Goal: Task Accomplishment & Management: Use online tool/utility

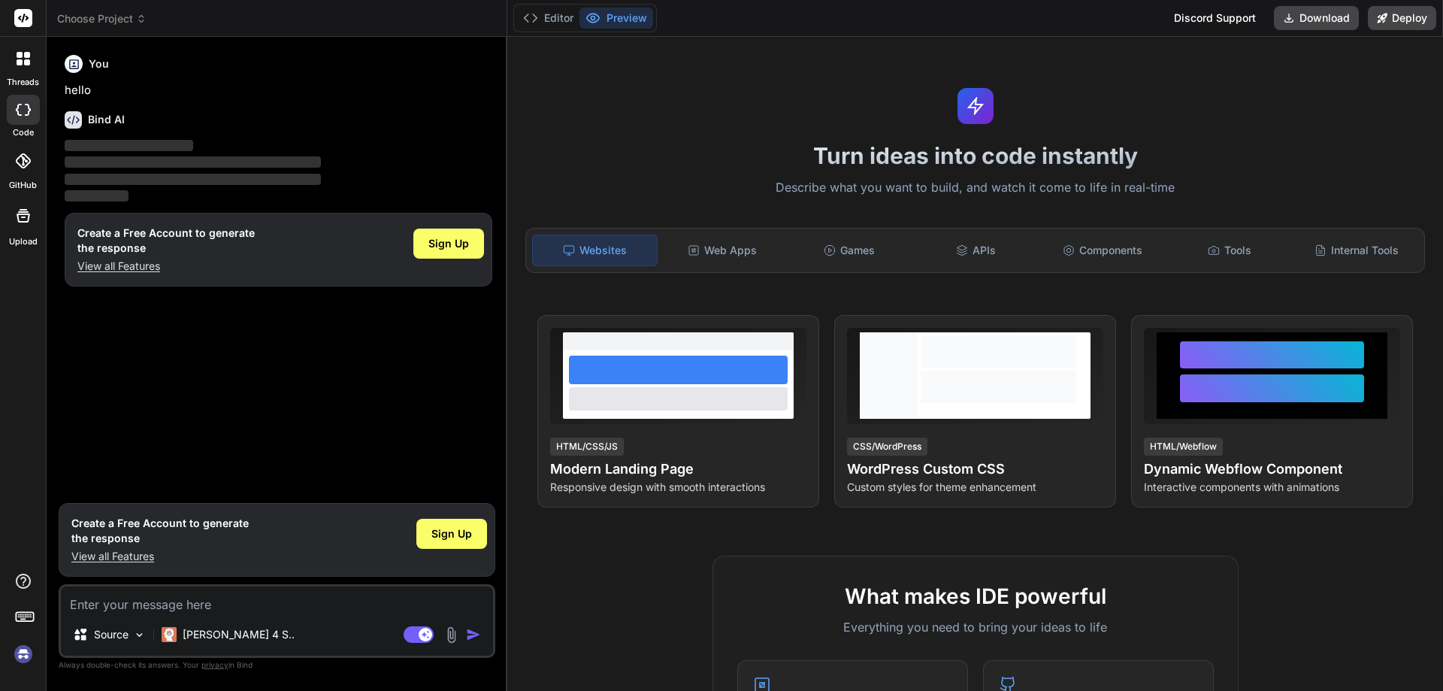
click at [184, 598] on textarea at bounding box center [277, 599] width 432 height 27
click at [465, 528] on span "Sign Up" at bounding box center [451, 533] width 41 height 15
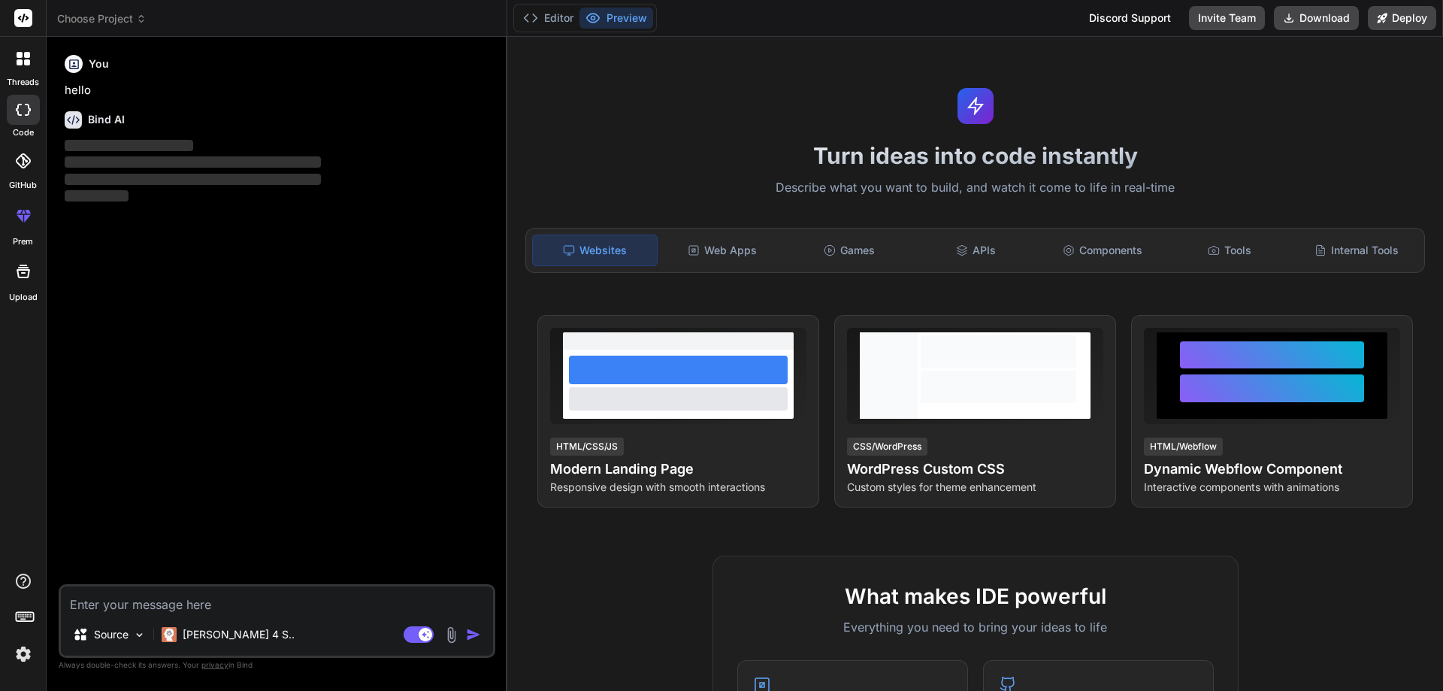
click at [29, 648] on img at bounding box center [24, 654] width 26 height 26
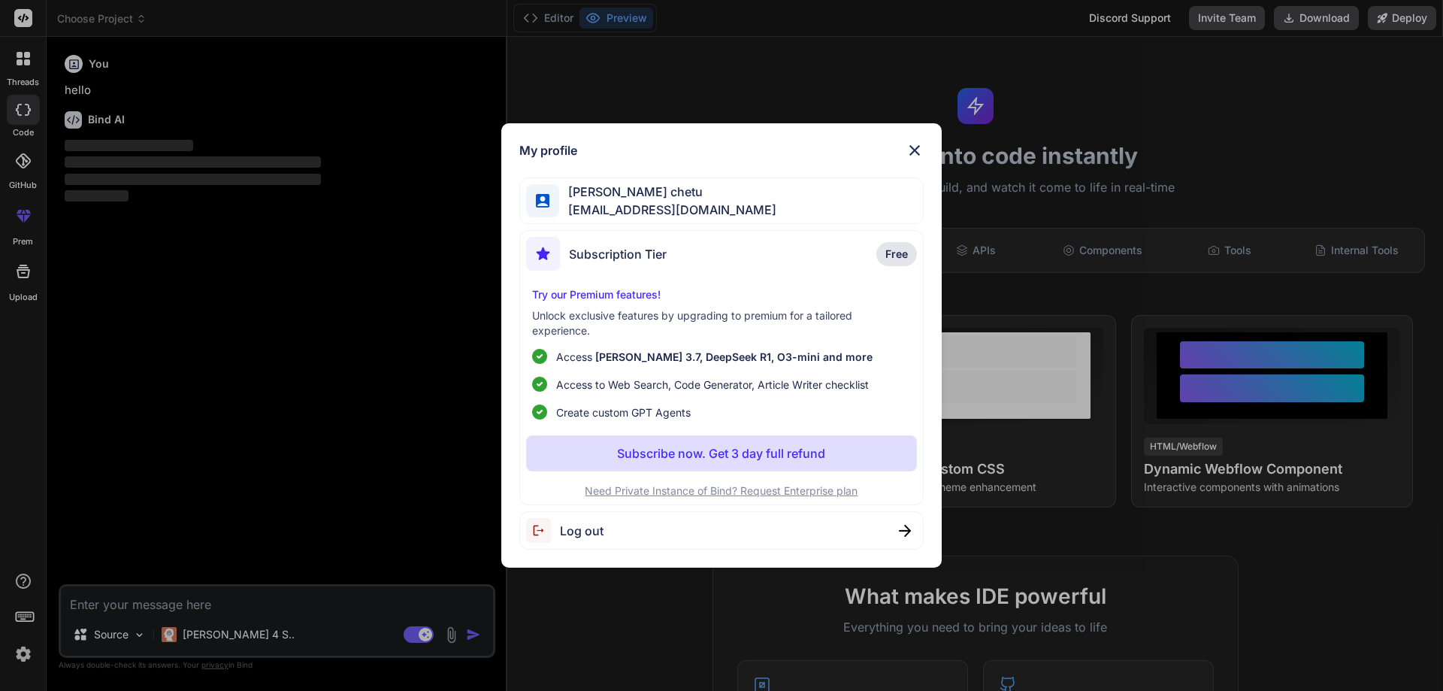
click at [29, 648] on div "My profile [PERSON_NAME] [PERSON_NAME][EMAIL_ADDRESS][DOMAIN_NAME] Subscription…" at bounding box center [721, 345] width 1443 height 691
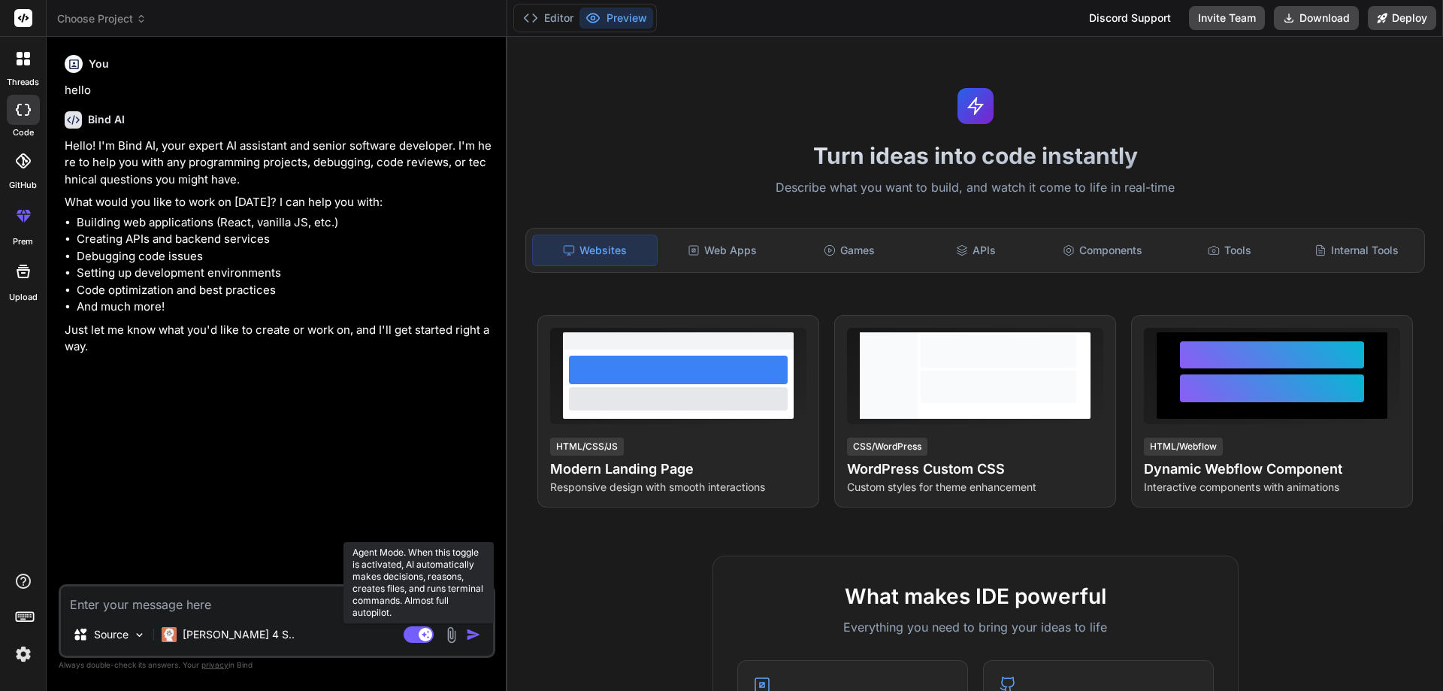
click at [433, 637] on rect at bounding box center [419, 634] width 30 height 17
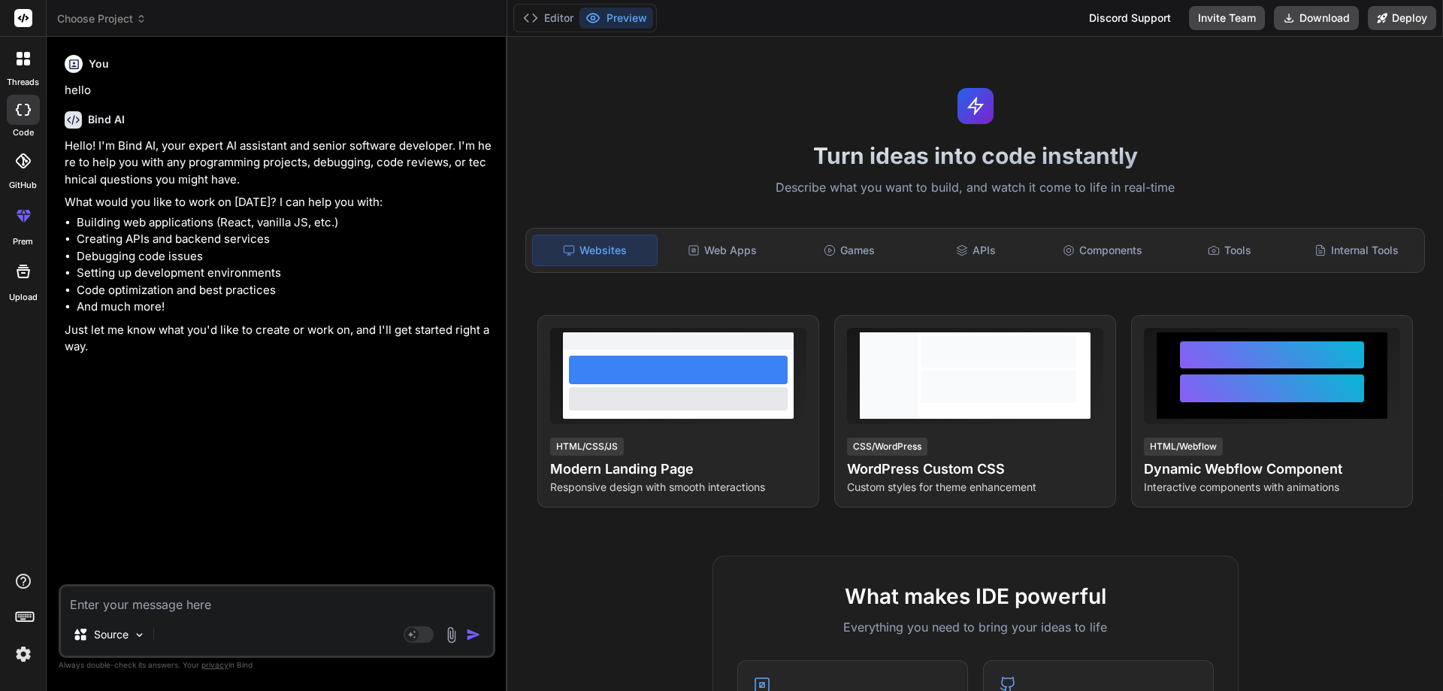
click at [448, 637] on img at bounding box center [451, 634] width 17 height 17
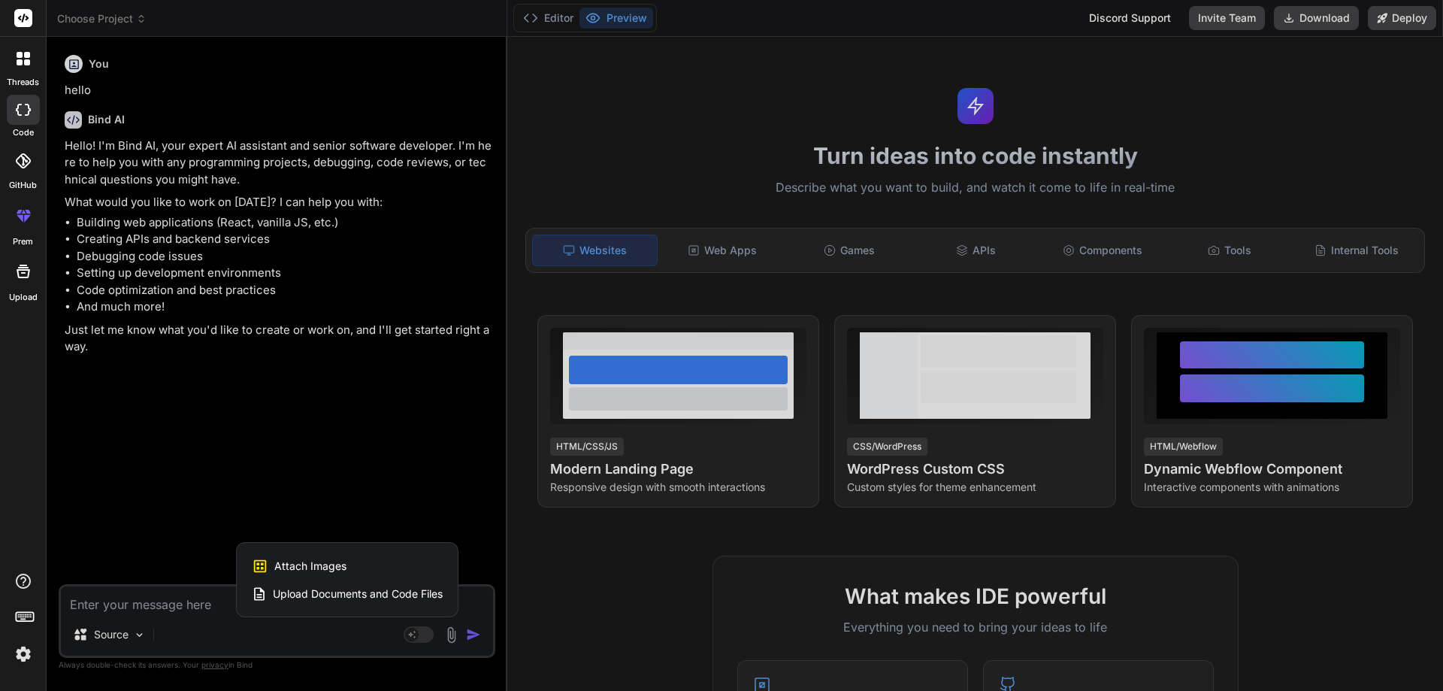
click at [316, 561] on span "Attach Images" at bounding box center [310, 565] width 72 height 15
type textarea "x"
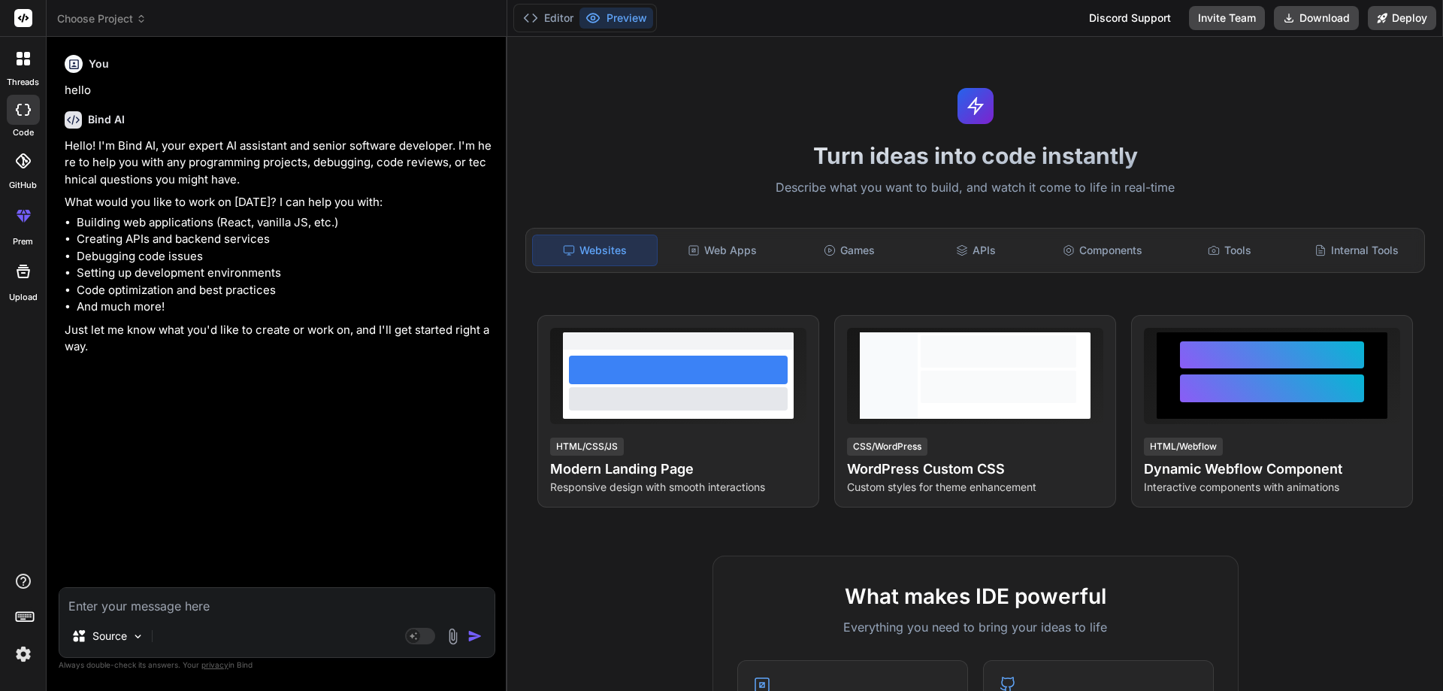
type input "C:\fakepath\Screenshot (234).png"
type textarea "x"
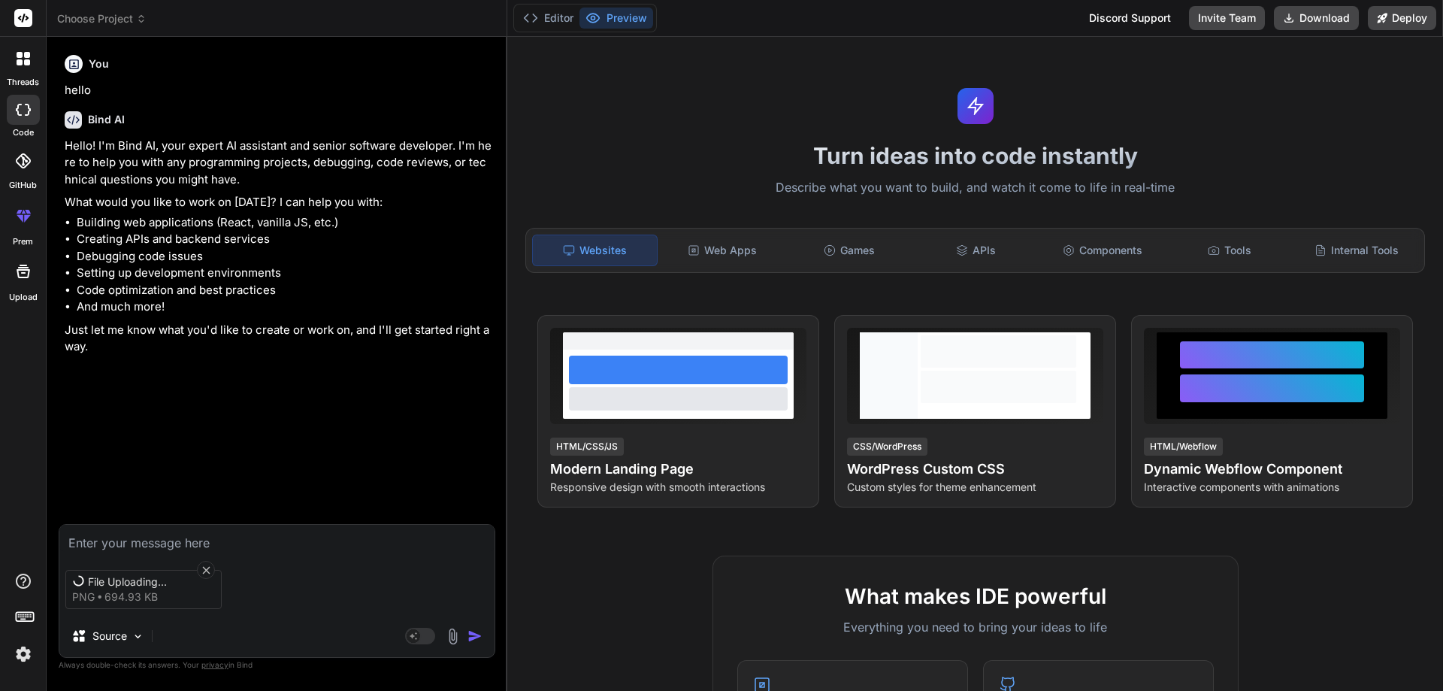
click at [231, 534] on textarea at bounding box center [276, 538] width 435 height 27
paste textarea "I just want to create the UI design means keys and their values of the given im…"
type textarea "I just want to create the UI design means keys and their values of the given im…"
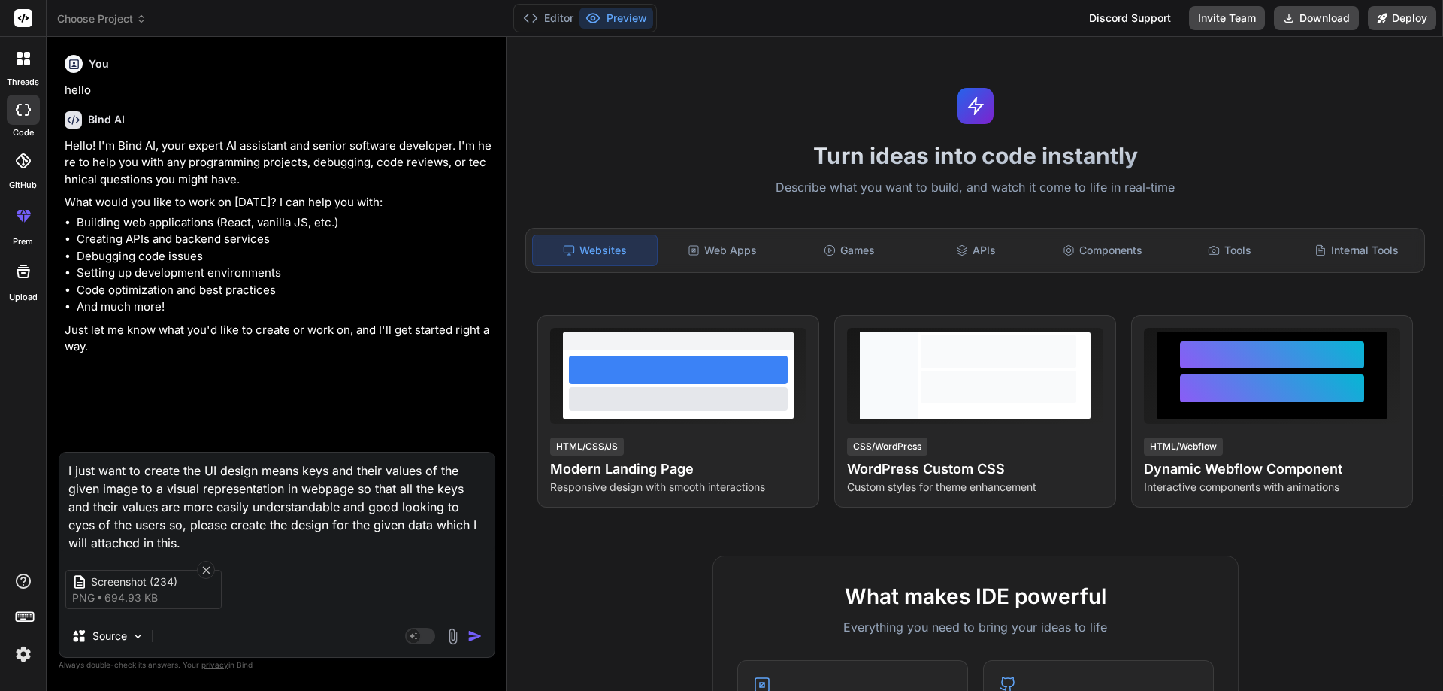
type textarea "x"
type textarea "I just want to create the UI design means keys and their values of the given im…"
click at [473, 634] on img "button" at bounding box center [474, 635] width 15 height 15
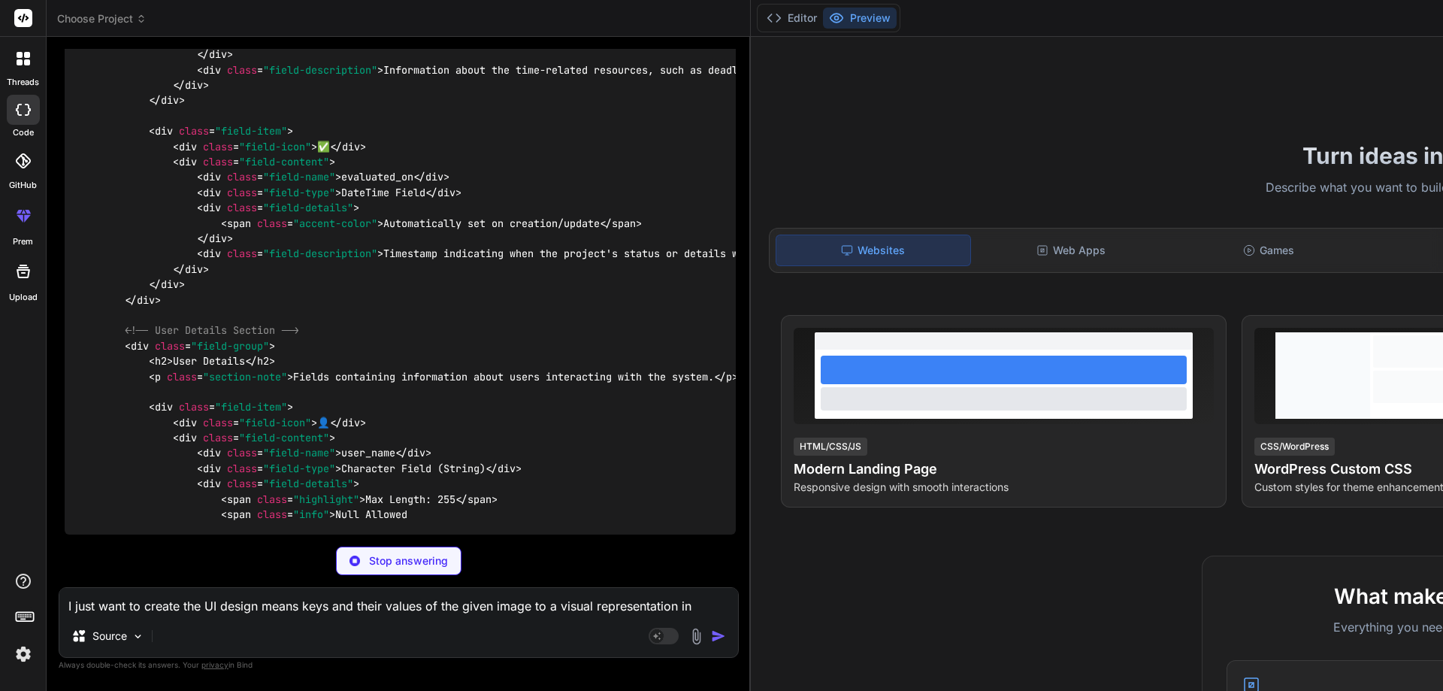
scroll to position [11690, 0]
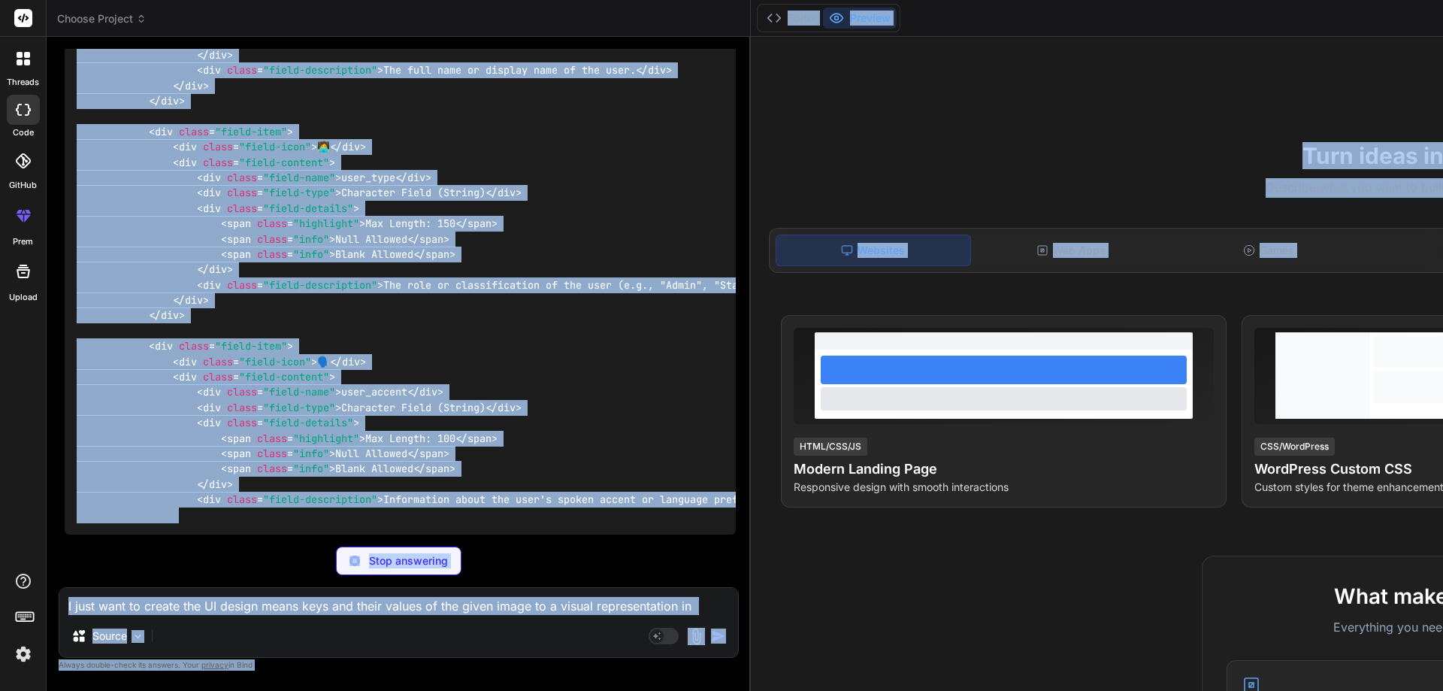
drag, startPoint x: 582, startPoint y: 292, endPoint x: 599, endPoint y: 415, distance: 123.6
click at [599, 415] on div "Choose Project Created with Pixso. Bind AI Web Search Created with Pixso. Code …" at bounding box center [1113, 345] width 2133 height 691
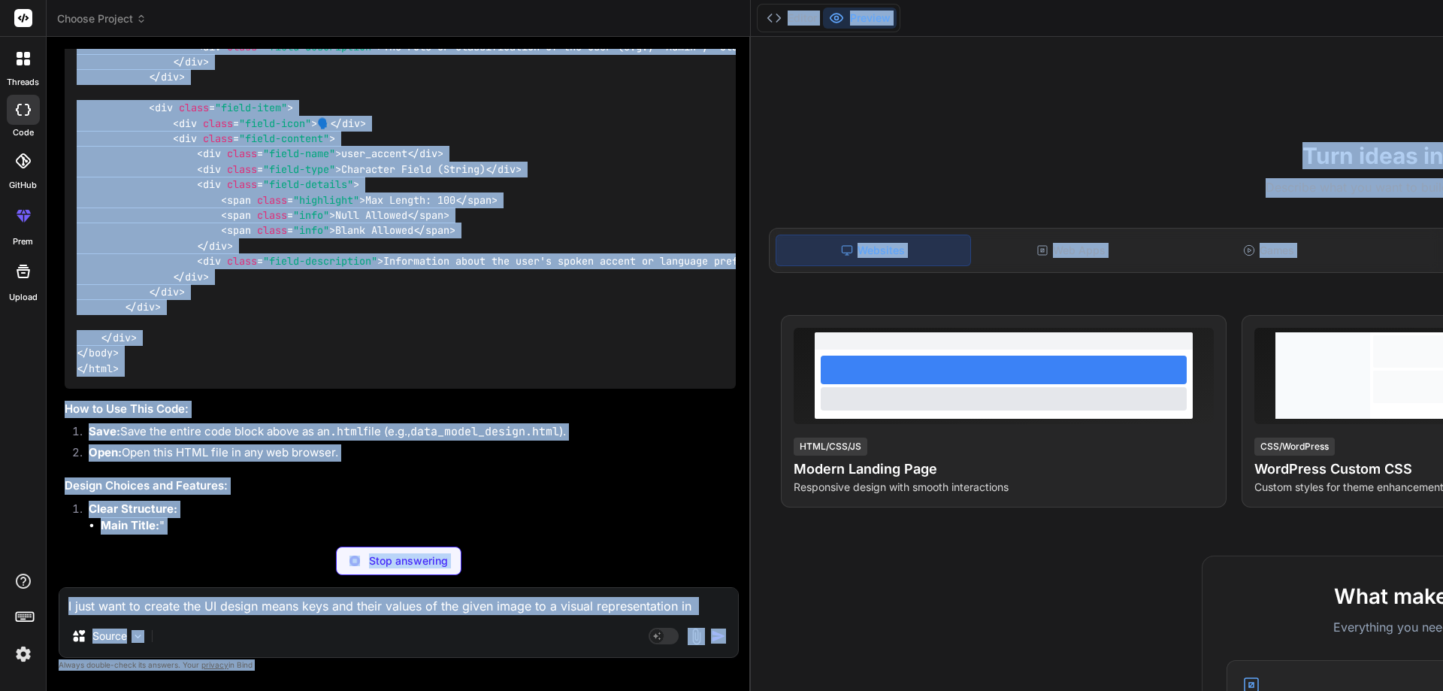
scroll to position [12291, 0]
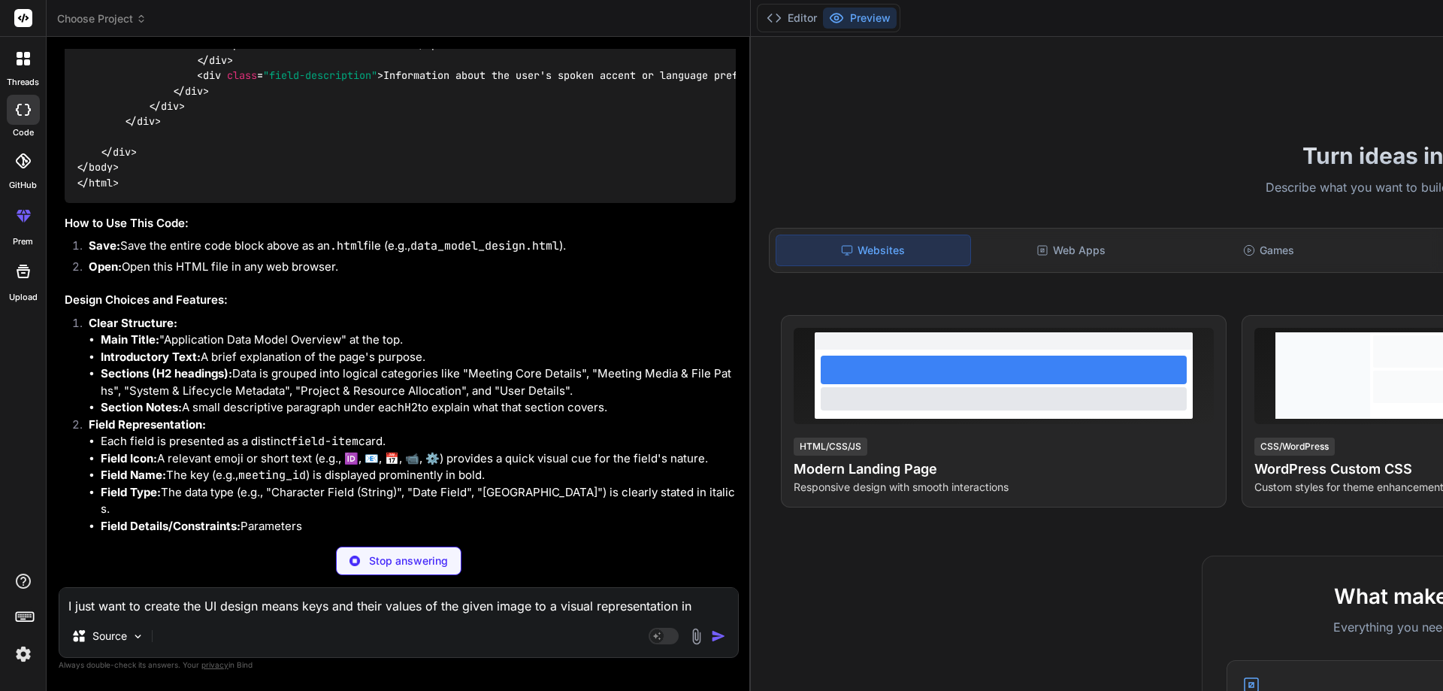
scroll to position [12667, 0]
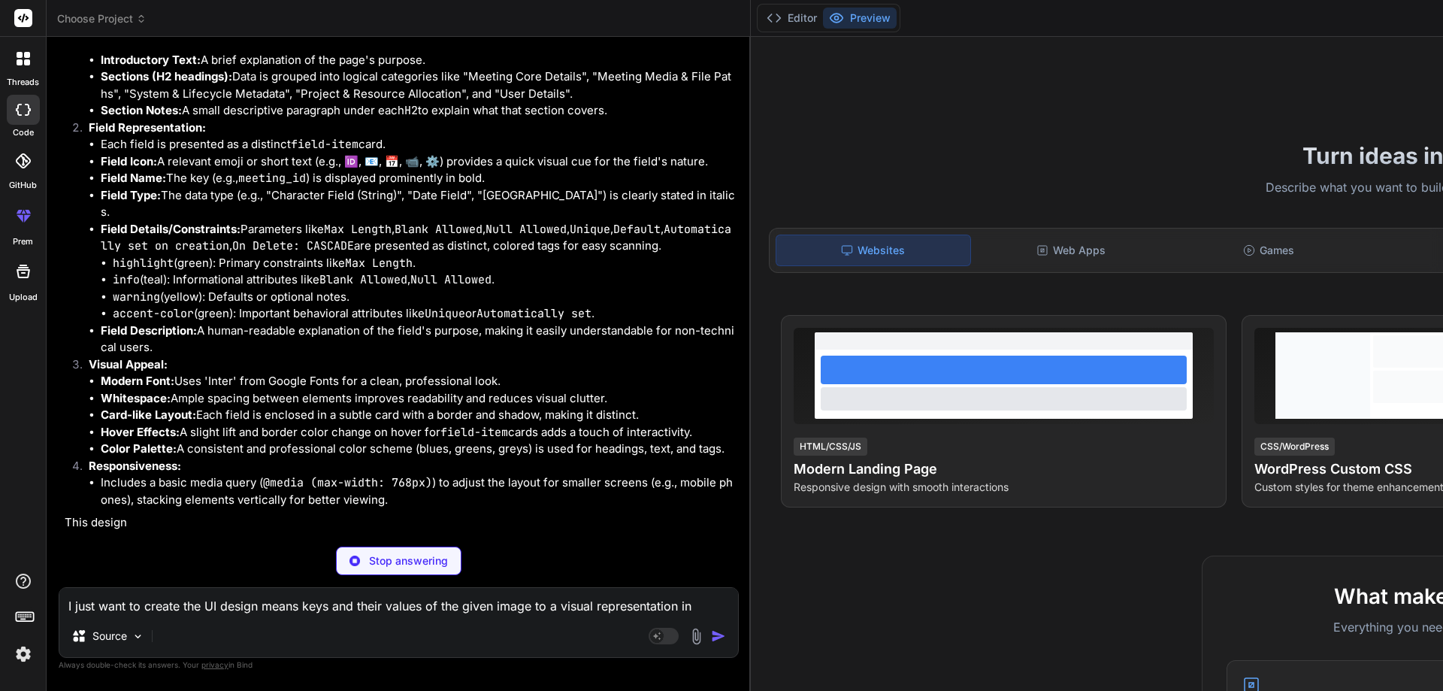
type textarea "x"
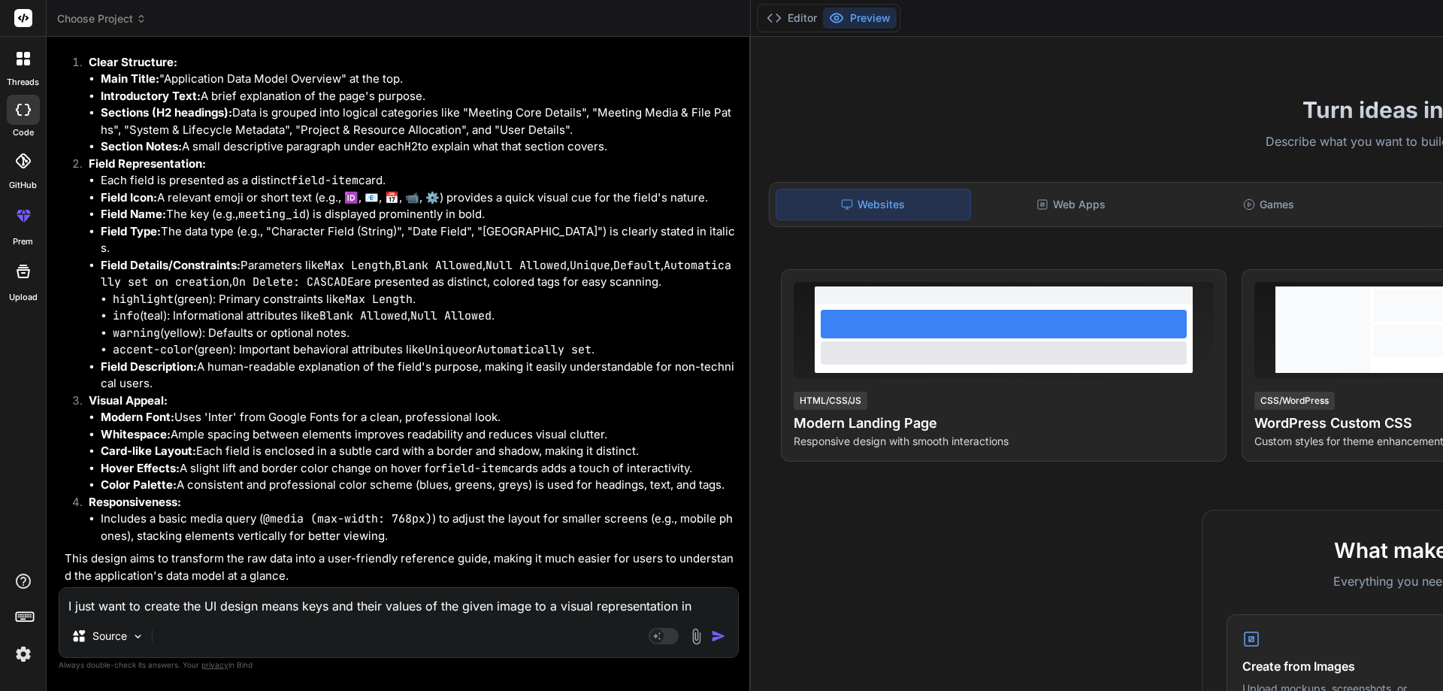
scroll to position [0, 0]
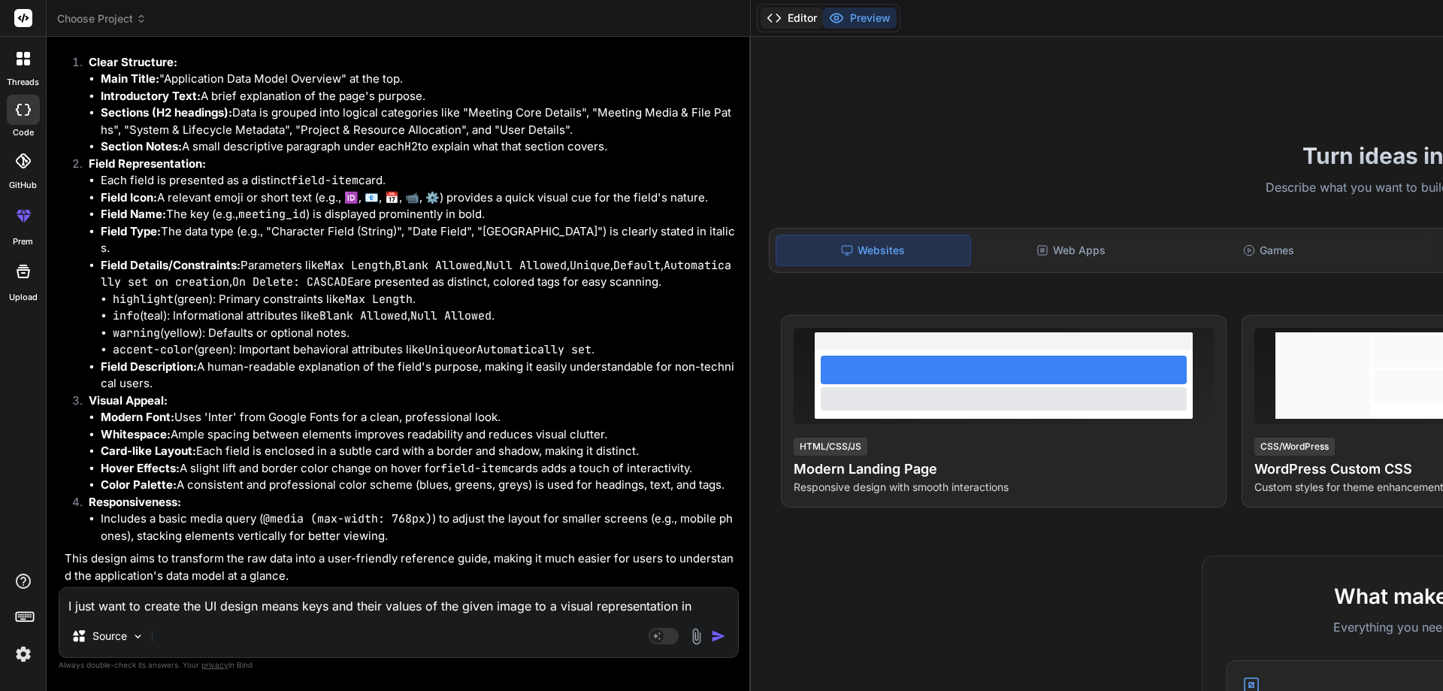
click at [761, 9] on button "Editor" at bounding box center [792, 18] width 62 height 21
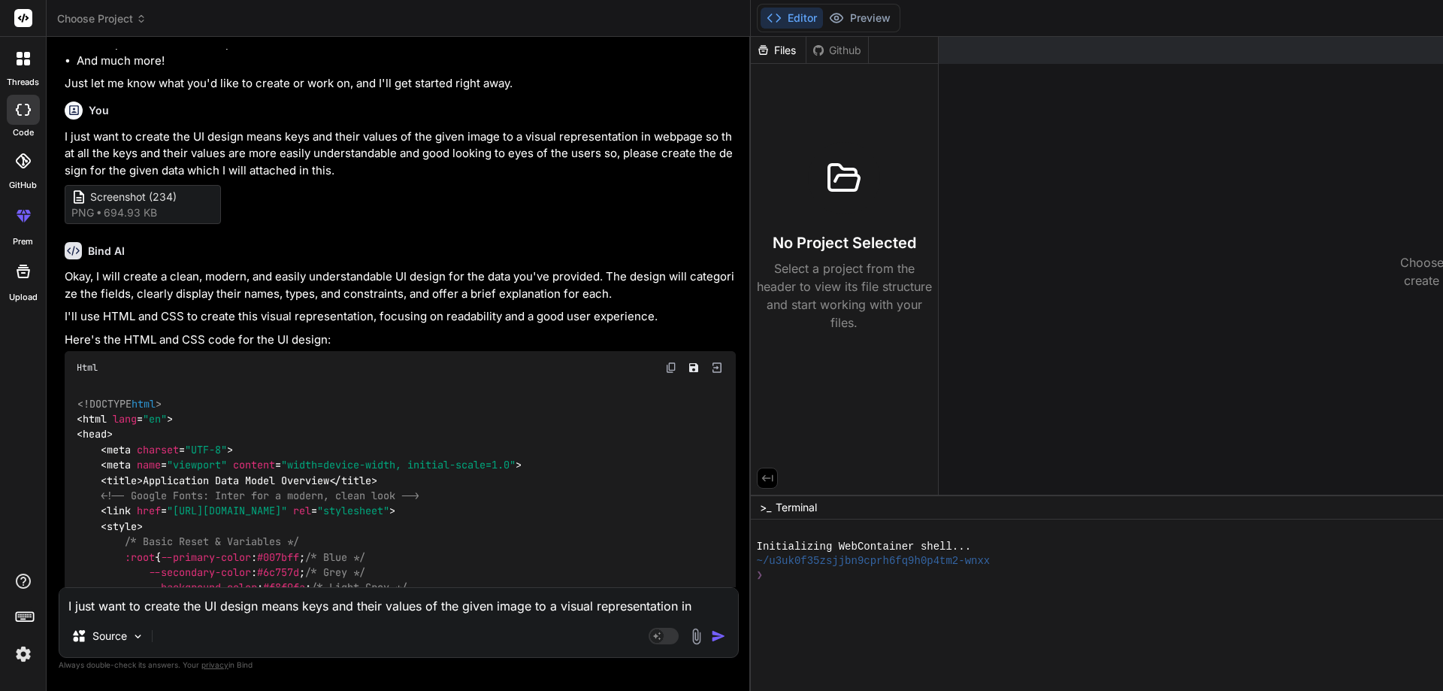
scroll to position [179, 0]
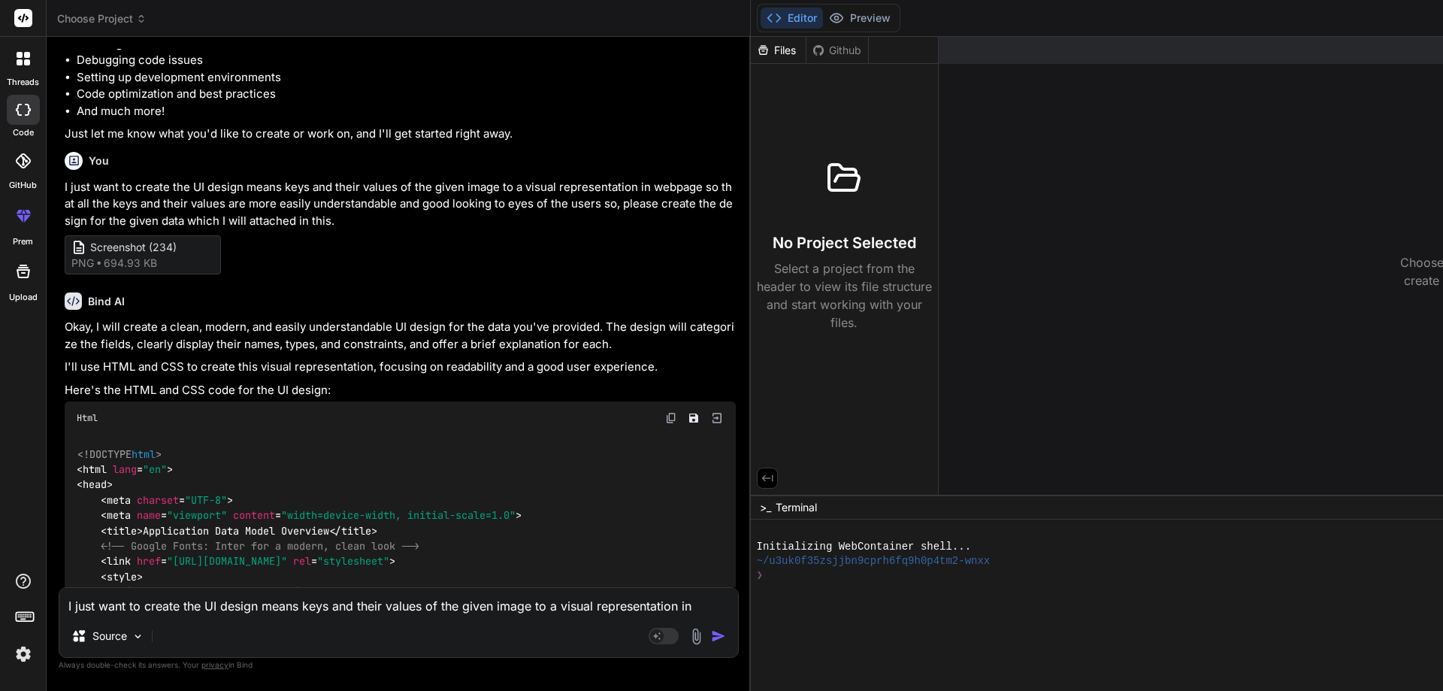
click at [665, 424] on img at bounding box center [671, 418] width 12 height 12
click at [823, 16] on button "Preview" at bounding box center [860, 18] width 74 height 21
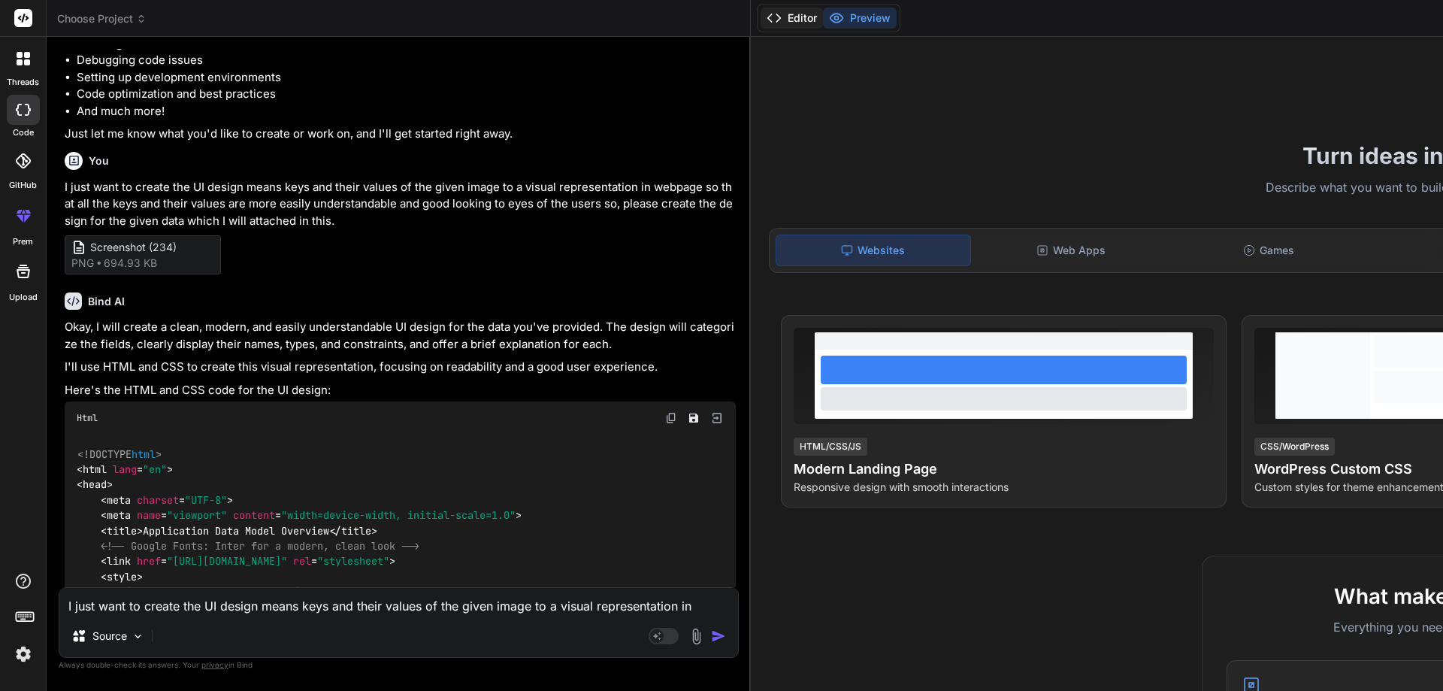
click at [761, 16] on button "Editor" at bounding box center [792, 18] width 62 height 21
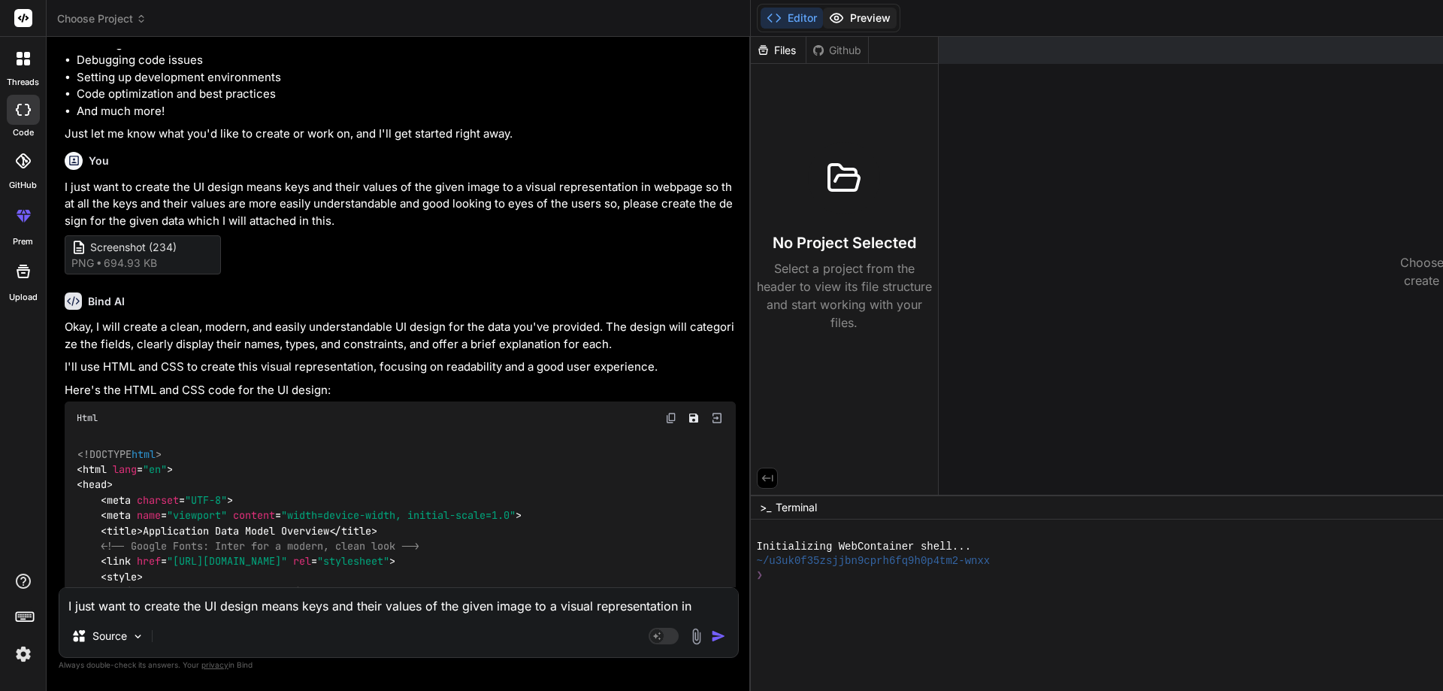
click at [823, 10] on button "Preview" at bounding box center [860, 18] width 74 height 21
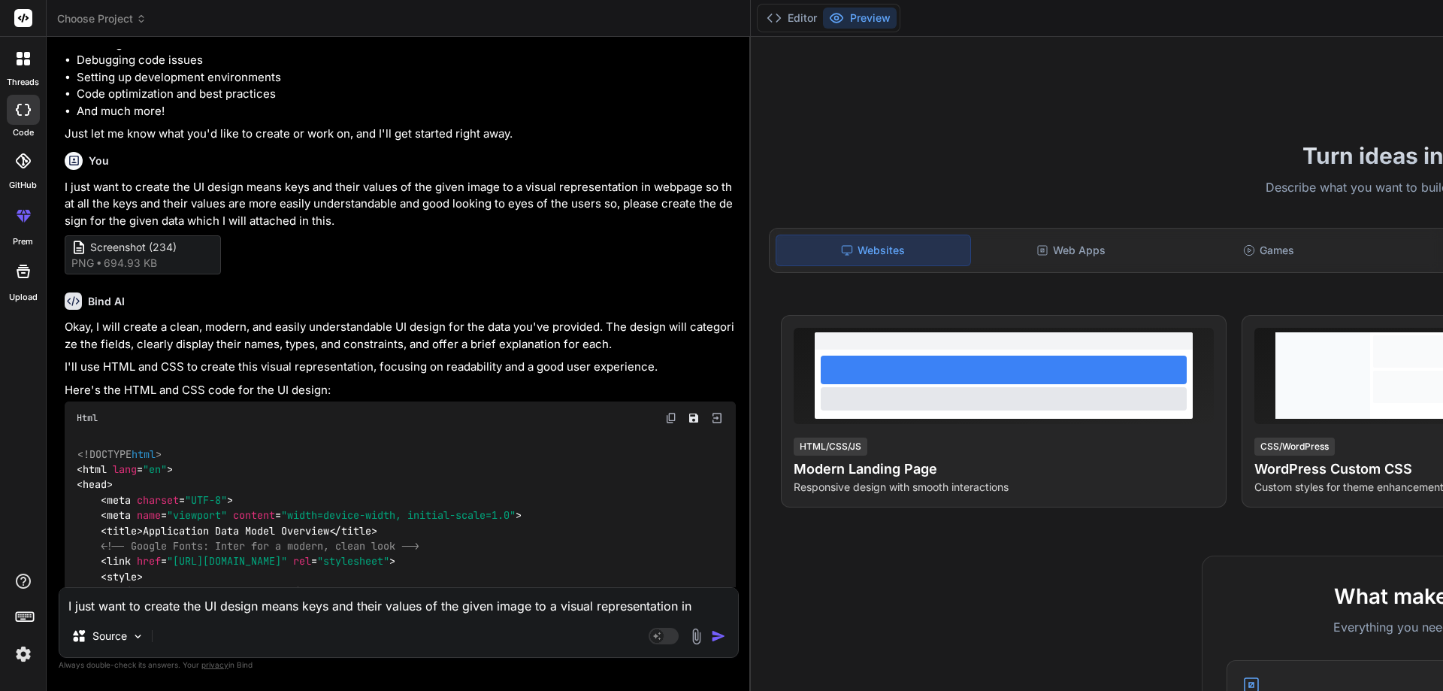
click at [857, 268] on div "Websites Web Apps Games APIs Components Tools Internal Tools" at bounding box center [1465, 250] width 1393 height 45
click at [974, 265] on div "Web Apps" at bounding box center [1071, 250] width 195 height 32
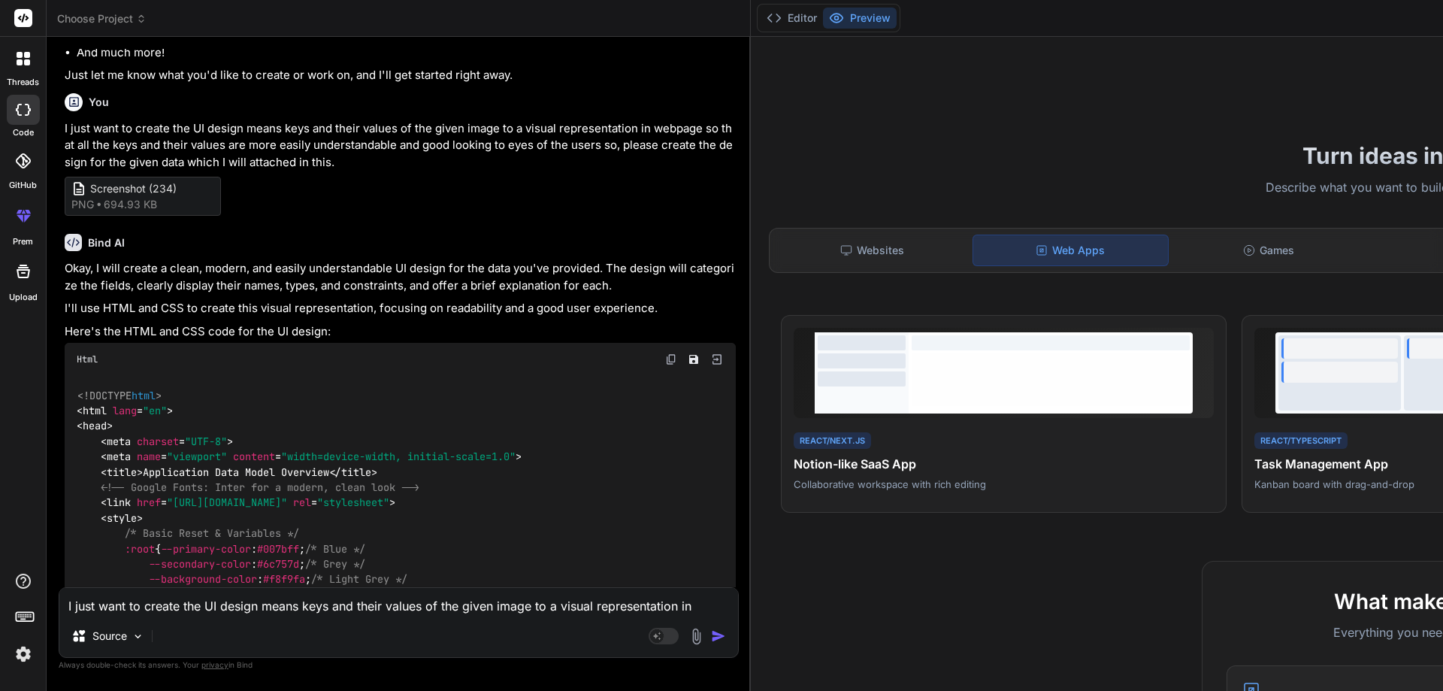
scroll to position [329, 0]
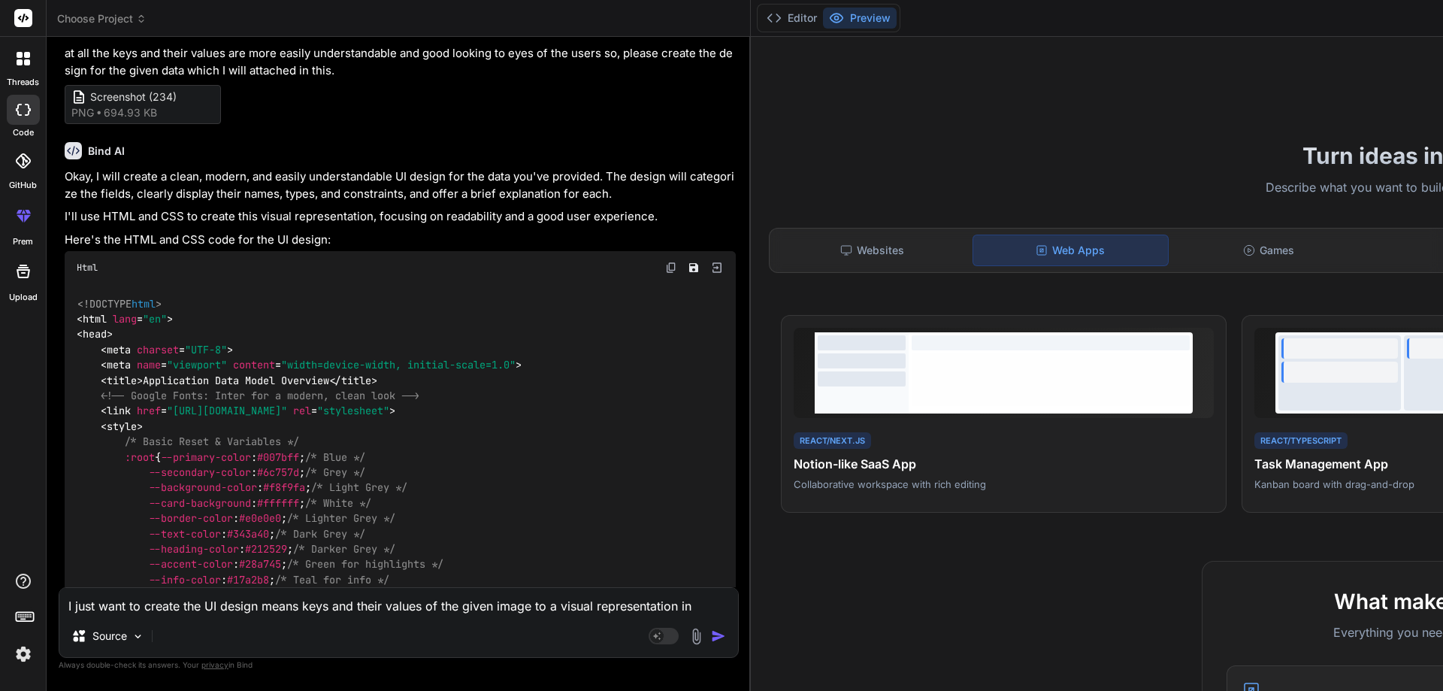
click at [665, 274] on img at bounding box center [671, 268] width 12 height 12
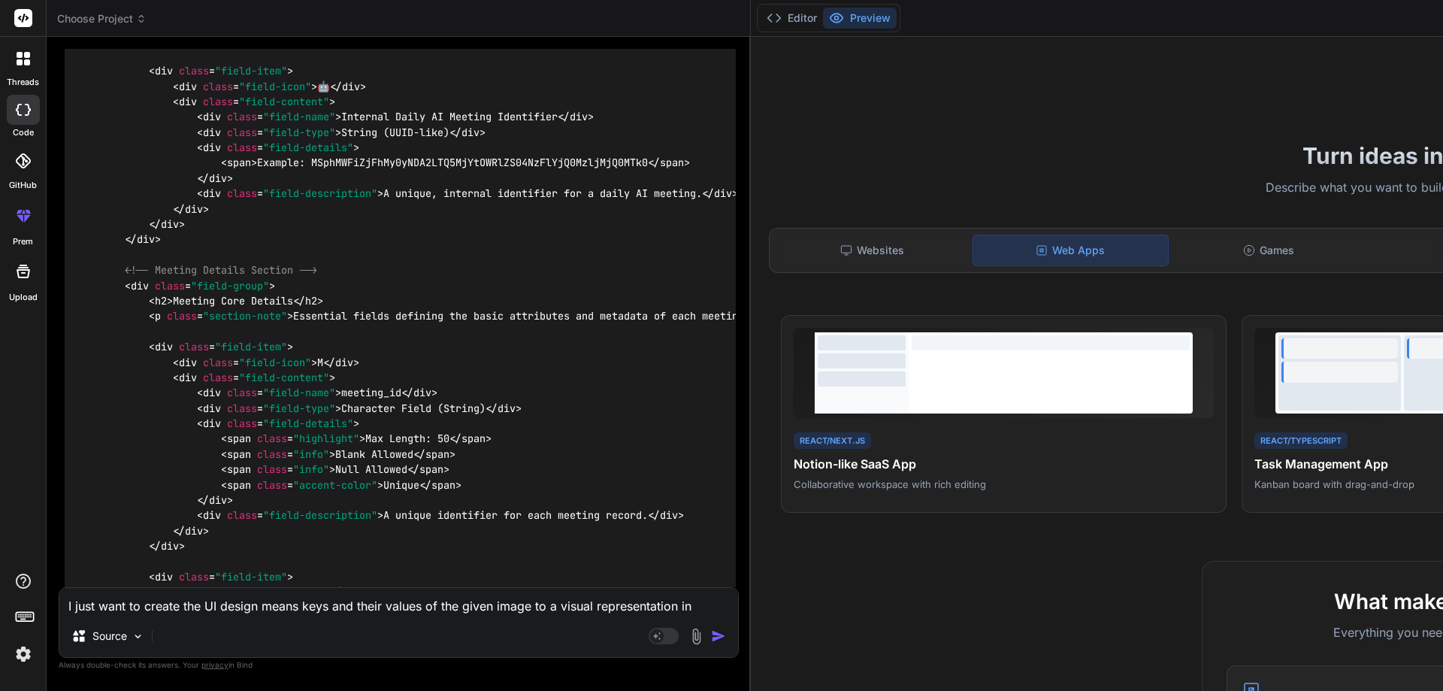
scroll to position [2133, 0]
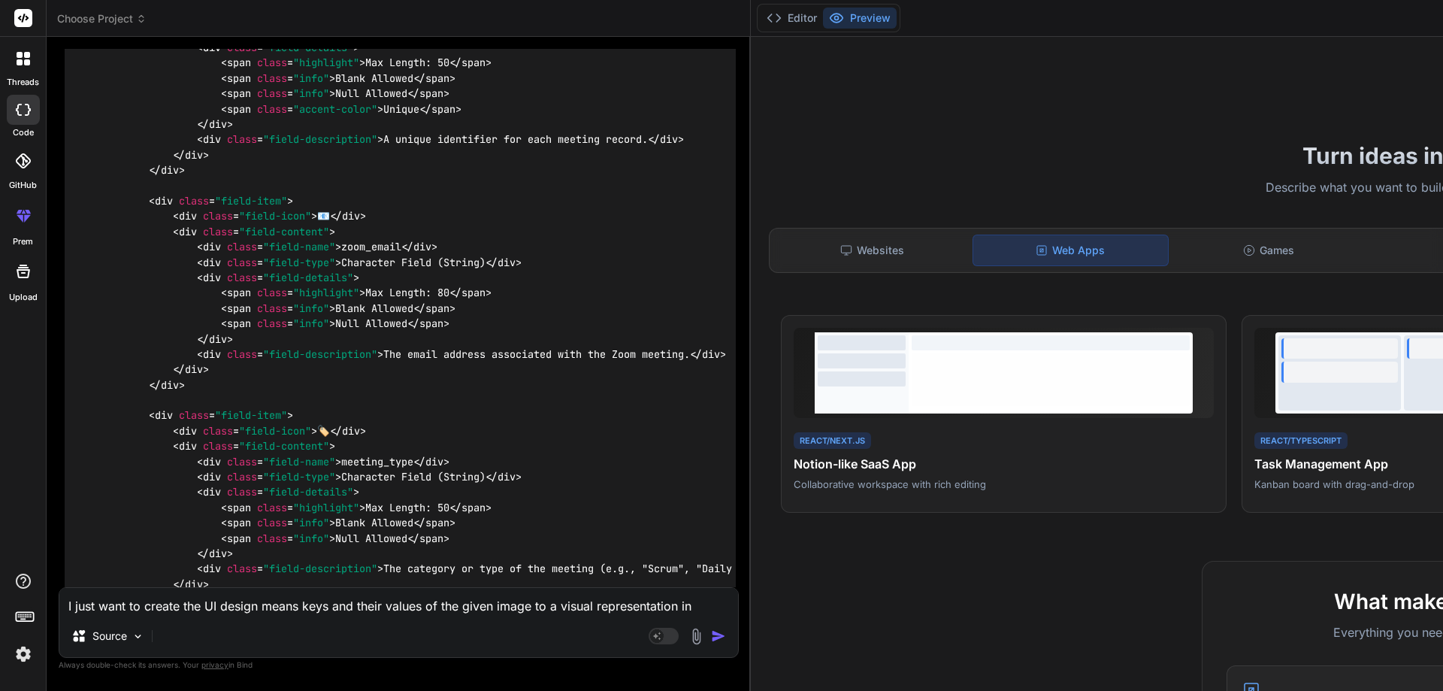
click at [168, 617] on div "I just want to create the UI design means keys and their values of the given im…" at bounding box center [399, 622] width 680 height 71
click at [172, 609] on textarea "I just want to create the UI design means keys and their values of the given im…" at bounding box center [398, 601] width 679 height 27
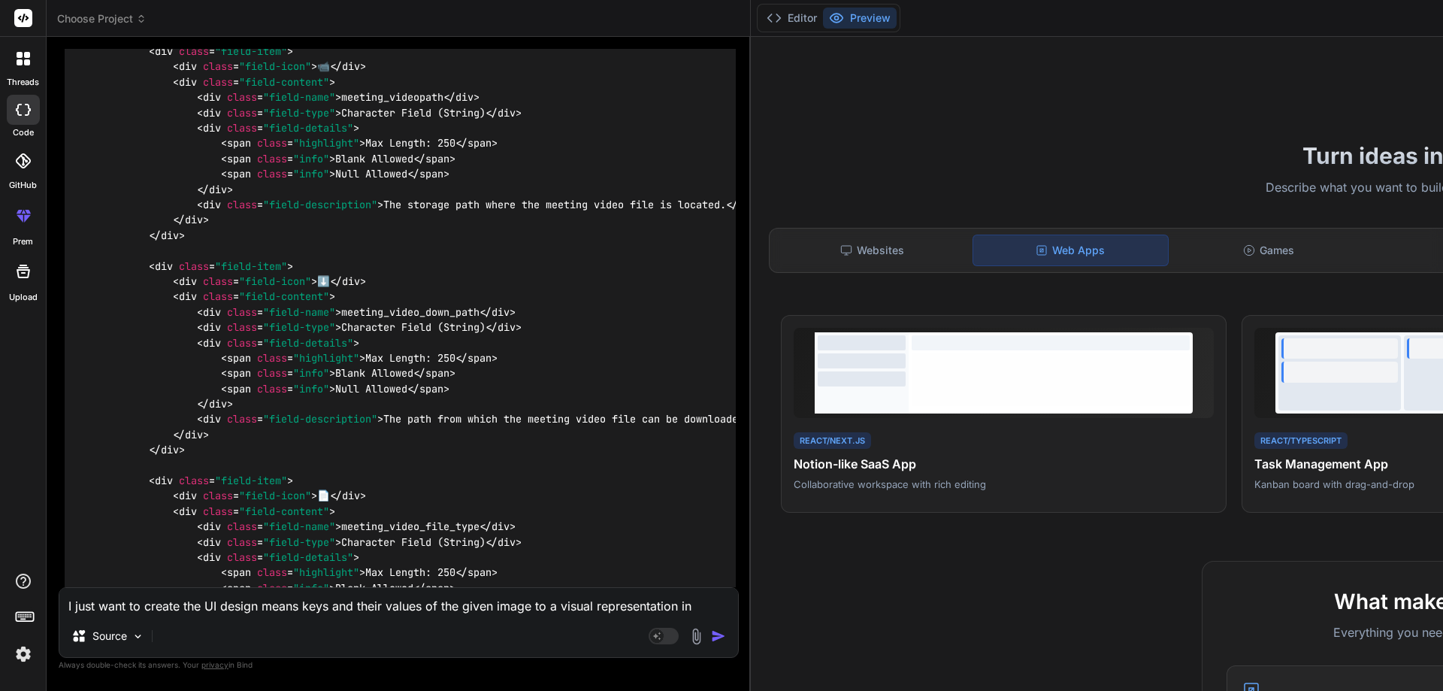
scroll to position [3786, 0]
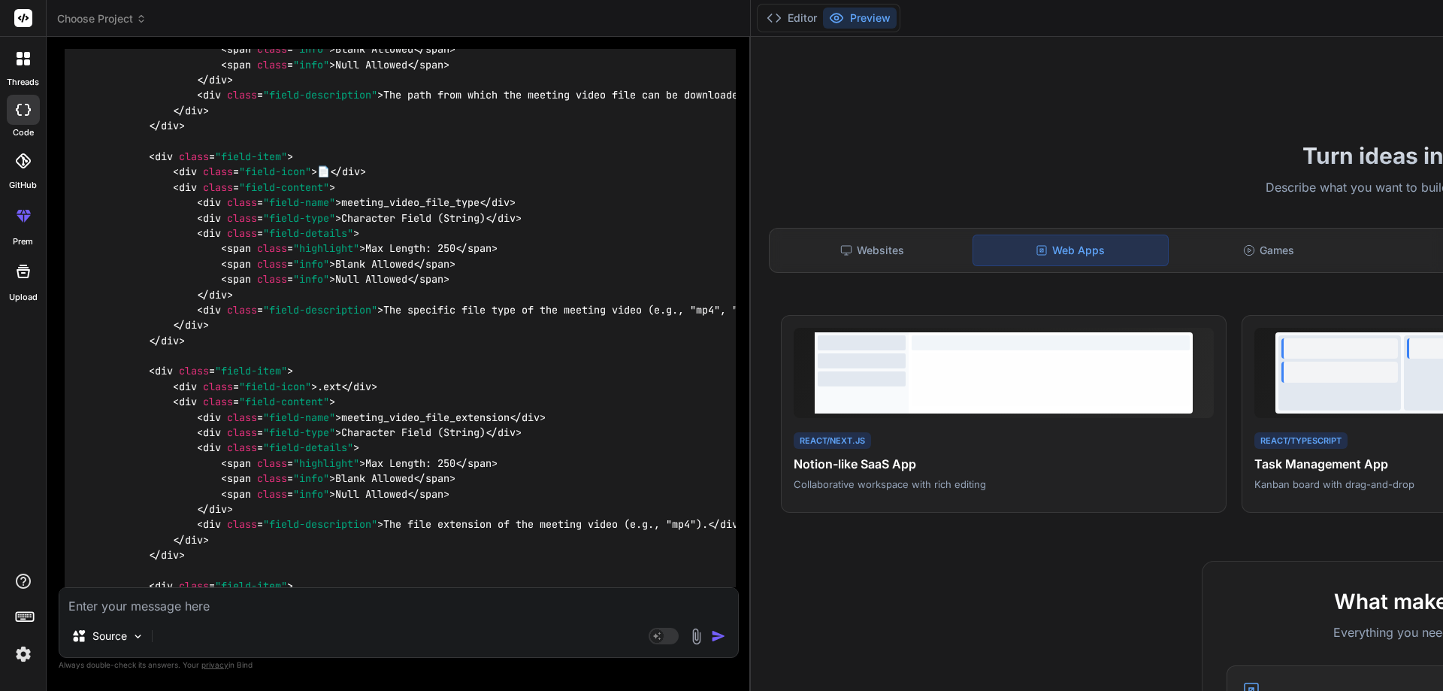
click at [215, 608] on textarea at bounding box center [398, 601] width 679 height 27
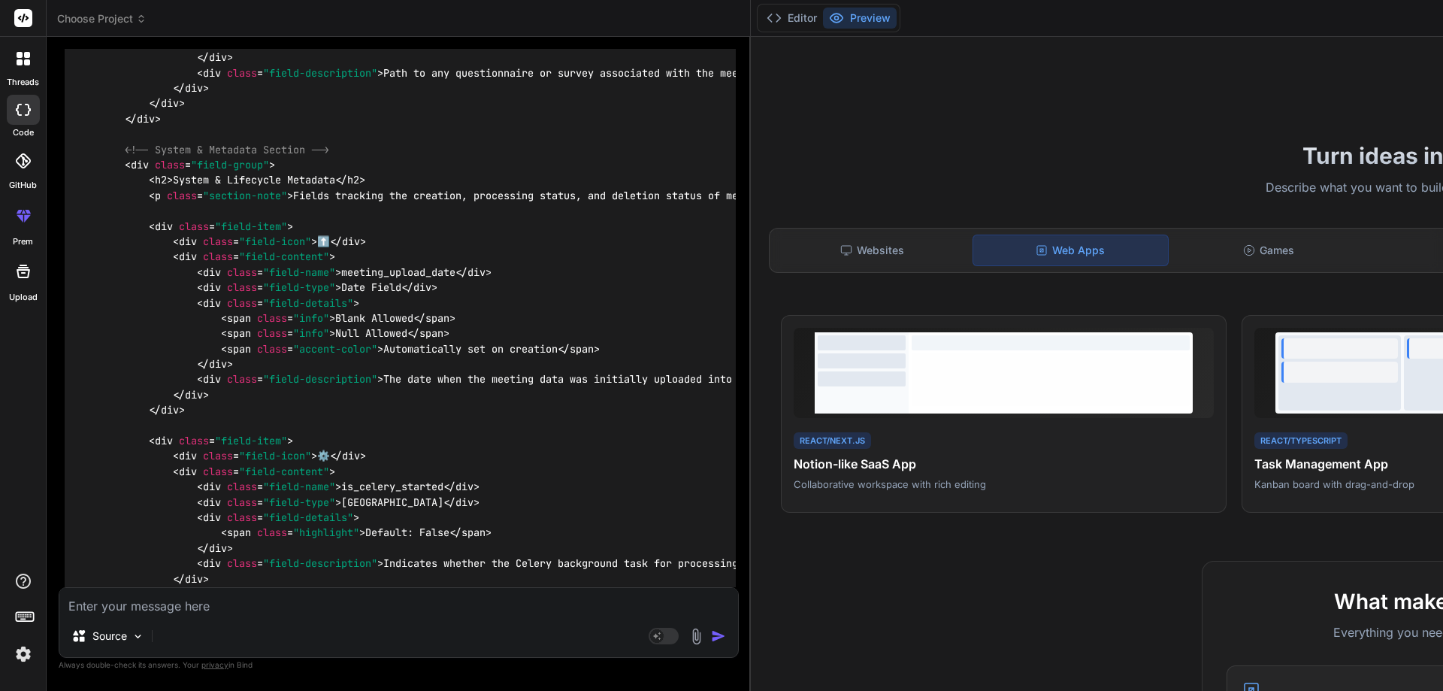
scroll to position [6041, 0]
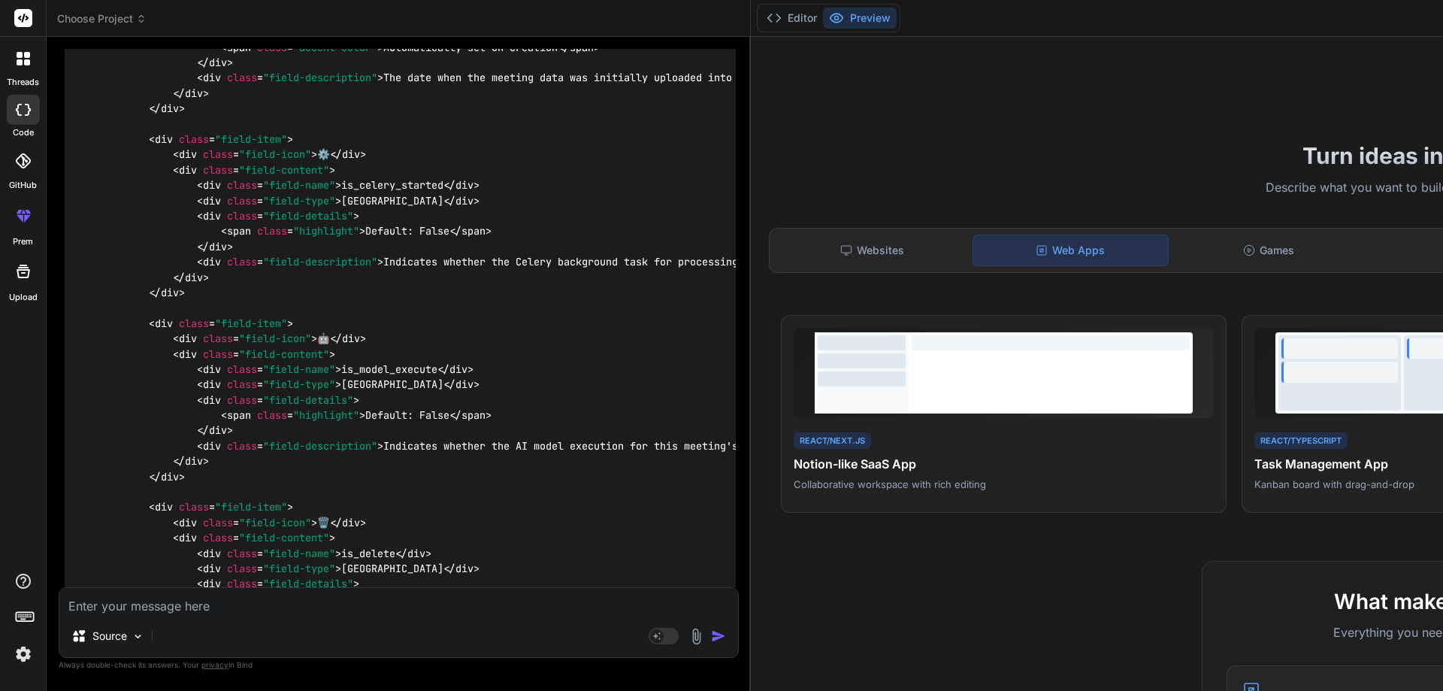
click at [144, 608] on textarea at bounding box center [398, 601] width 679 height 27
type textarea "Y"
type textarea "x"
type textarea "Yo"
type textarea "x"
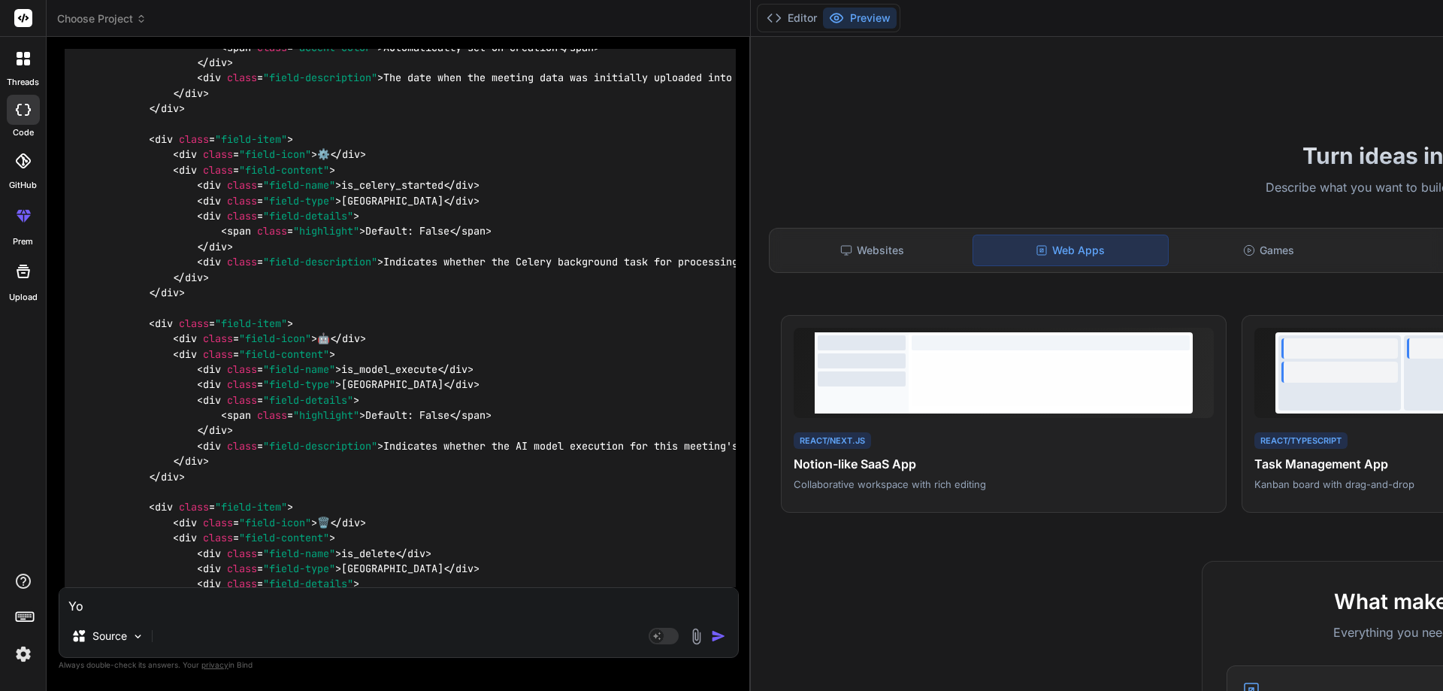
type textarea "You"
type textarea "x"
type textarea "You"
type textarea "x"
type textarea "You a"
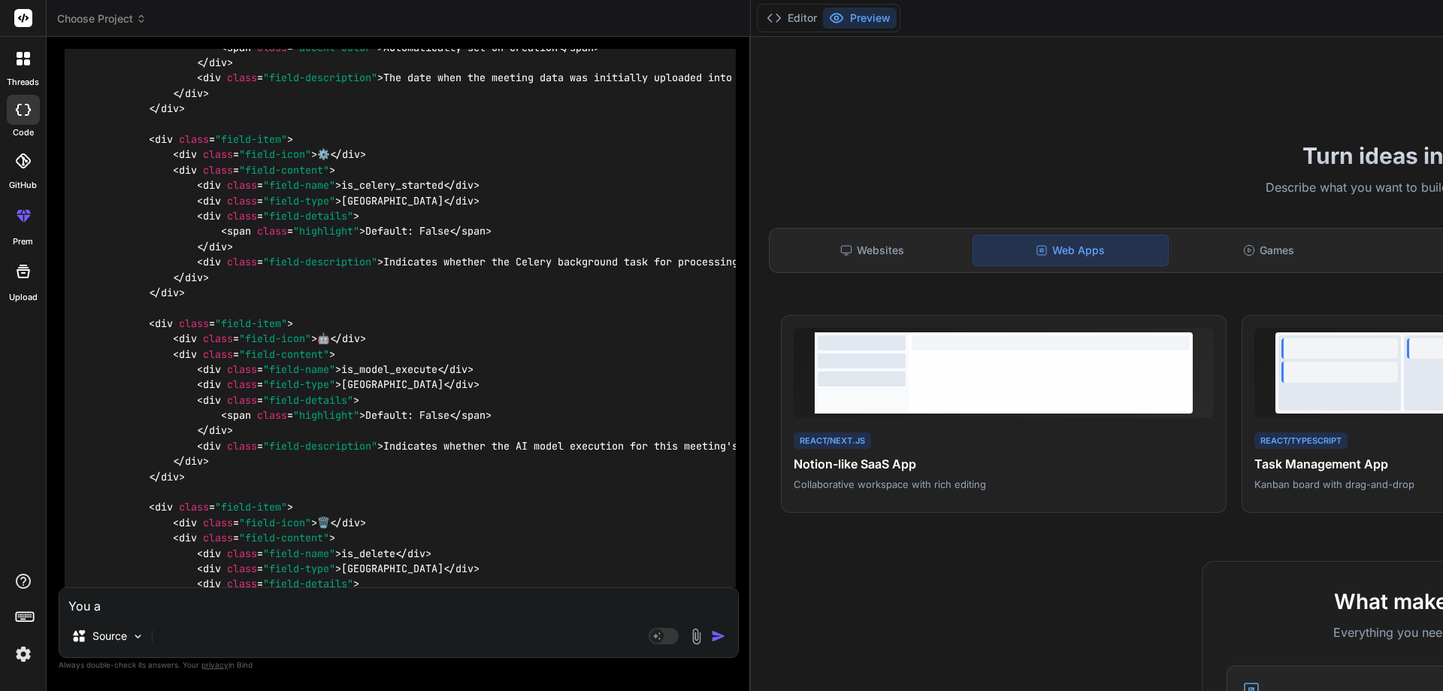
type textarea "x"
type textarea "You ar"
type textarea "x"
type textarea "You are"
type textarea "x"
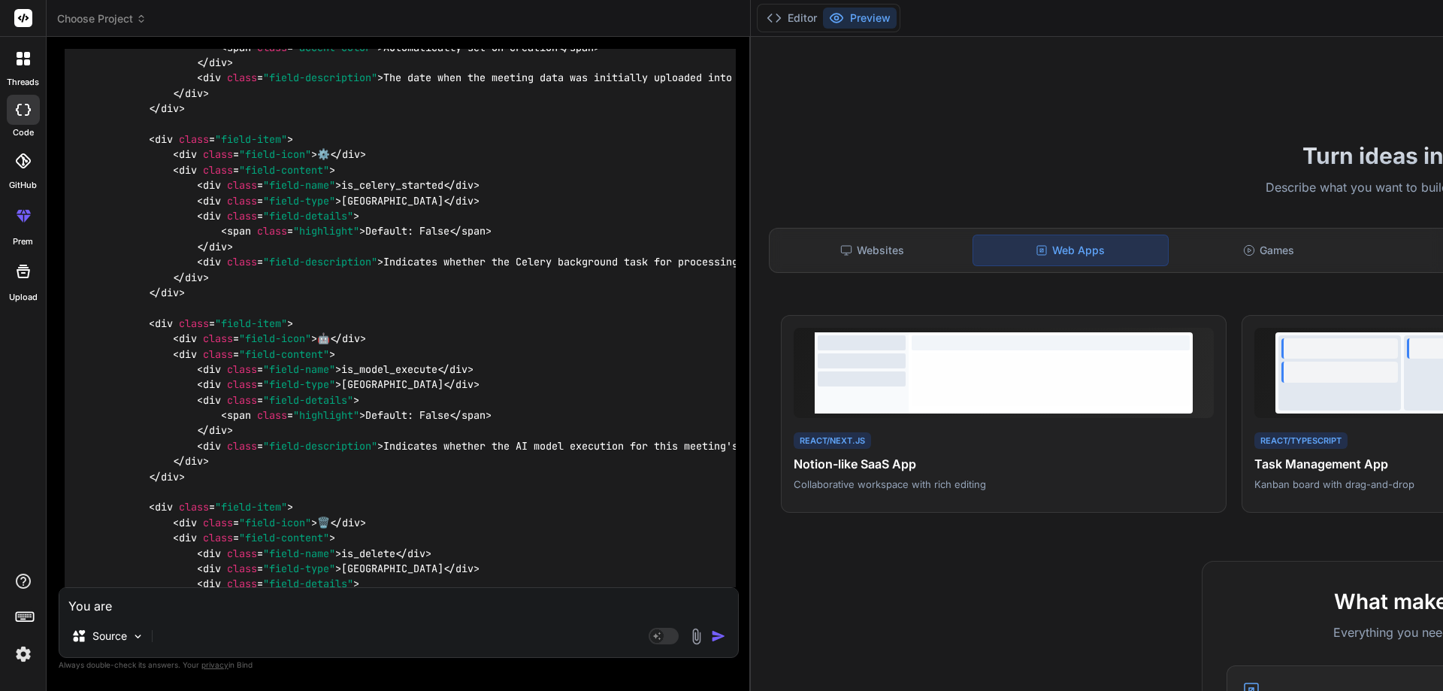
type textarea "You are"
type textarea "x"
type textarea "You are c"
type textarea "x"
type textarea "You are cr"
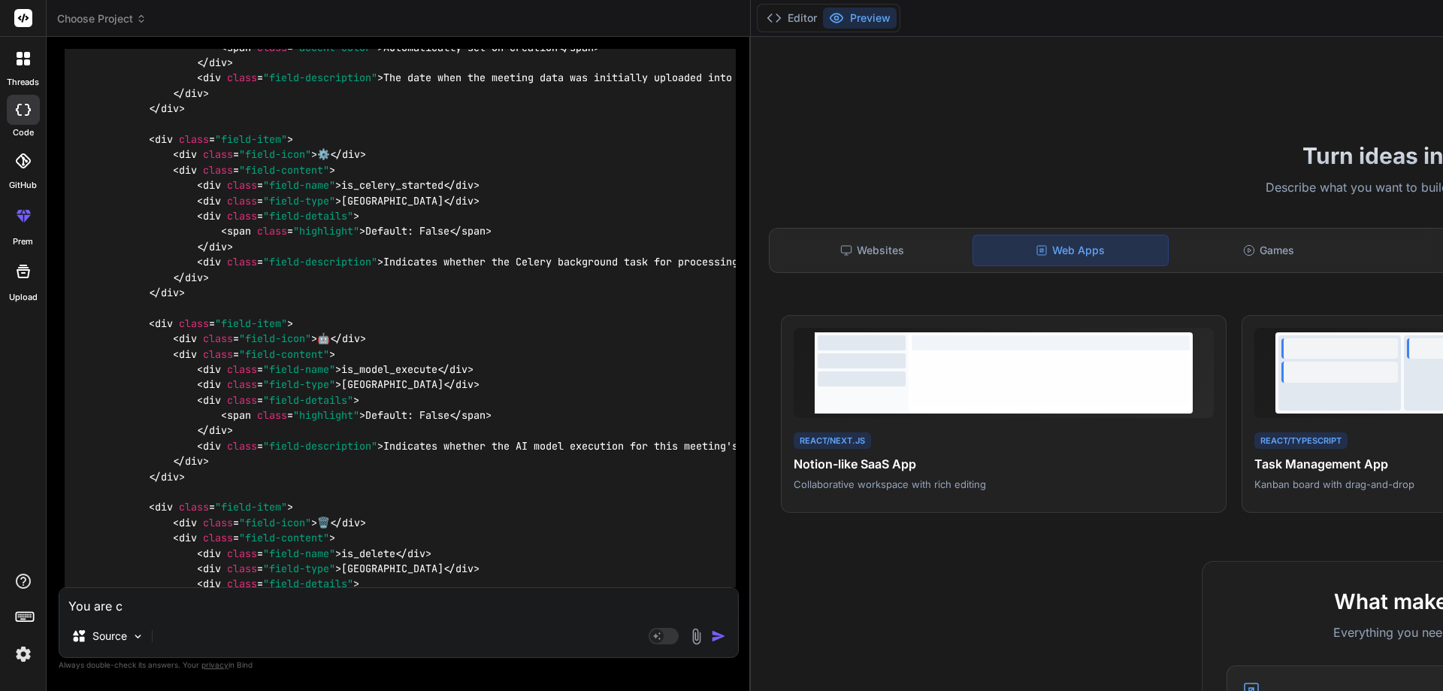
type textarea "x"
type textarea "You are cre"
type textarea "x"
type textarea "You are crea"
type textarea "x"
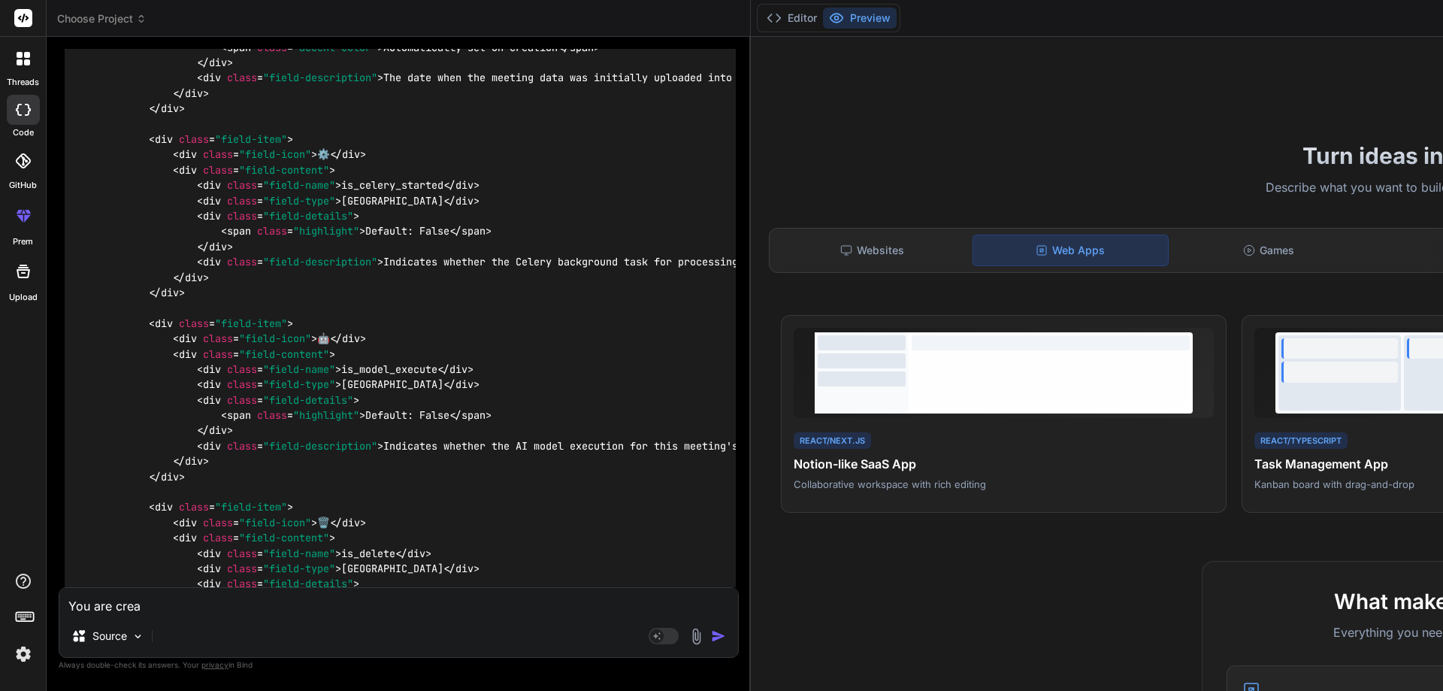
type textarea "You are creat"
type textarea "x"
type textarea "You are create"
type textarea "x"
type textarea "You are created"
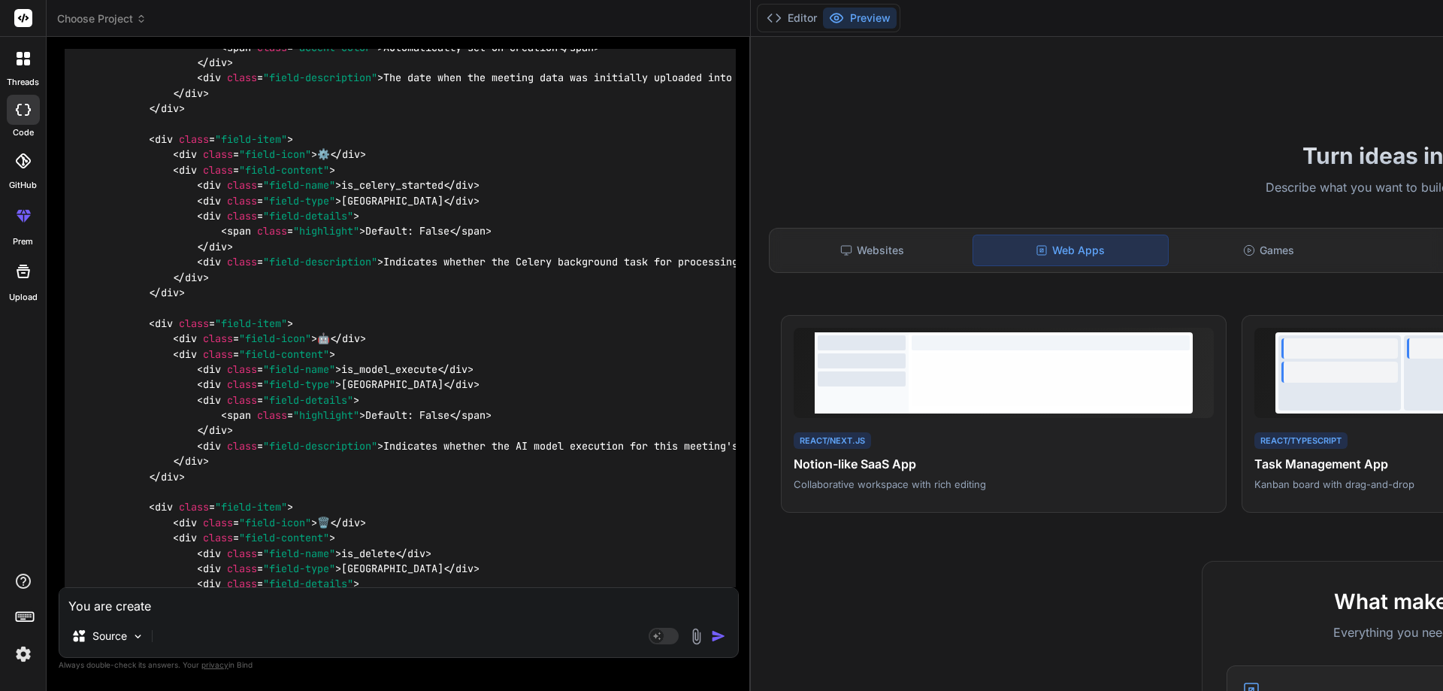
type textarea "x"
type textarea "You are created"
type textarea "x"
type textarea "You are created t"
type textarea "x"
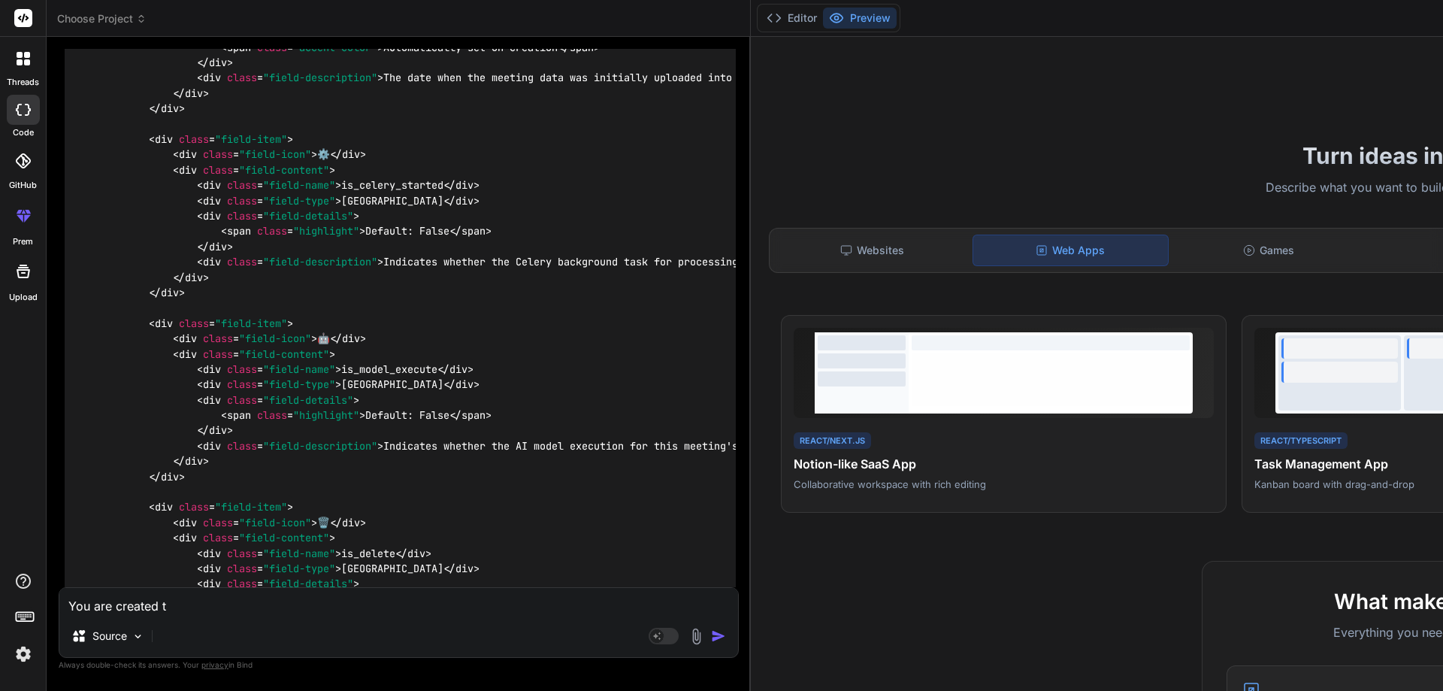
type textarea "You are created th"
type textarea "x"
type textarea "You are created the"
type textarea "x"
type textarea "You are created the"
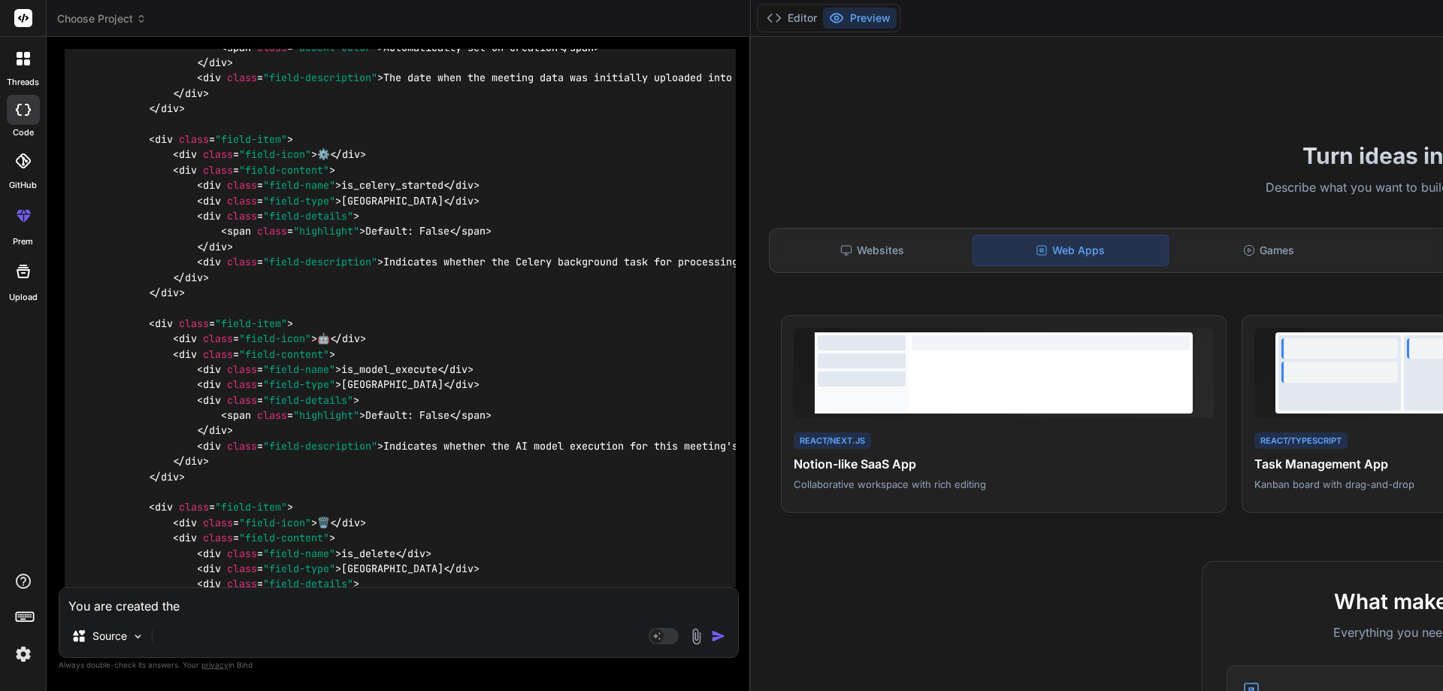
type textarea "x"
type textarea "You are created the g"
type textarea "x"
type textarea "You are created the go"
type textarea "x"
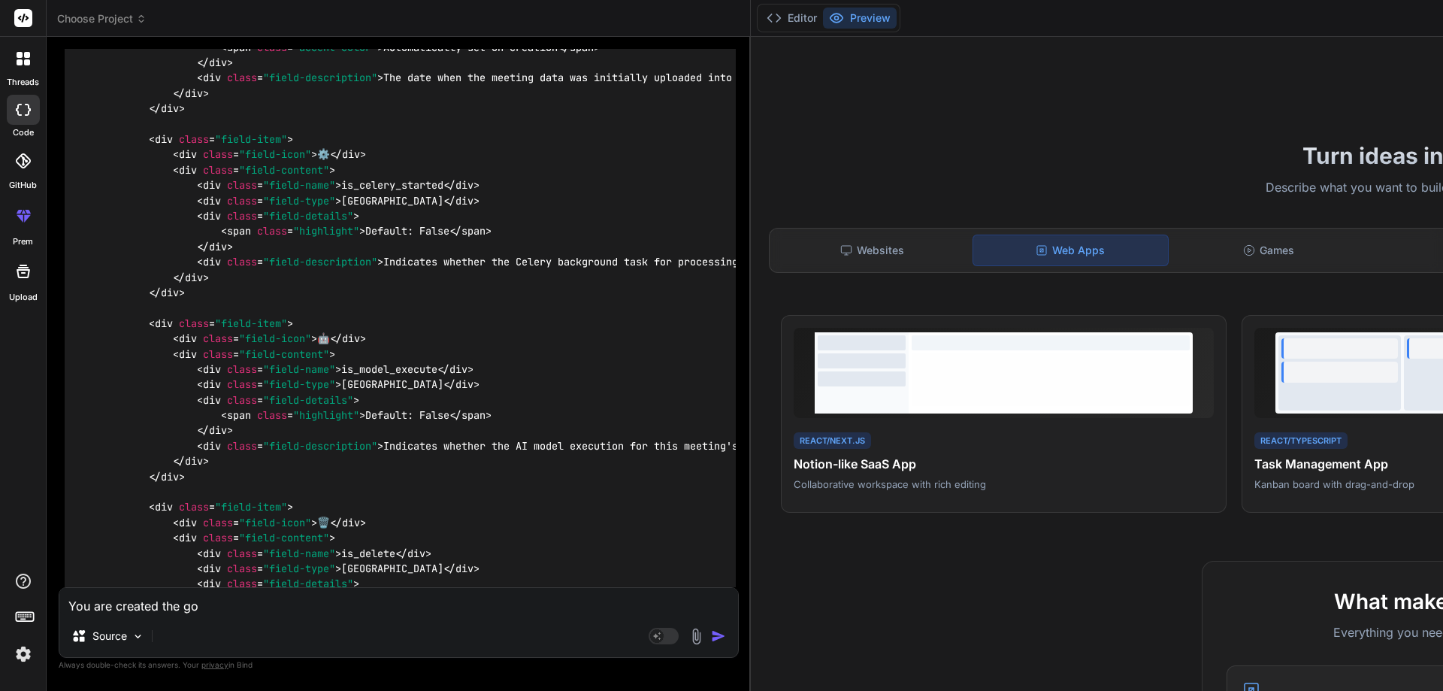
type textarea "You are created the goo"
type textarea "x"
type textarea "You are created the good"
type textarea "x"
type textarea "You are created the goodc"
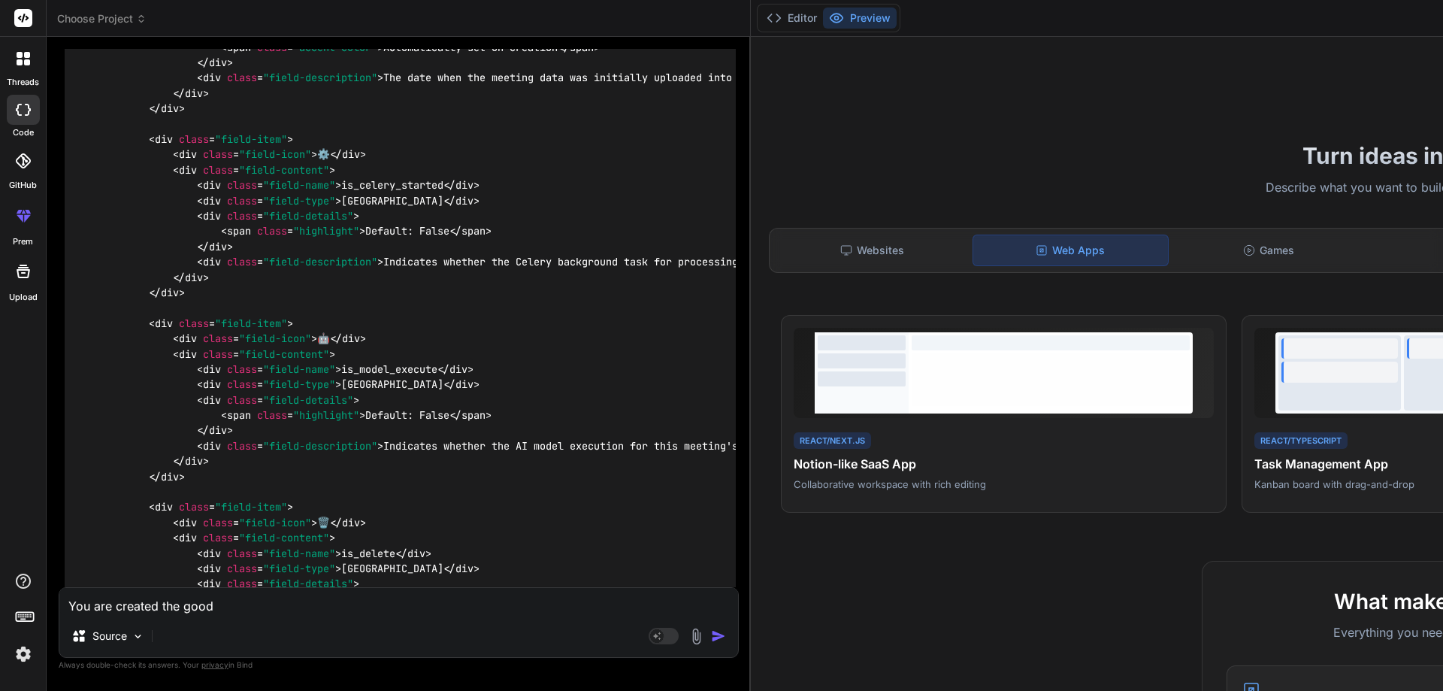
type textarea "x"
type textarea "You are created the goodc"
type textarea "x"
type textarea "You are created the goodc"
type textarea "x"
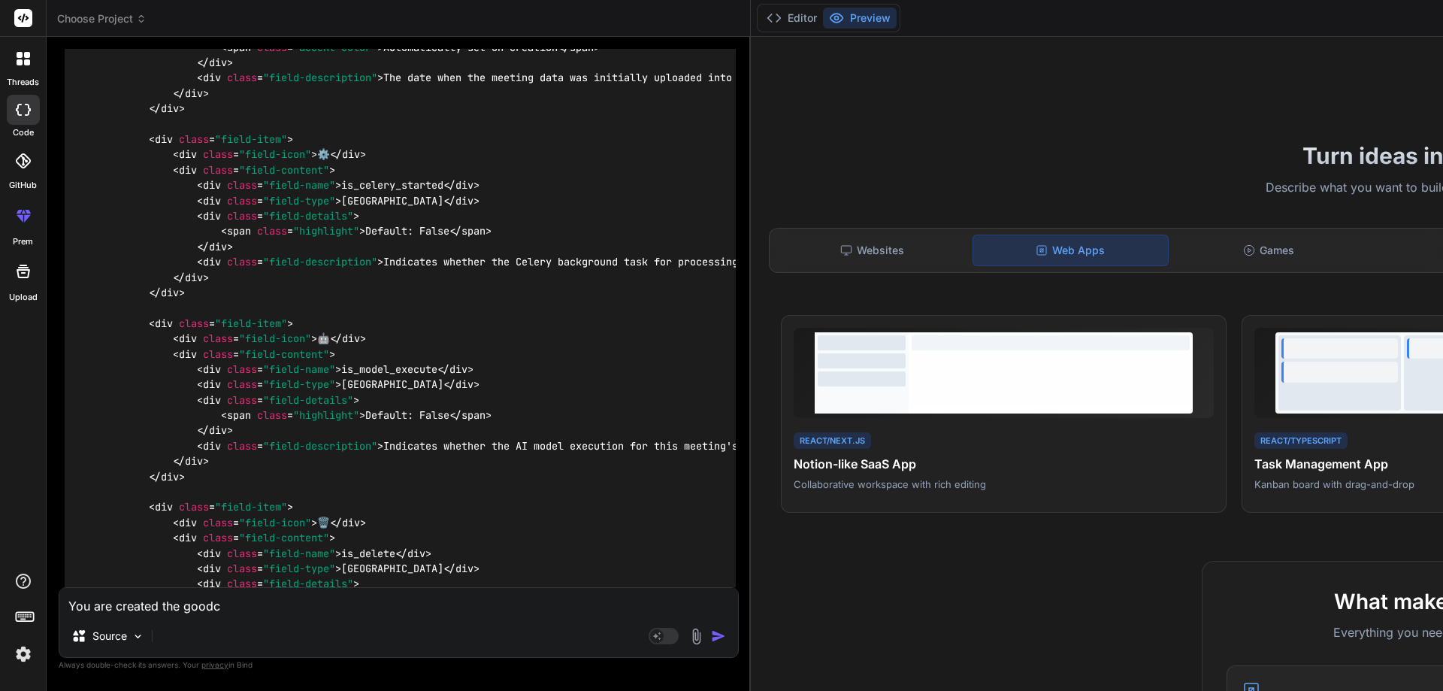
type textarea "You are created the good"
type textarea "x"
type textarea "You are created the good"
type textarea "x"
type textarea "You are created the good d"
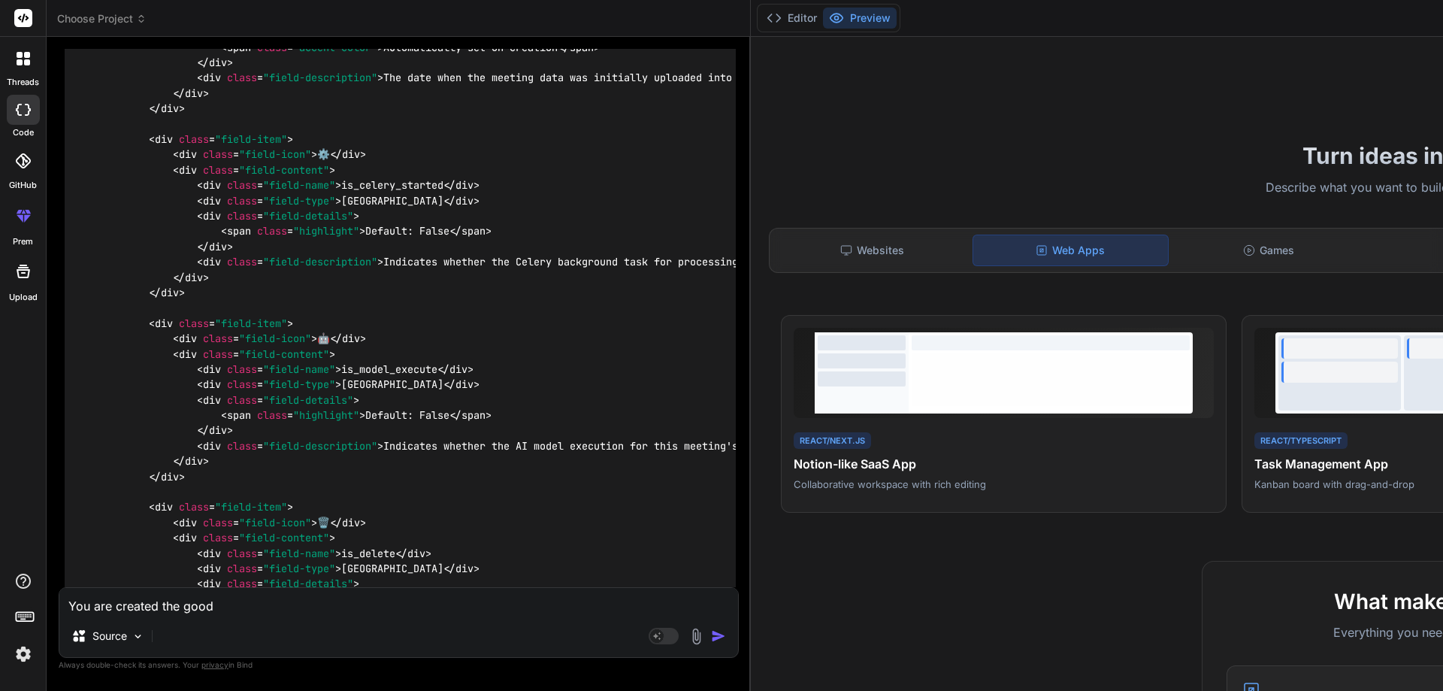
type textarea "x"
type textarea "You are created the good de"
type textarea "x"
type textarea "You are created the good des"
type textarea "x"
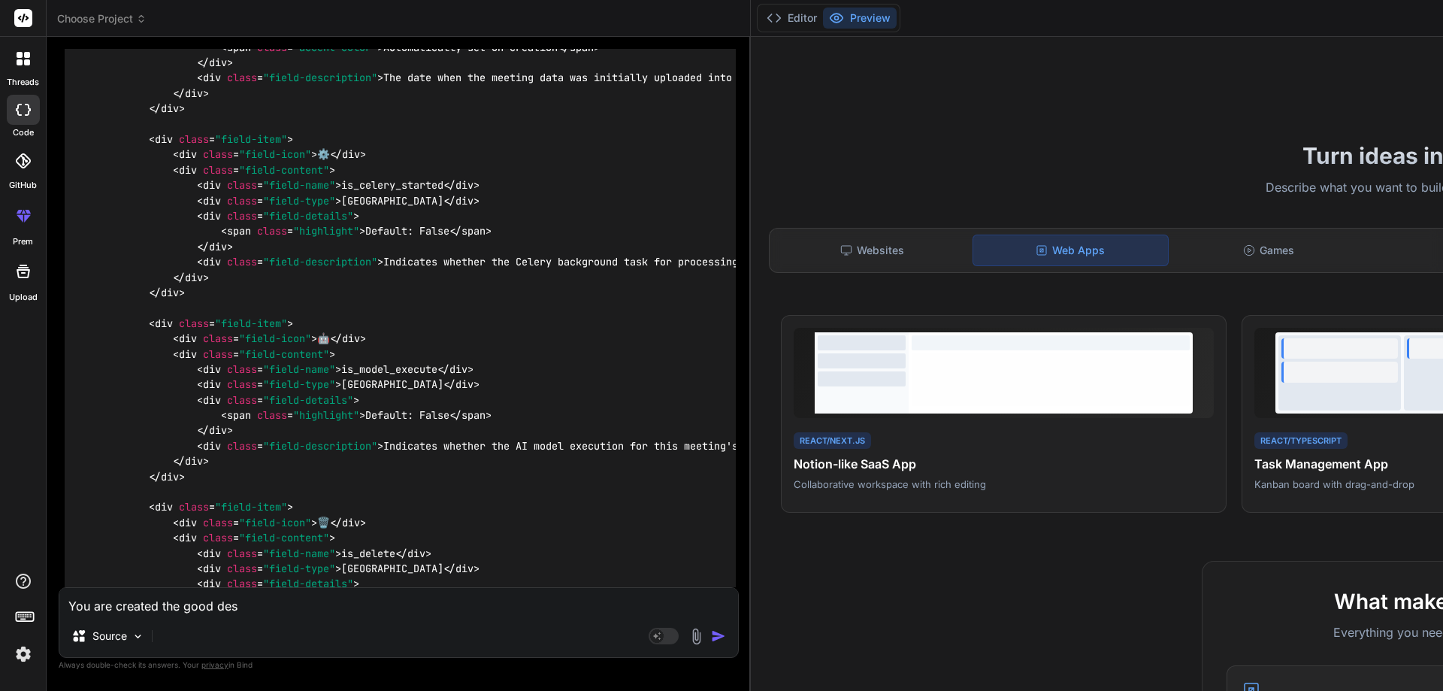
type textarea "You are created the good desi"
type textarea "x"
type textarea "You are created the good desig"
type textarea "x"
type textarea "You are created the good design"
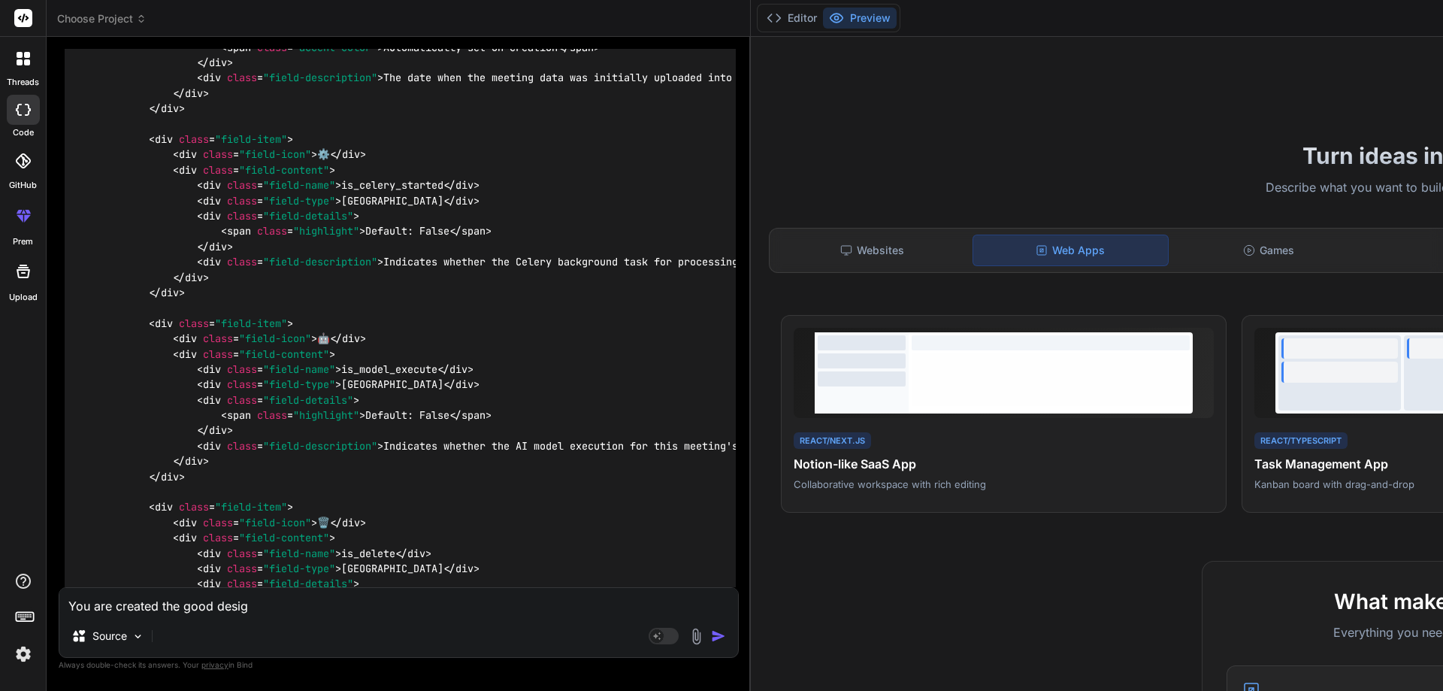
type textarea "x"
type textarea "You are created the good design"
type textarea "x"
type textarea "You are created the good design b"
type textarea "x"
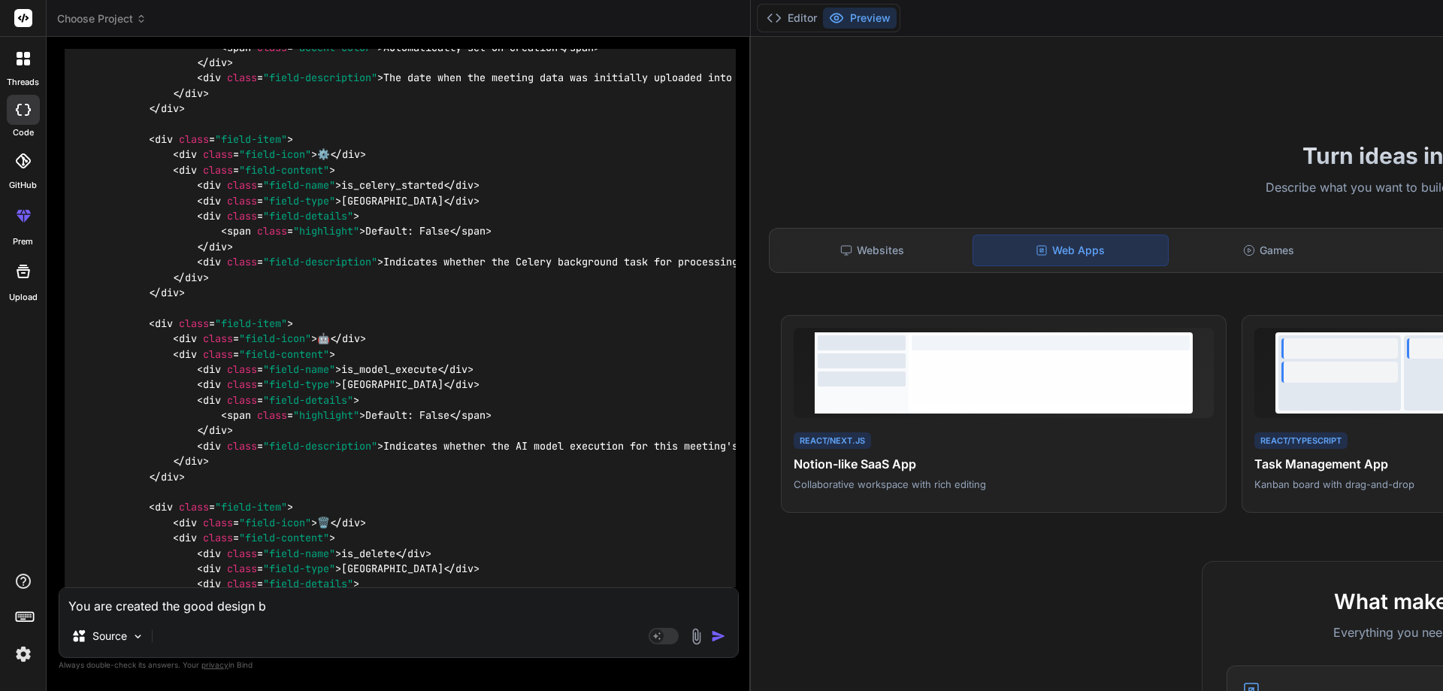
type textarea "You are created the good design bu"
type textarea "x"
type textarea "You are created the good design but"
type textarea "x"
type textarea "You are created the good design but"
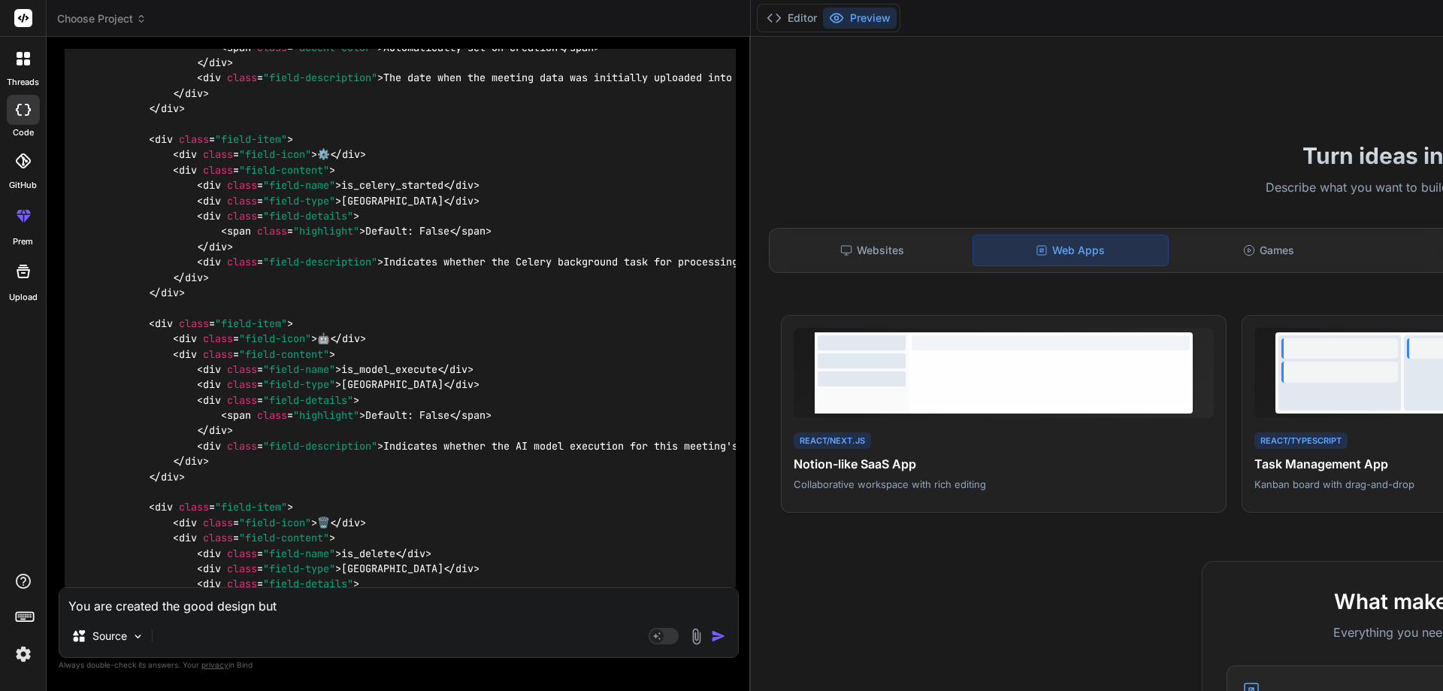
type textarea "x"
type textarea "You are created the good design but I"
type textarea "x"
type textarea "You are created the good design but I"
type textarea "x"
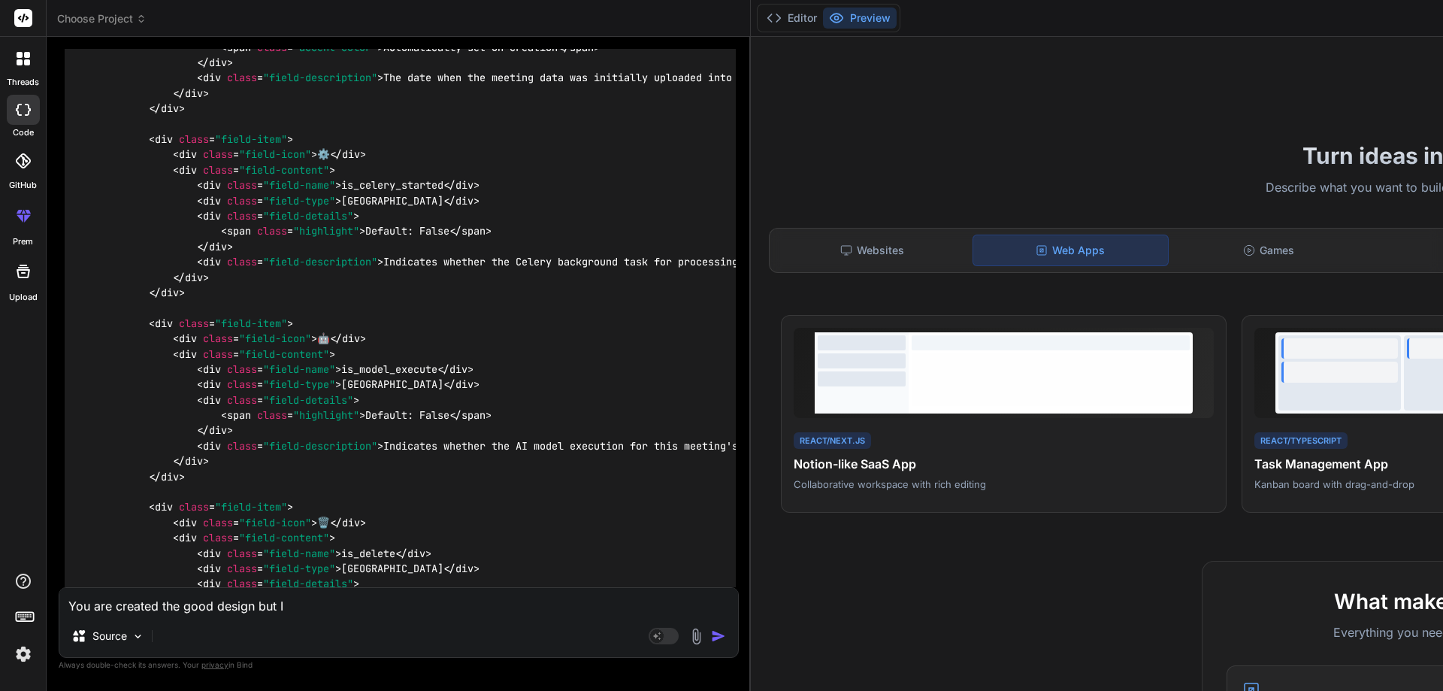
type textarea "You are created the good design but I n"
type textarea "x"
type textarea "You are created the good design but I ne"
type textarea "x"
type textarea "You are created the good design but I nee"
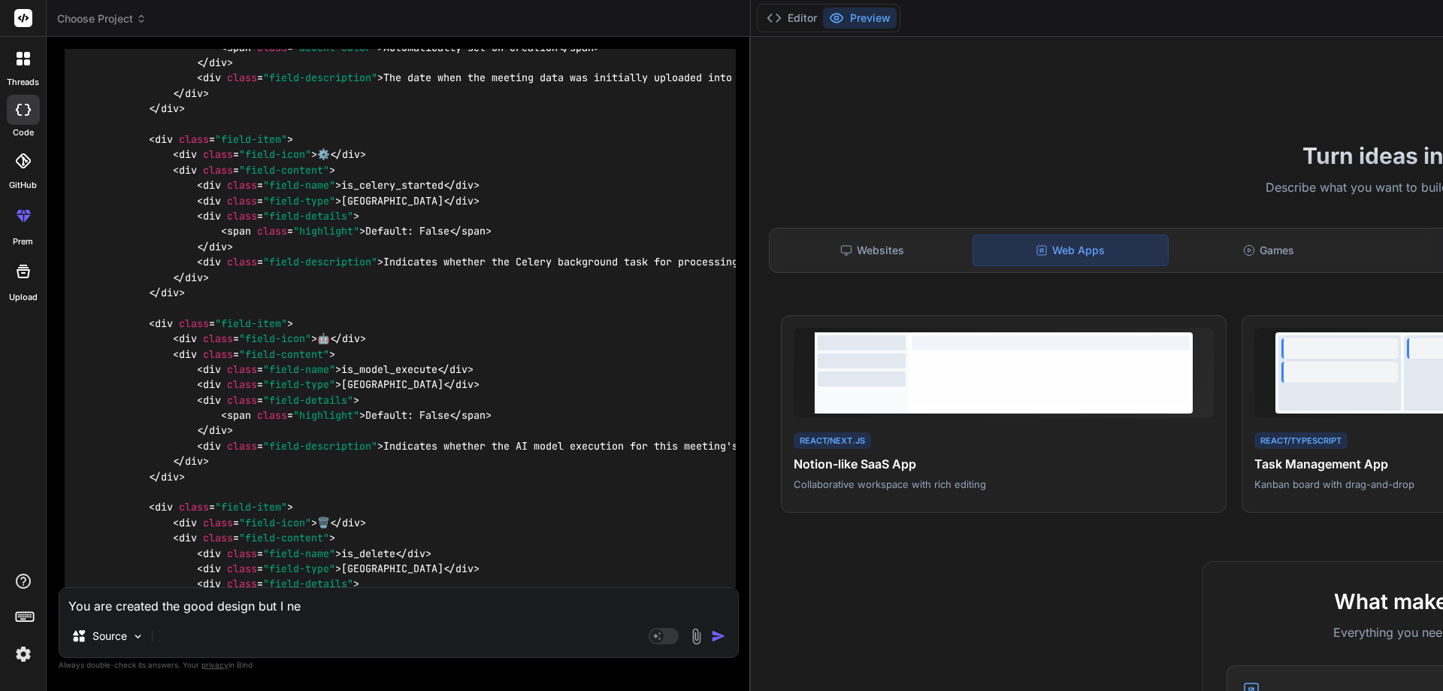
type textarea "x"
type textarea "You are created the good design but I need"
type textarea "x"
type textarea "You are created the good design but I need"
type textarea "x"
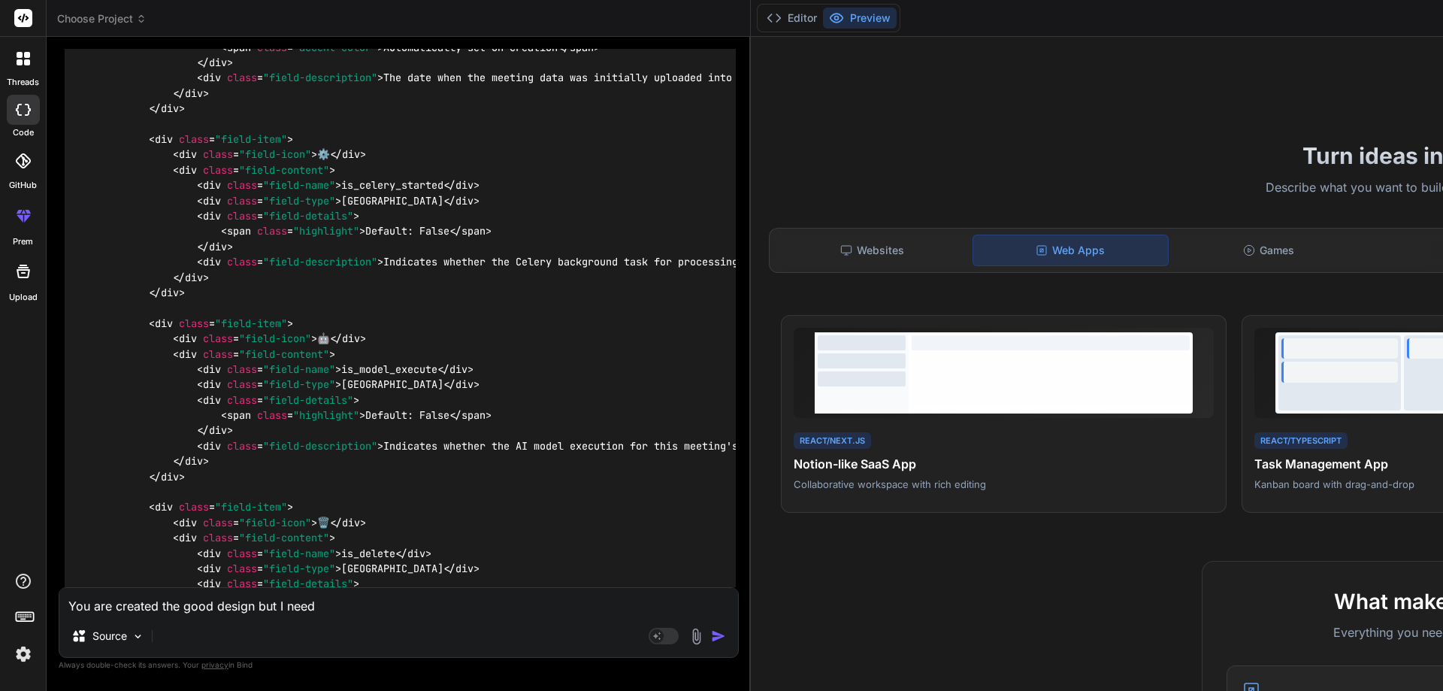
type textarea "You are created the good design but I need t"
type textarea "x"
type textarea "You are created the good design but I need th"
type textarea "x"
type textarea "You are created the good design but I need the"
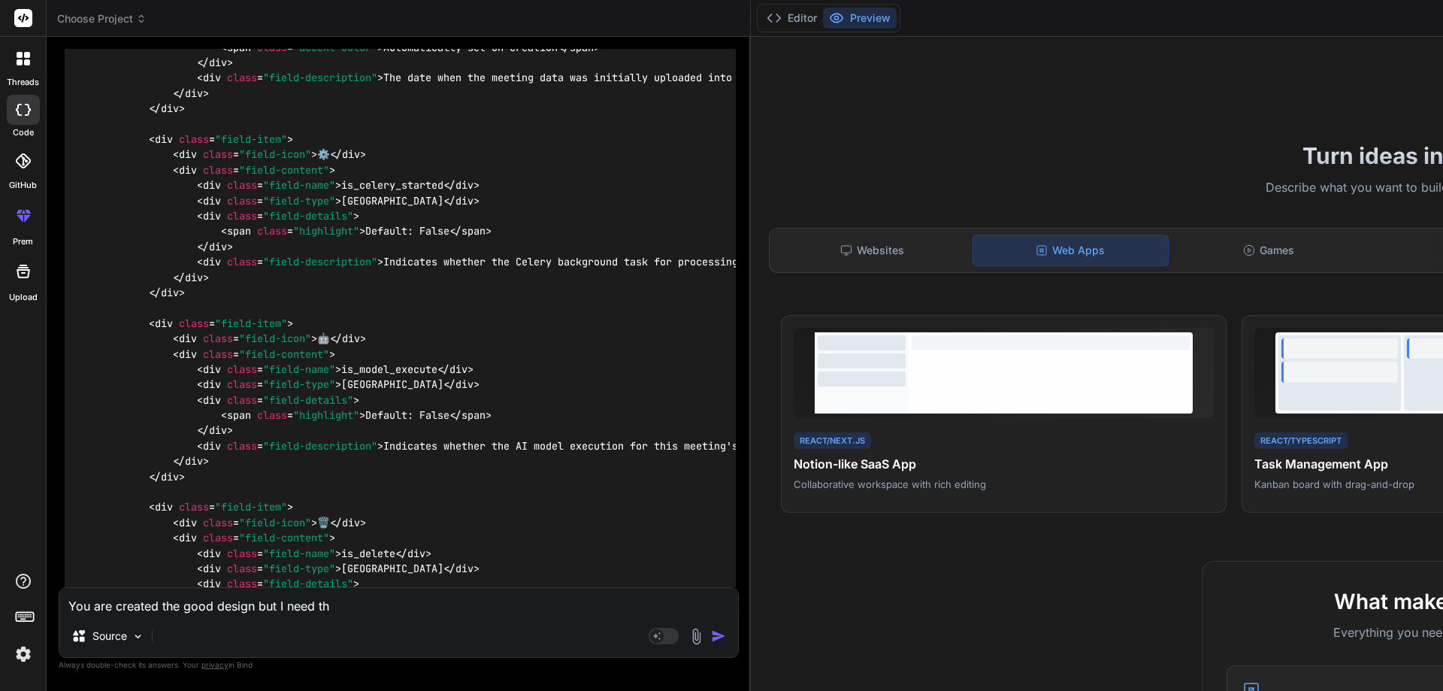
type textarea "x"
type textarea "You are created the good design but I need the"
type textarea "x"
type textarea "You are created the good design but I need the"
type textarea "x"
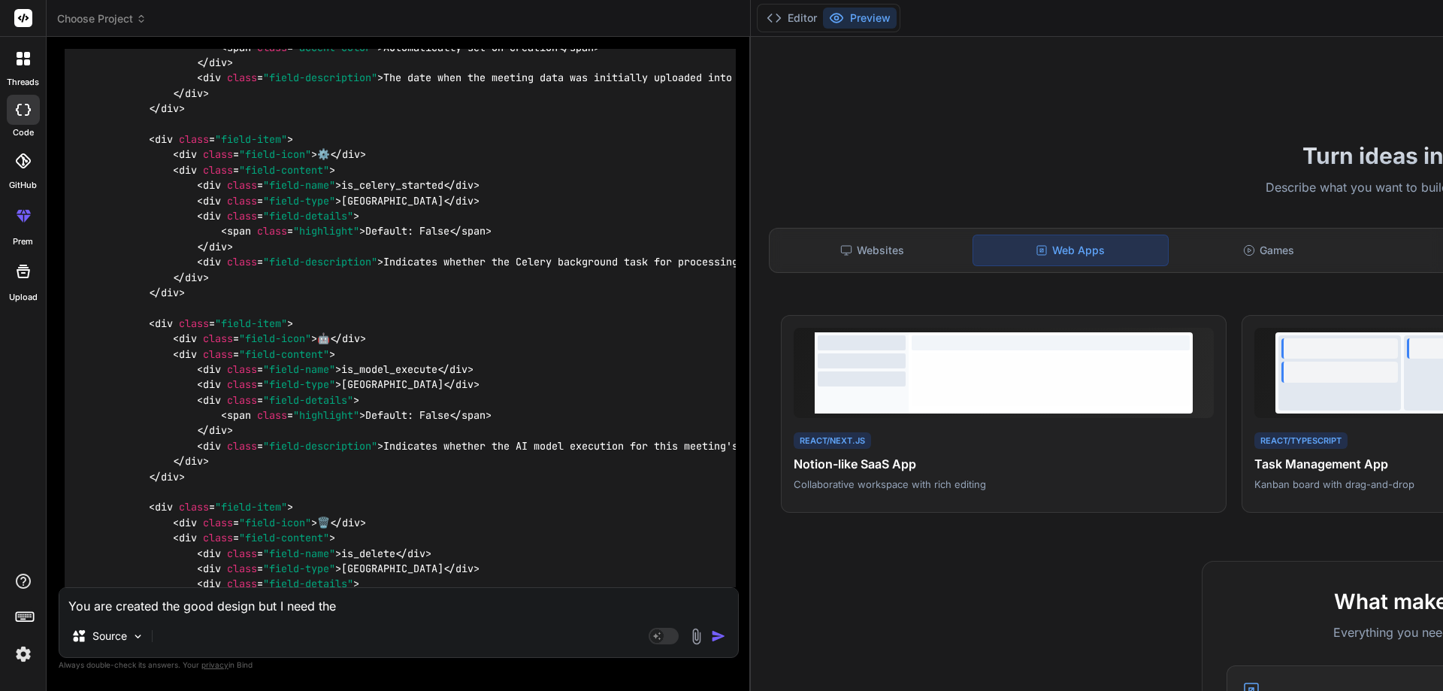
type textarea "You are created the good design but I need th"
type textarea "x"
type textarea "You are created the good design but I need t"
type textarea "x"
type textarea "You are created the good design but I need"
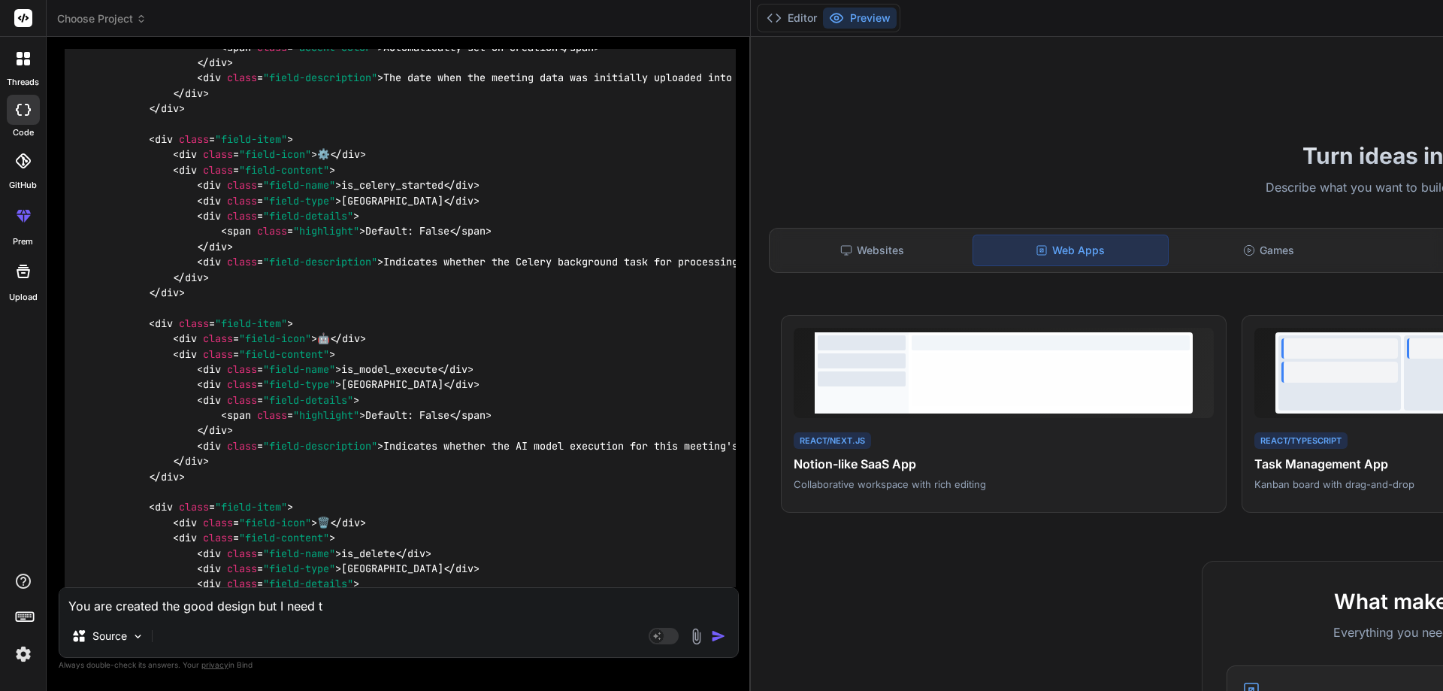
type textarea "x"
type textarea "You are created the good design but I need"
type textarea "x"
type textarea "You are created the good design but I neede"
type textarea "x"
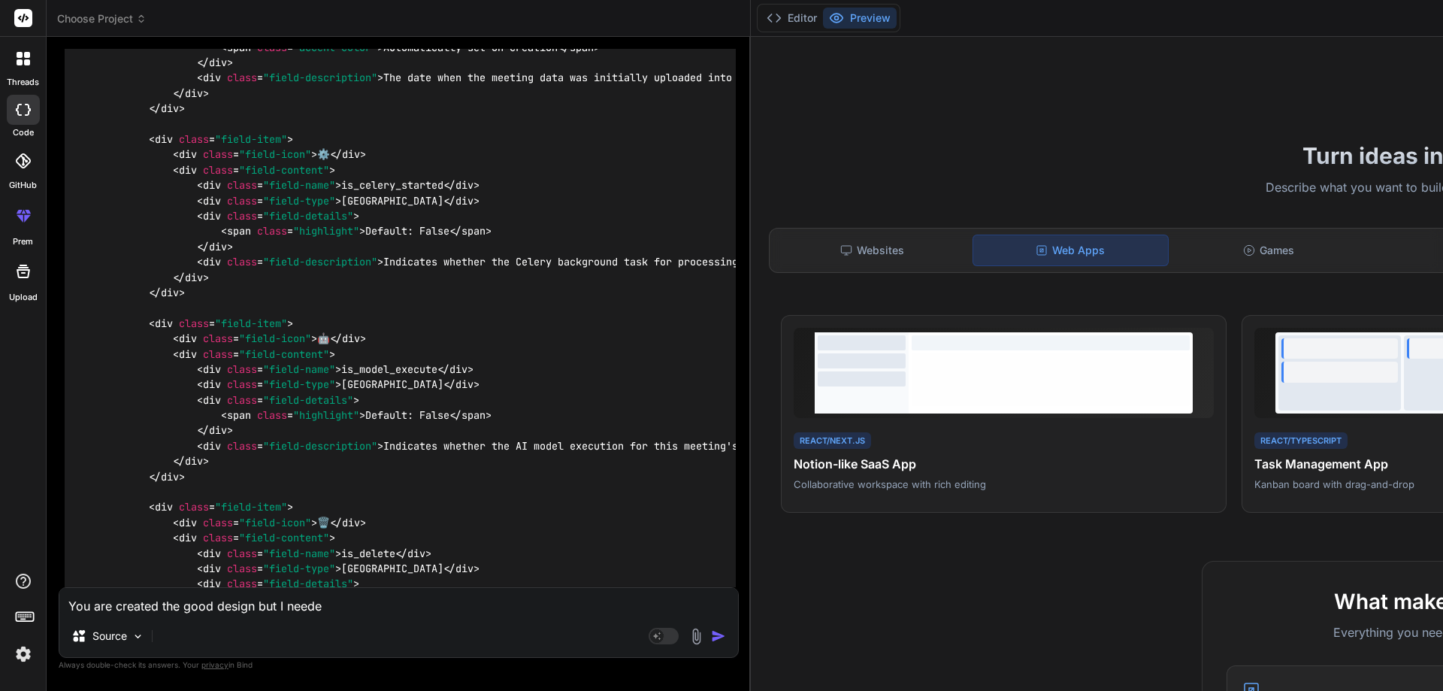
type textarea "You are created the good design but I needed"
type textarea "x"
type textarea "You are created the good design but I needed"
type textarea "x"
type textarea "You are created the good design but I needed t"
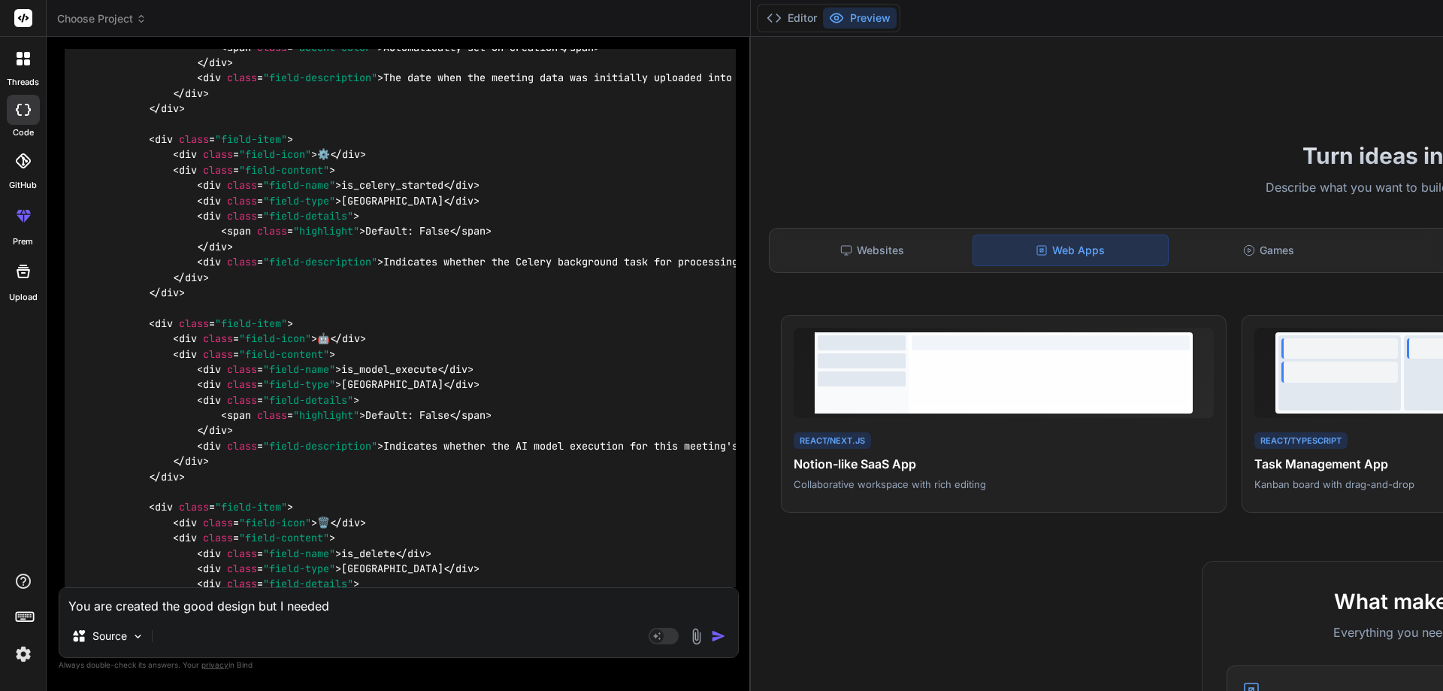
type textarea "x"
type textarea "You are created the good design but I needed th"
type textarea "x"
type textarea "You are created the good design but I needed the"
type textarea "x"
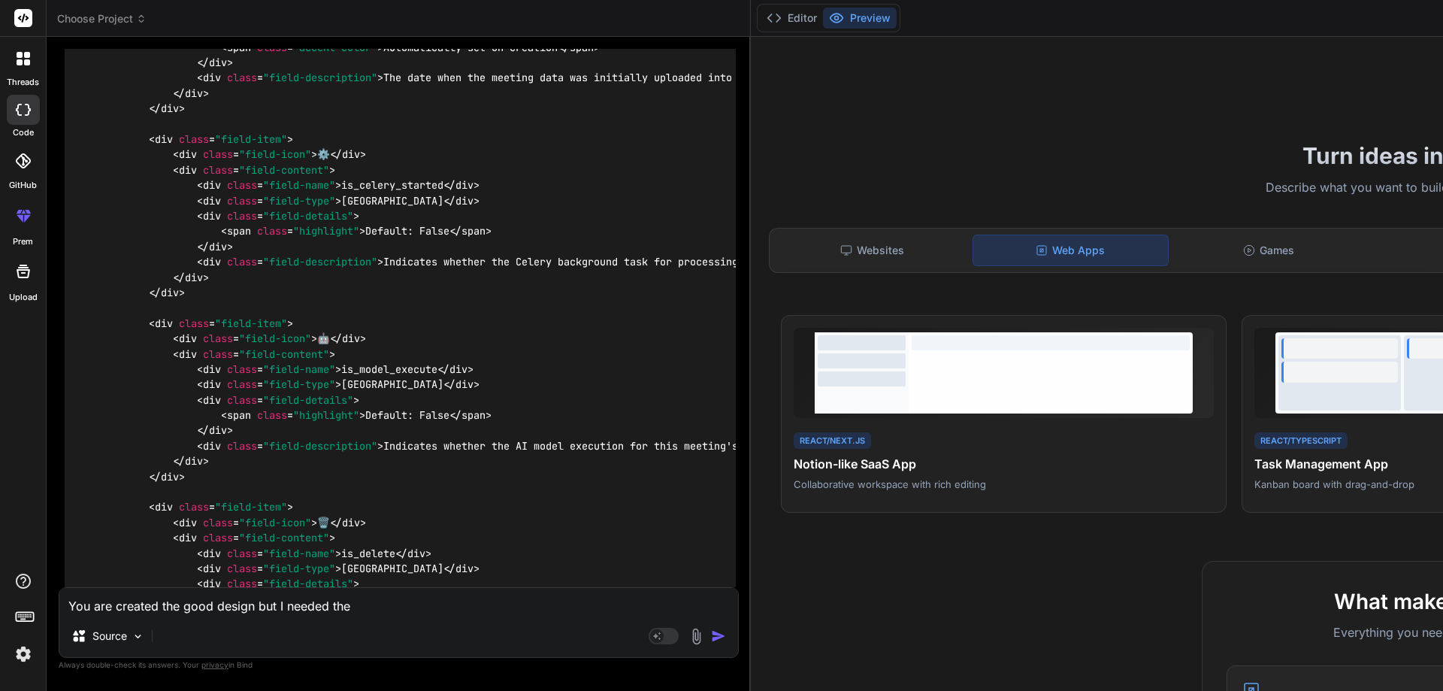
type textarea "You are created the good design but I needed the"
type textarea "x"
type textarea "You are created the good design but I needed the d"
type textarea "x"
type textarea "You are created the good design but I needed the de"
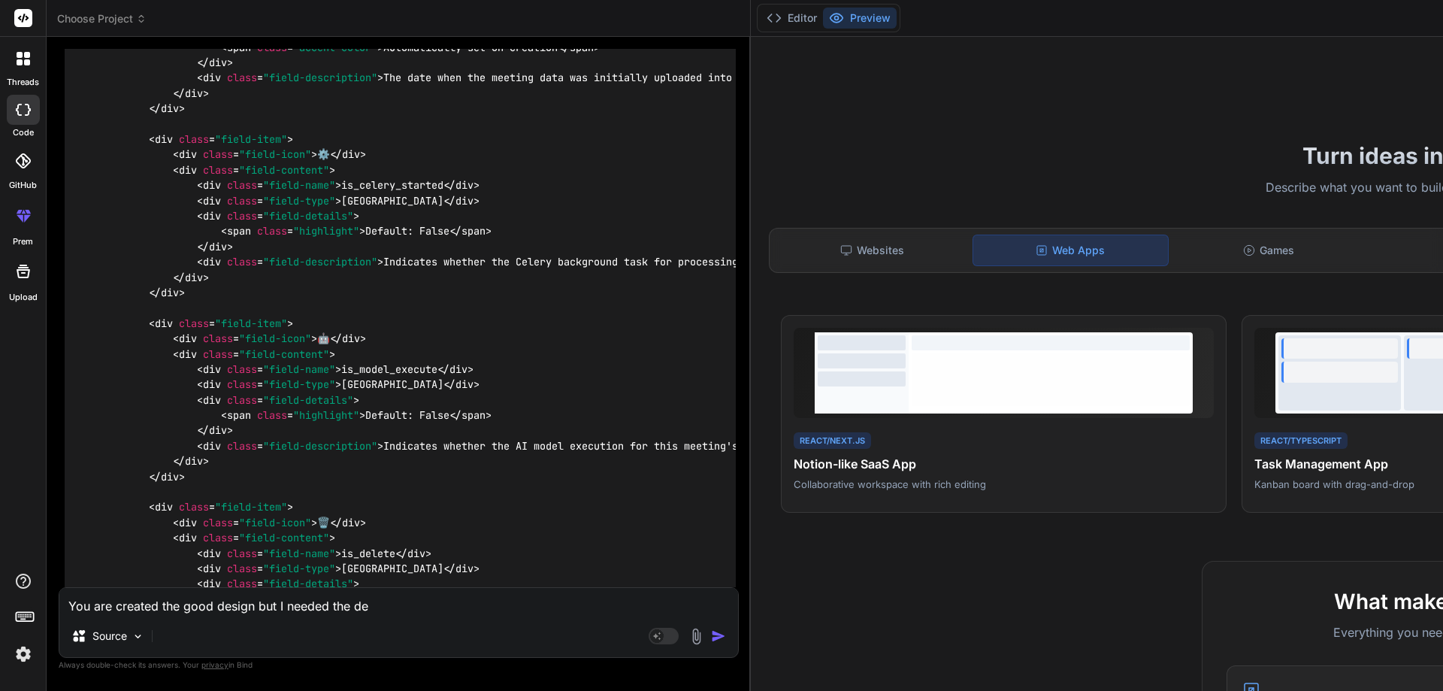
type textarea "x"
type textarea "You are created the good design but I needed the des"
type textarea "x"
type textarea "You are created the good design but I needed the desi"
type textarea "x"
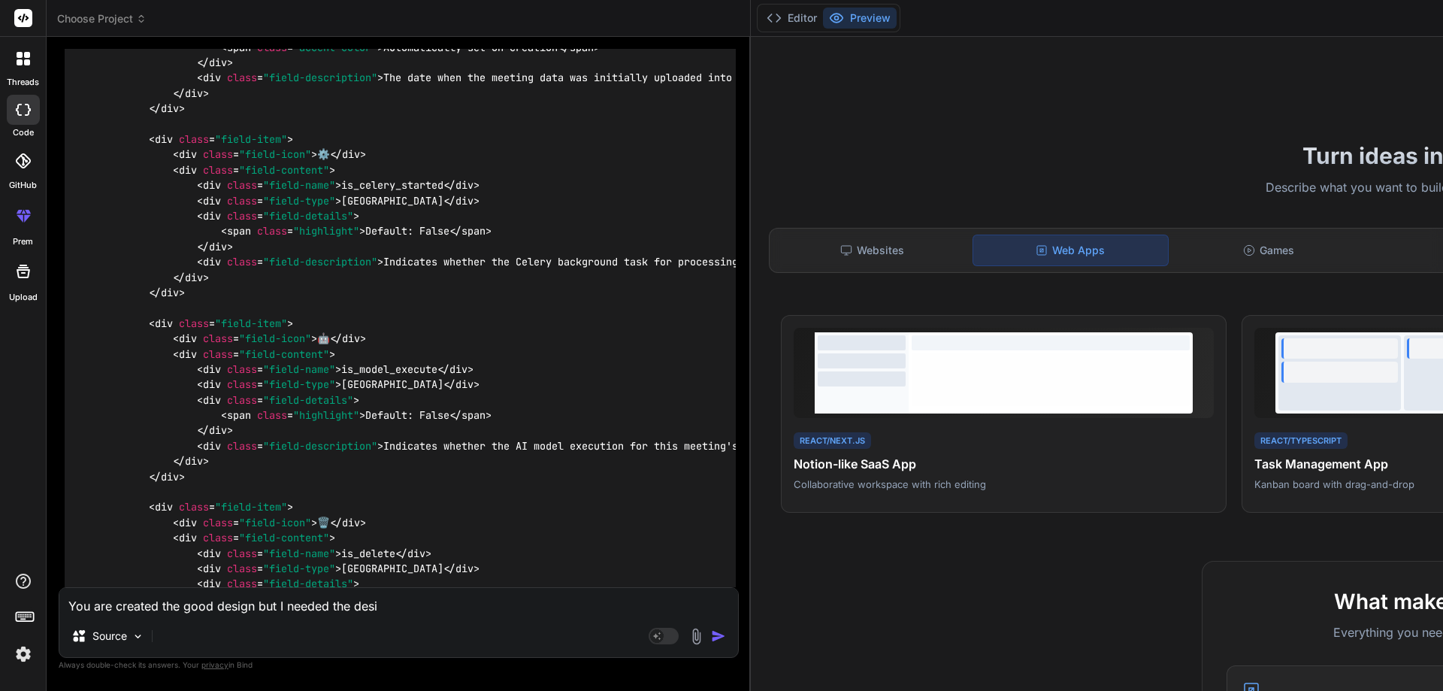
type textarea "You are created the good design but I needed the desig"
type textarea "x"
type textarea "You are created the good design but I needed the design"
type textarea "x"
type textarea "You are created the good design but I needed the design"
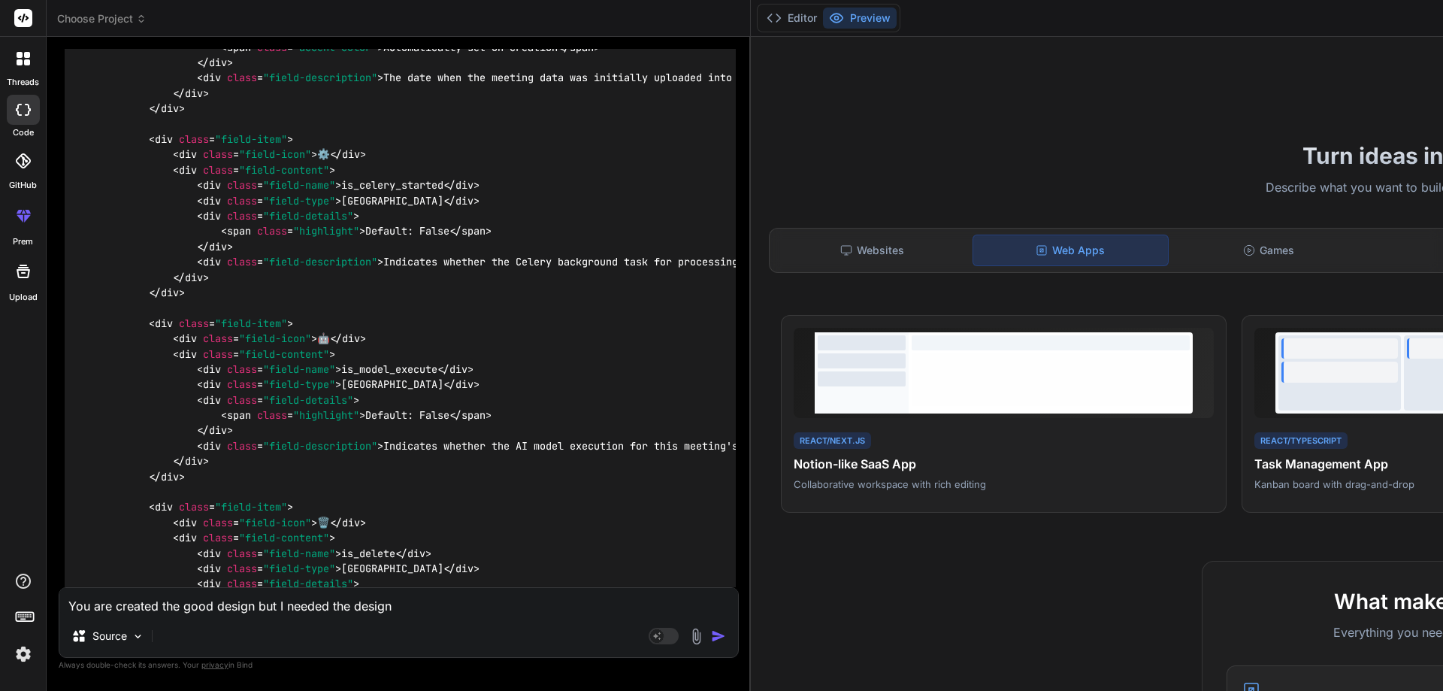
type textarea "x"
type textarea "You are created the good design but I needed the design i"
type textarea "x"
type textarea "You are created the good design but I needed the design in"
type textarea "x"
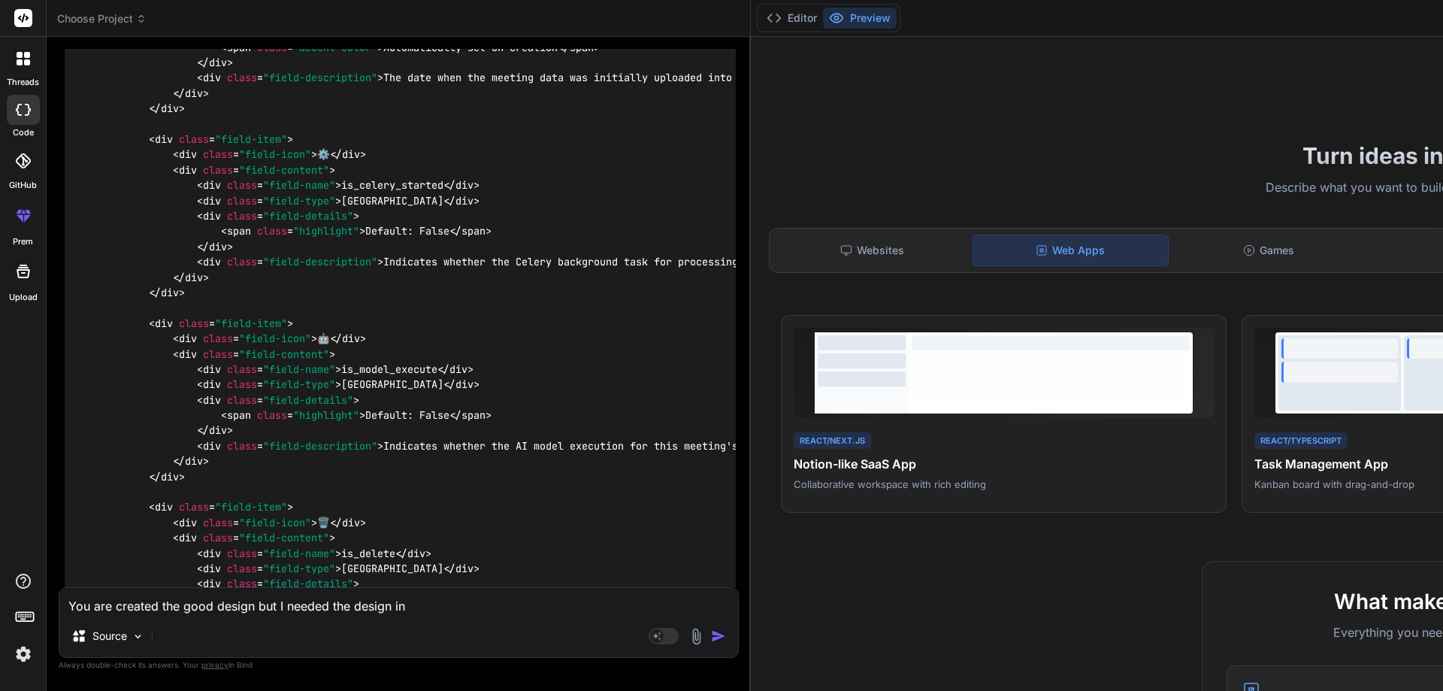
type textarea "You are created the good design but I needed the design in"
type textarea "x"
type textarea "You are created the good design but I needed the design in o"
type textarea "x"
type textarea "You are created the good design but I needed the design in on"
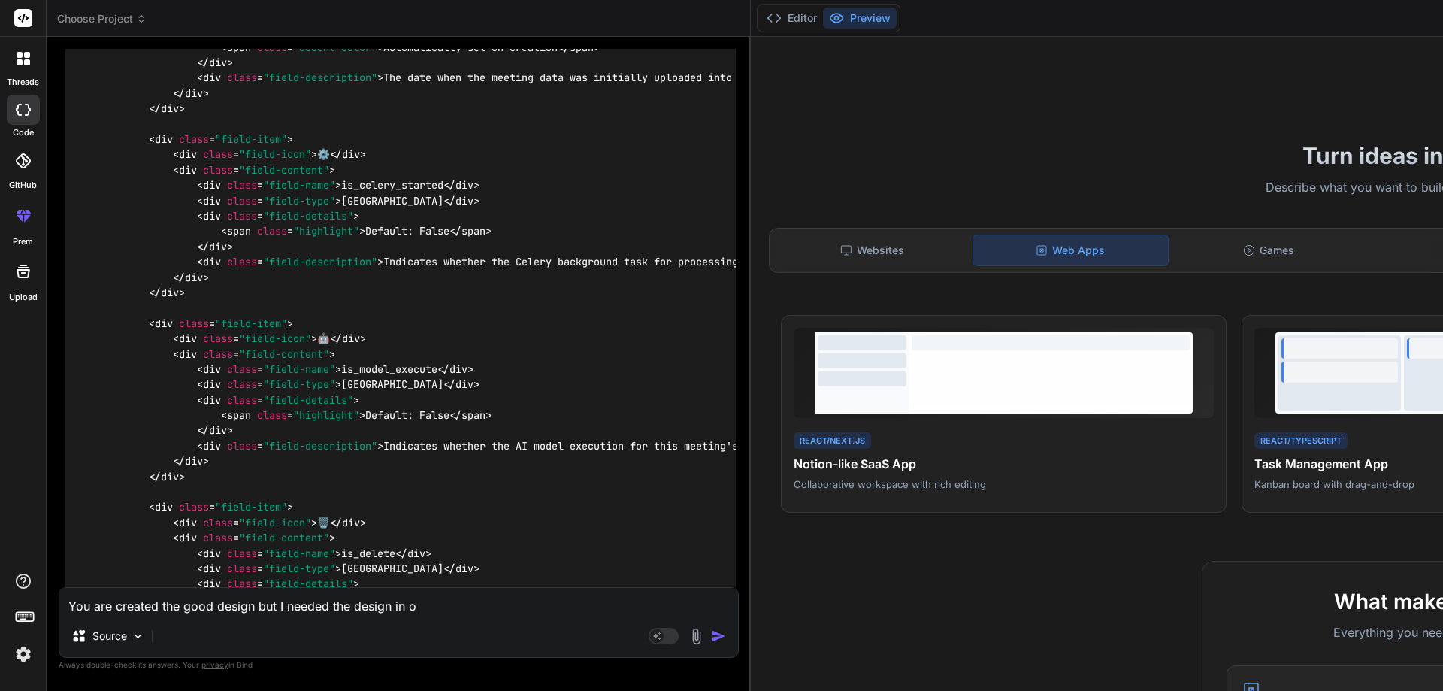
type textarea "x"
type textarea "You are created the good design but I needed the design in [GEOGRAPHIC_DATA]"
type textarea "x"
type textarea "You are created the good design but I needed the design in only"
type textarea "x"
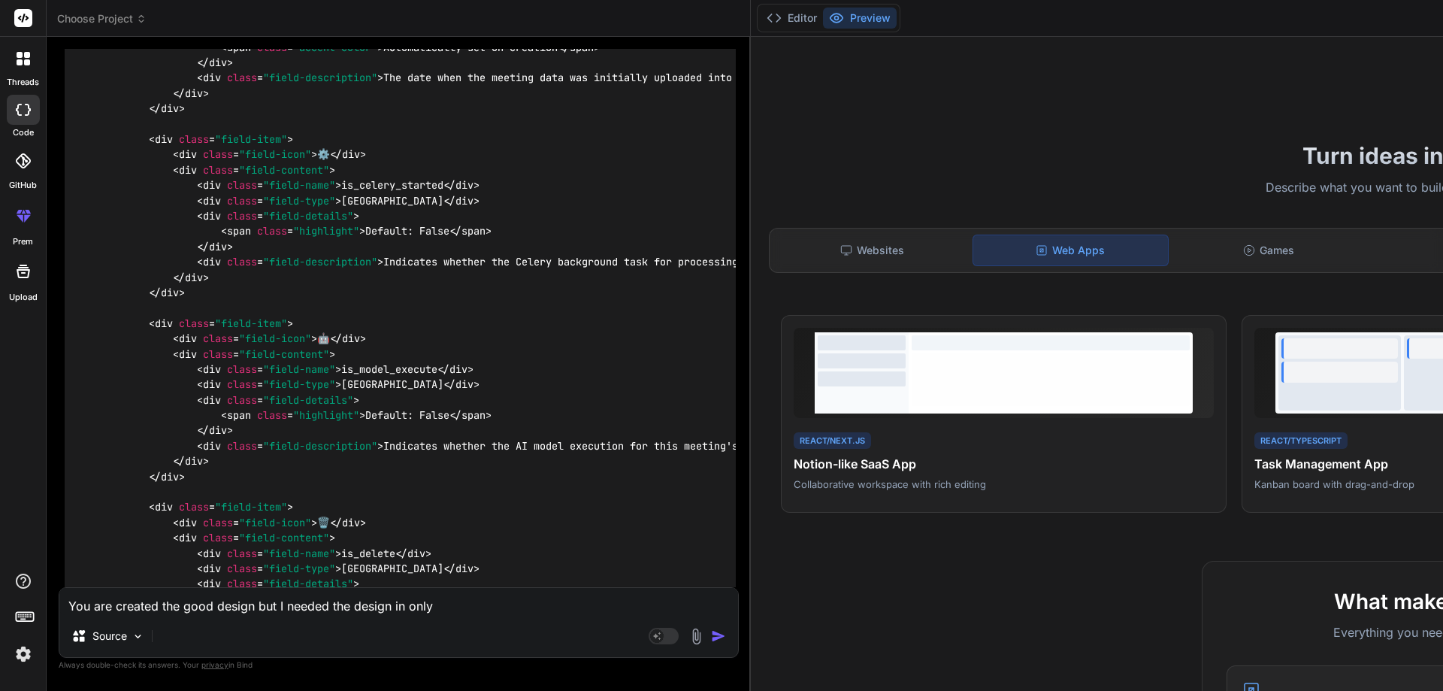
type textarea "You are created the good design but I needed the design in only"
type textarea "x"
type textarea "You are created the good design but I needed the design in only o"
type textarea "x"
type textarea "You are created the good design but I needed the design in only on"
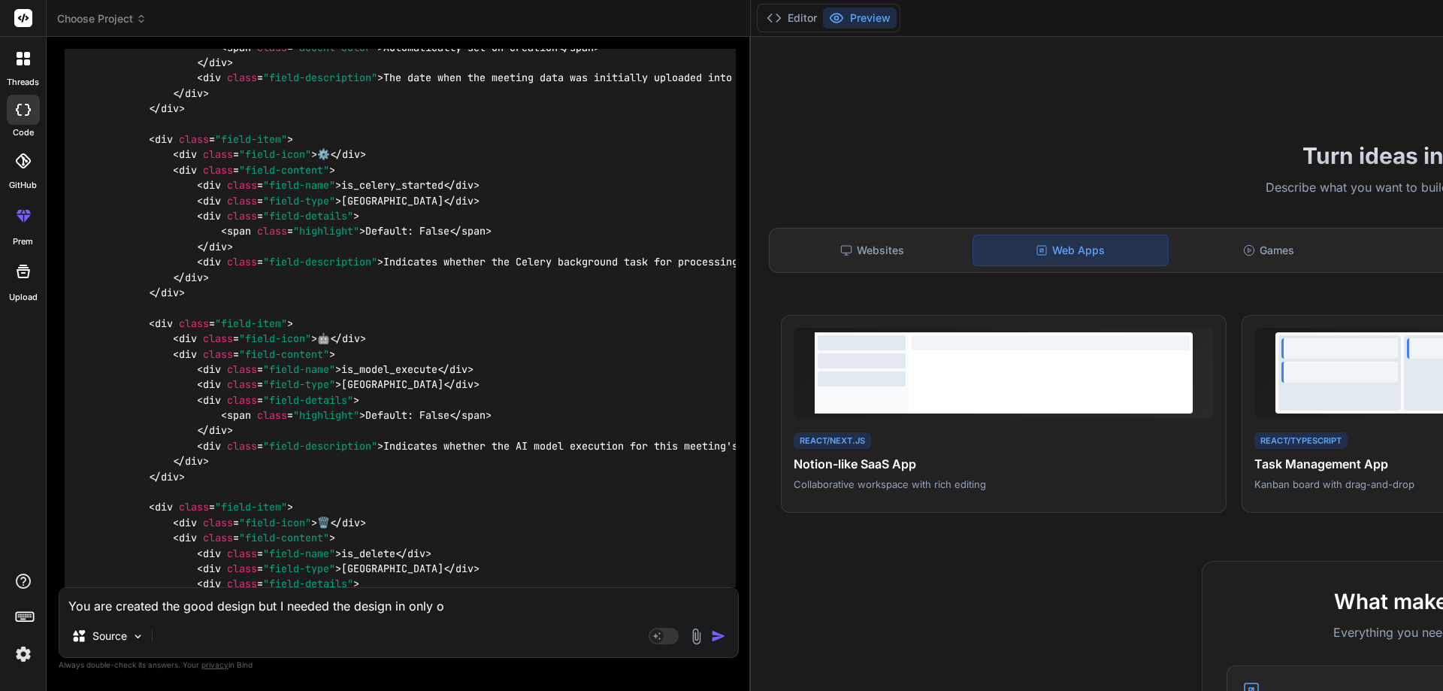
type textarea "x"
type textarea "You are created the good design but I needed the design in only on"
type textarea "x"
type textarea "You are created the good design but I needed the design in only on e"
type textarea "x"
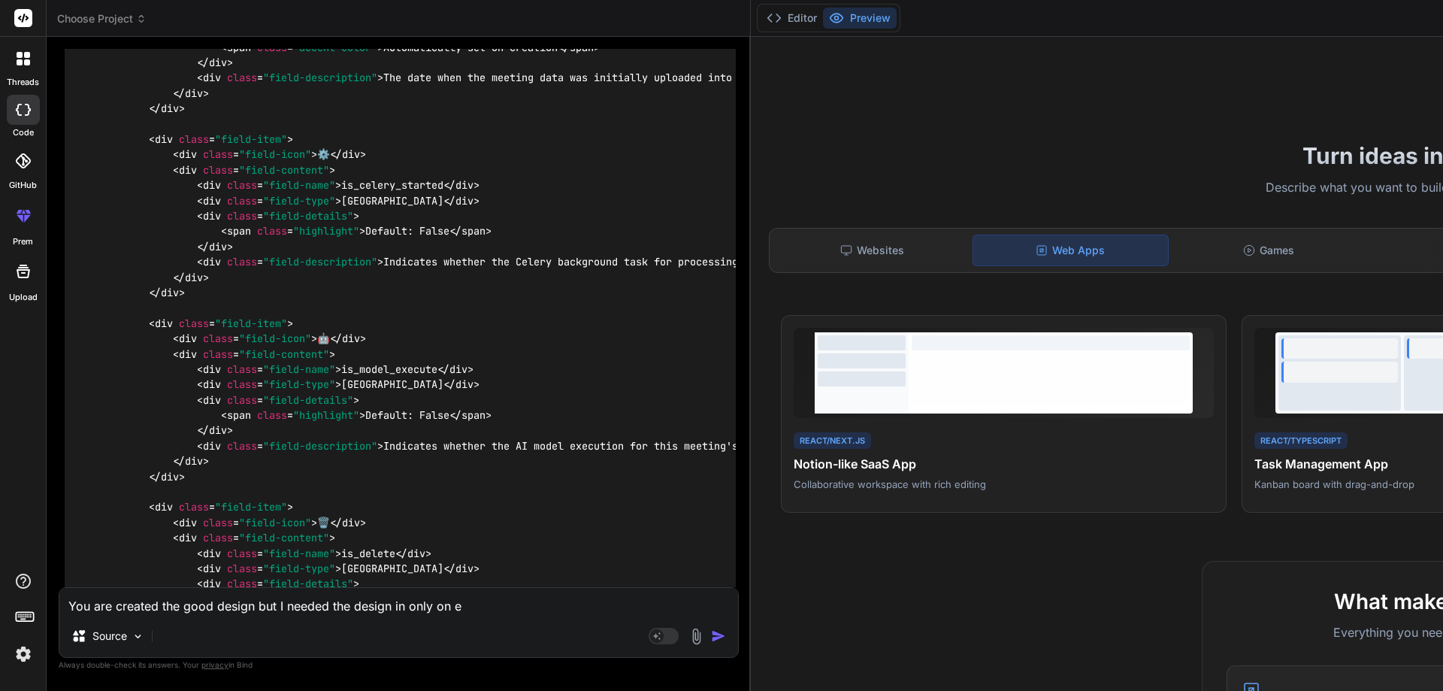
type textarea "You are created the good design but I needed the design in only on"
type textarea "x"
type textarea "You are created the good design but I needed the design in only on"
type textarea "x"
type textarea "You are created the good design but I needed the design in only one"
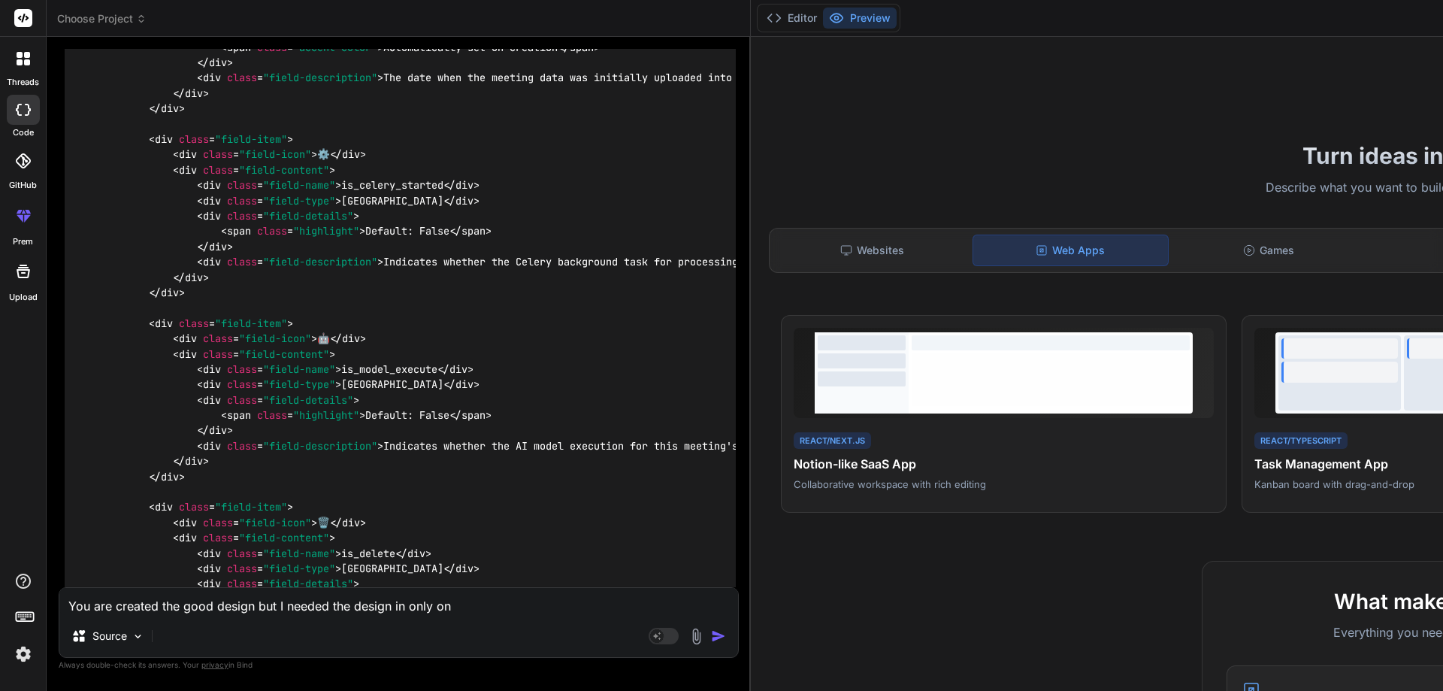
type textarea "x"
type textarea "You are created the good design but I needed the design in only one"
type textarea "x"
type textarea "You are created the good design but I needed the design in only one p"
type textarea "x"
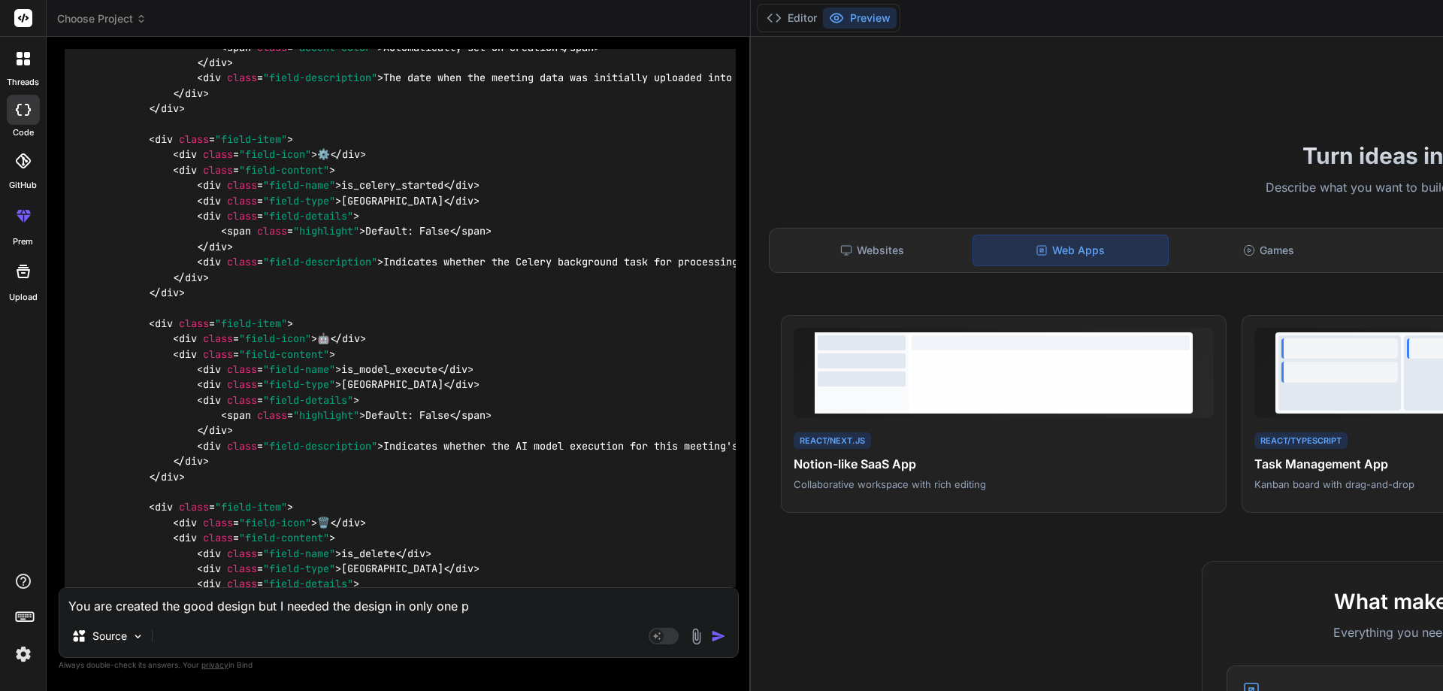
type textarea "You are created the good design but I needed the design in only one pa"
type textarea "x"
type textarea "You are created the good design but I needed the design in only one pad"
type textarea "x"
type textarea "You are created the good design but I needed the design in only one pa"
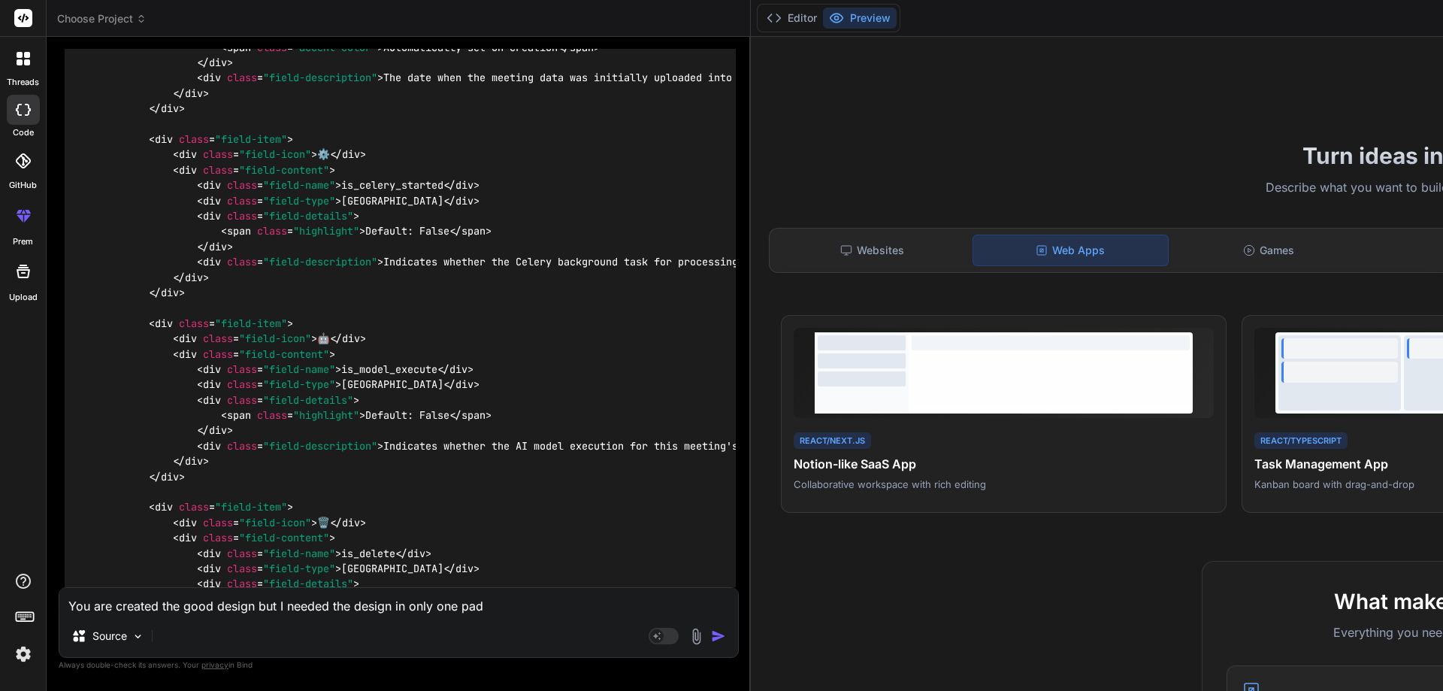
type textarea "x"
type textarea "You are created the good design but I needed the design in only one pa]"
type textarea "x"
type textarea "You are created the good design but I needed the design in only one pa]g"
type textarea "x"
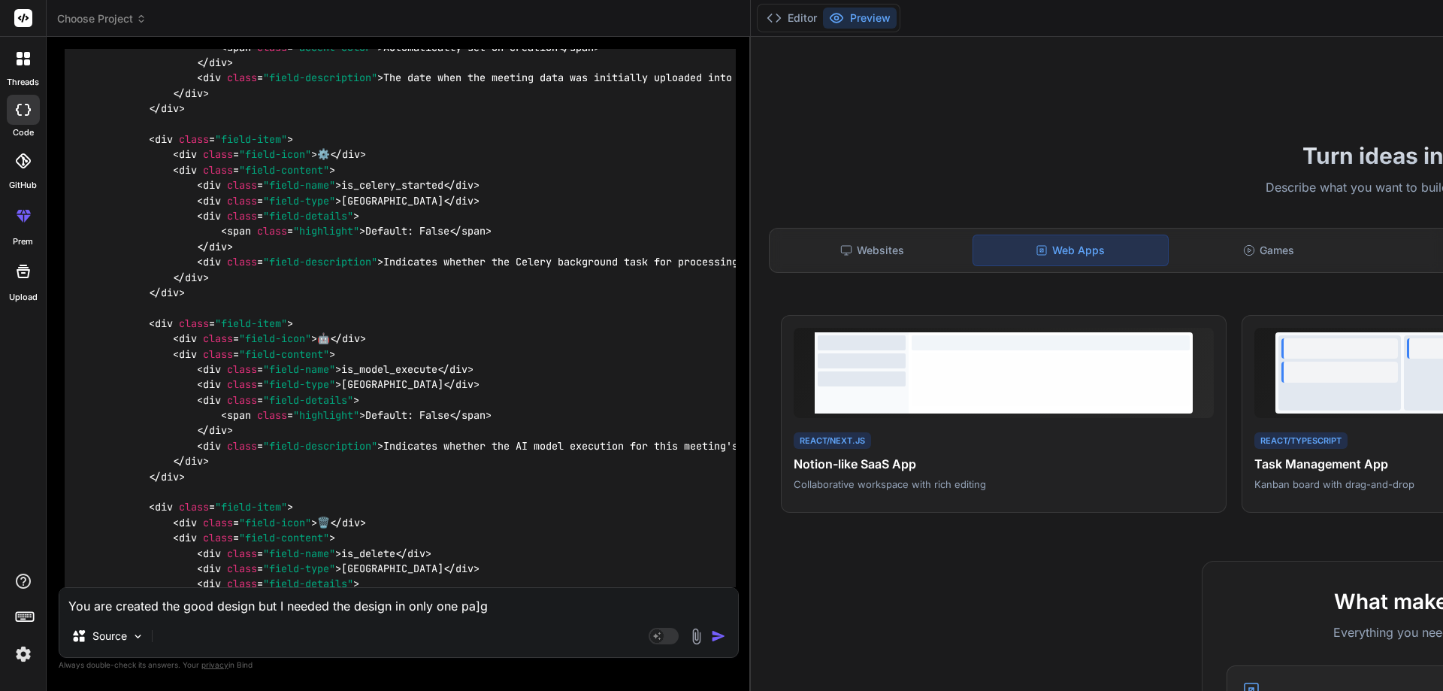
type textarea "You are created the good design but I needed the design in only one pa]ge"
type textarea "x"
type textarea "You are created the good design but I needed the design in only one pa]ge"
type textarea "x"
type textarea "You are created the good design but I needed the design in only one pa]ge"
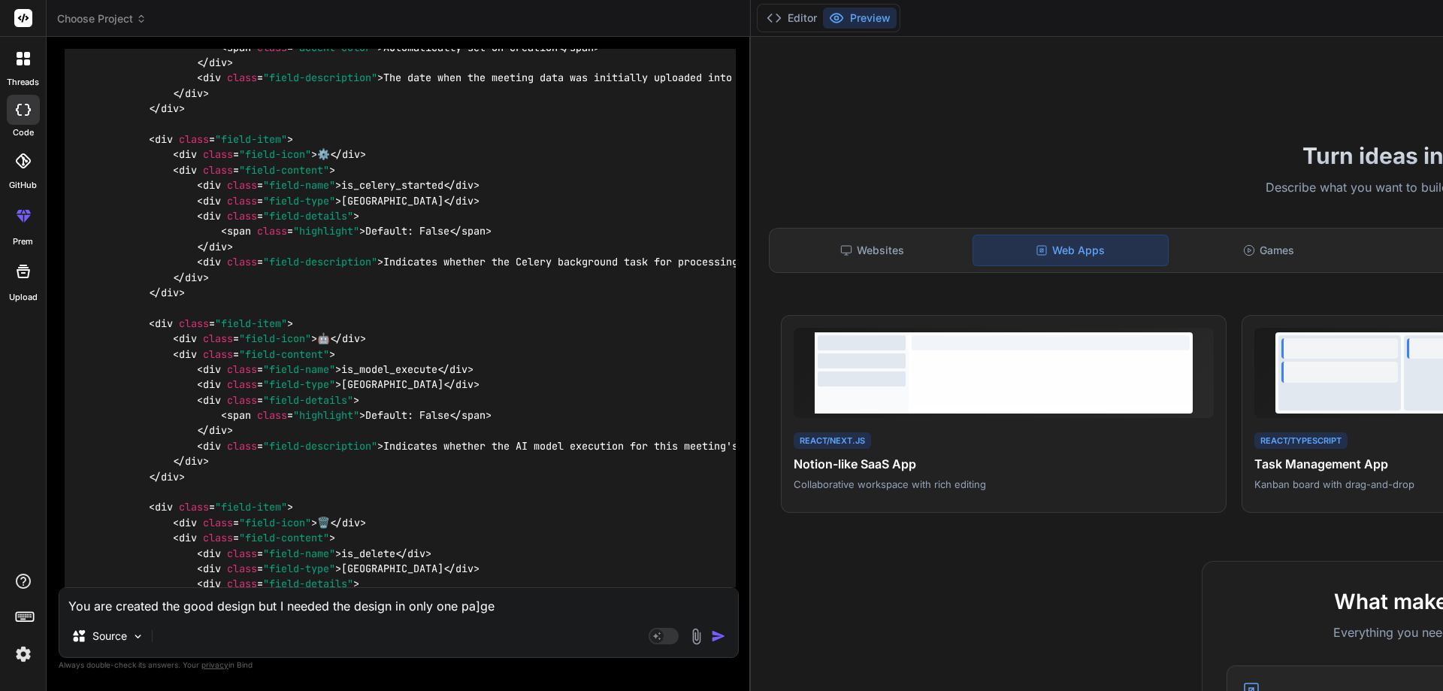
type textarea "x"
type textarea "You are created the good design but I needed the design in only one pa]g"
type textarea "x"
type textarea "You are created the good design but I needed the design in only one pa]"
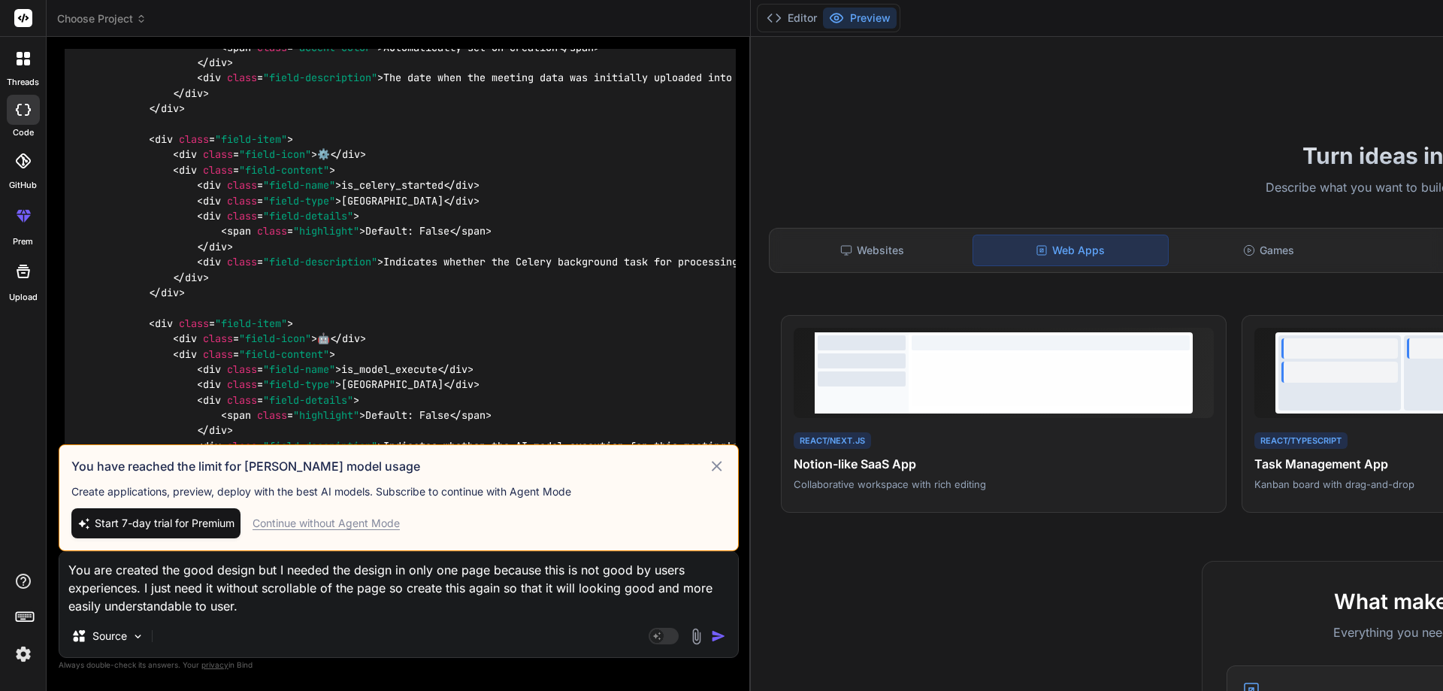
click at [340, 522] on div "Continue without Agent Mode" at bounding box center [326, 523] width 147 height 15
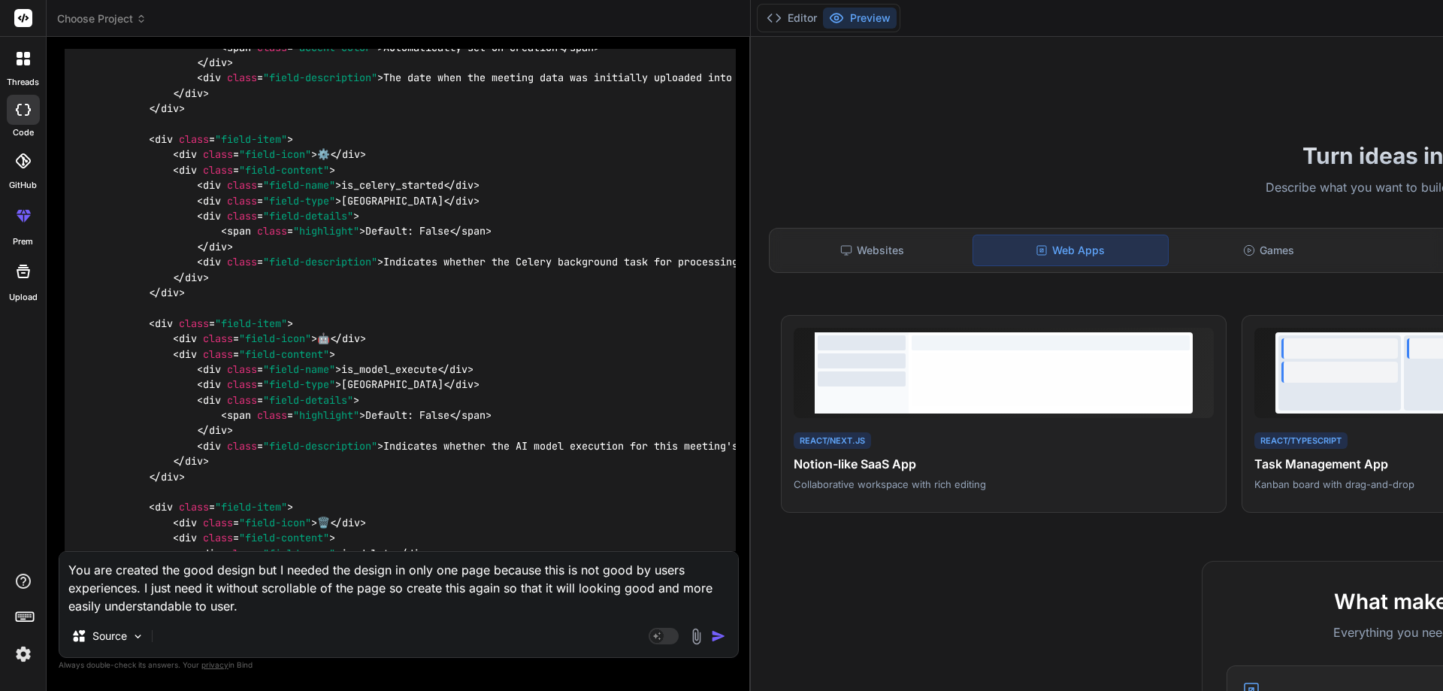
click at [711, 632] on img "button" at bounding box center [718, 635] width 15 height 15
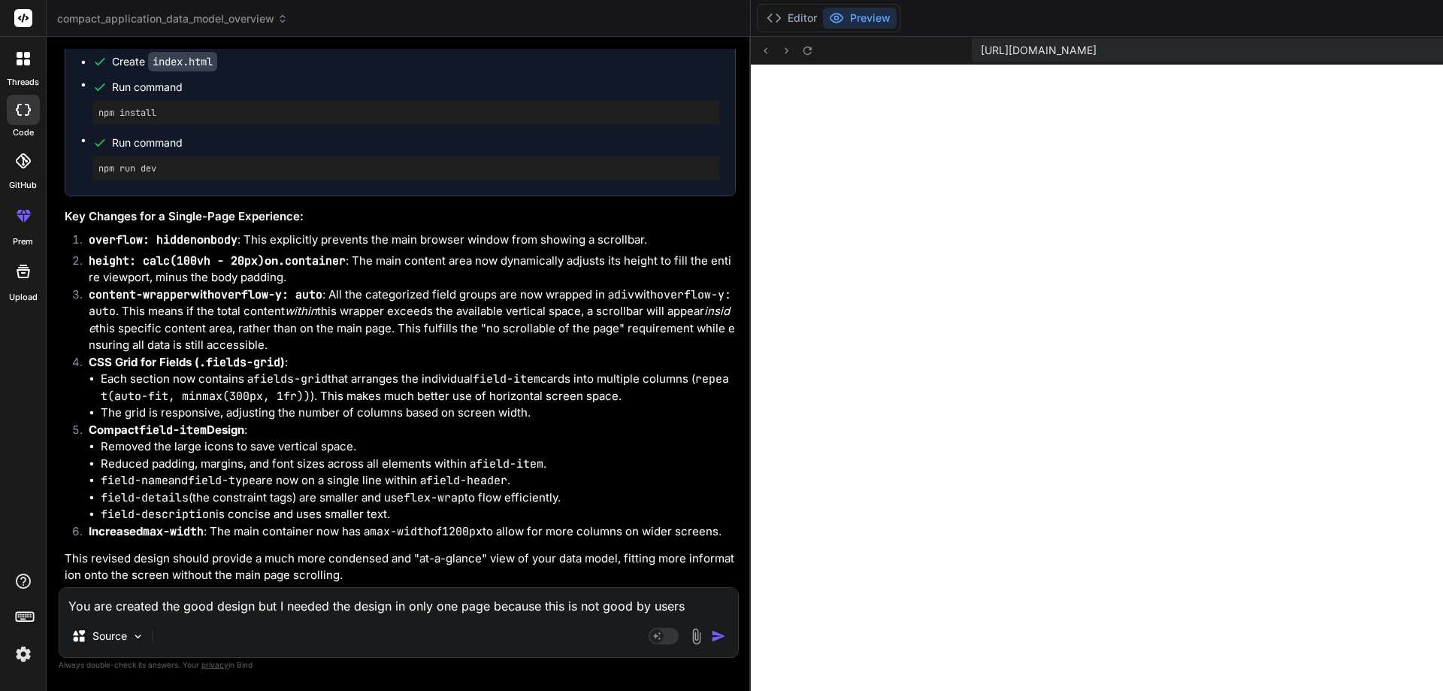
scroll to position [13699, 0]
click at [823, 23] on button "Preview" at bounding box center [860, 18] width 74 height 21
click at [761, 20] on button "Editor" at bounding box center [792, 18] width 62 height 21
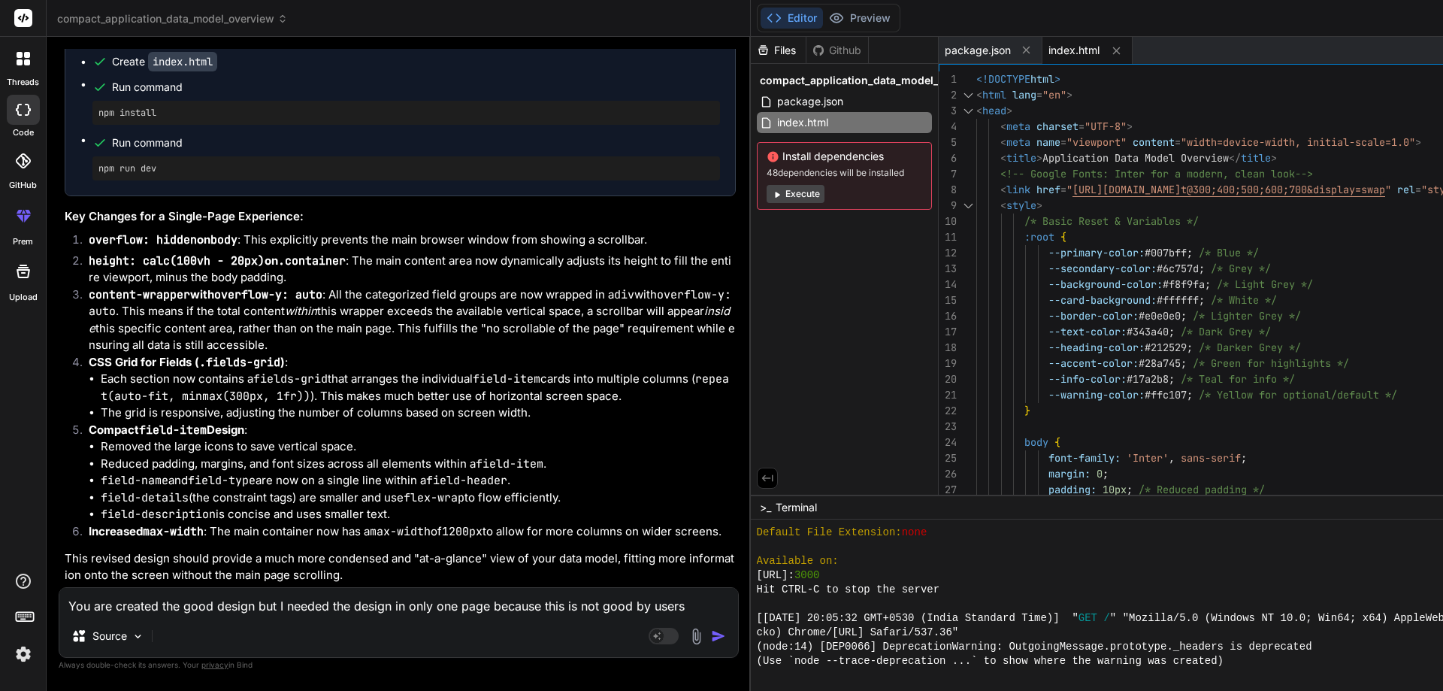
click at [1048, 54] on span "index.html" at bounding box center [1073, 50] width 51 height 15
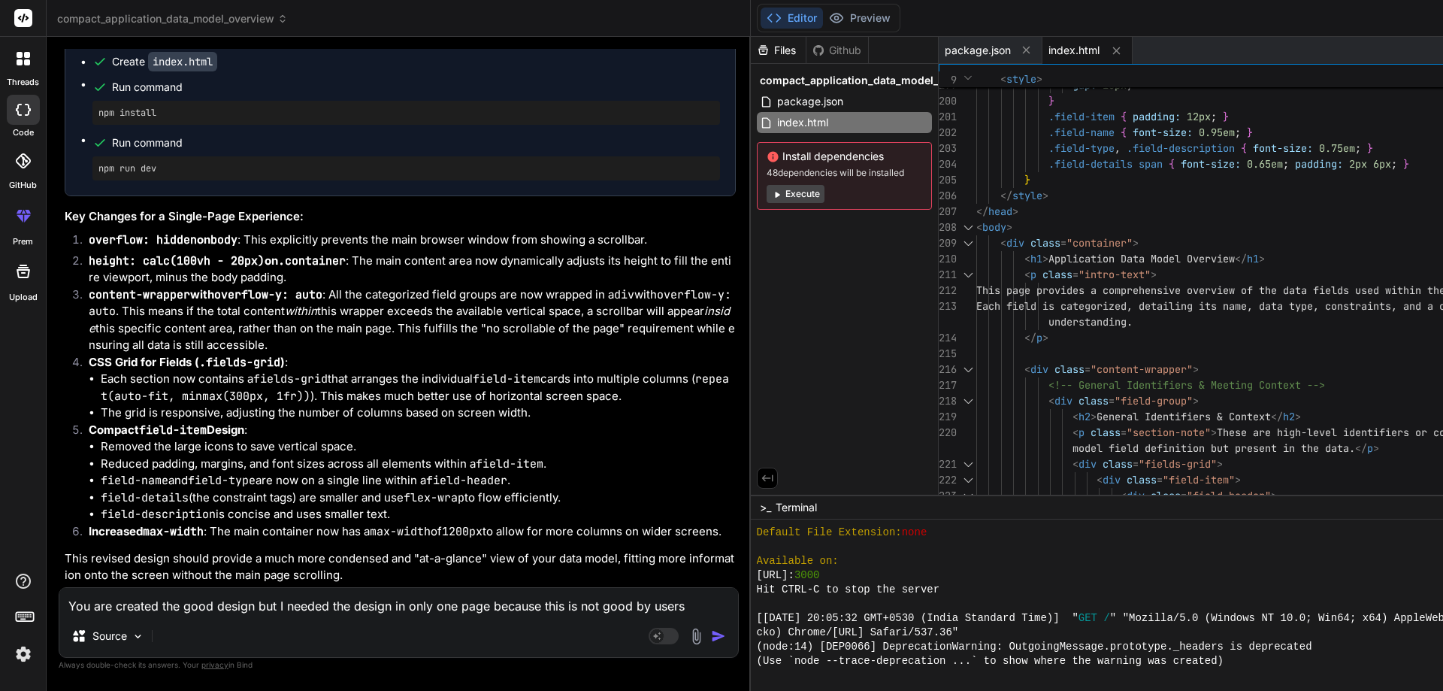
scroll to position [0, 0]
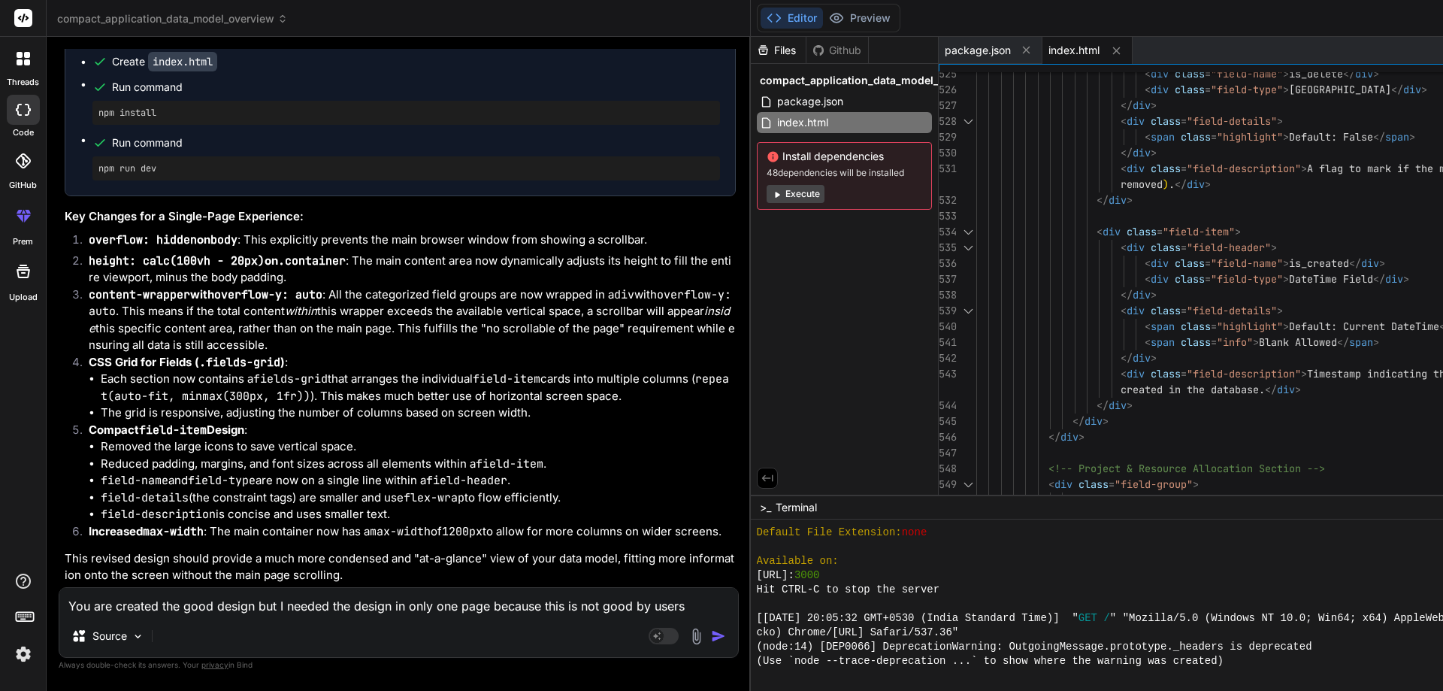
drag, startPoint x: 186, startPoint y: 601, endPoint x: 262, endPoint y: 607, distance: 75.4
click at [187, 600] on textarea "You are created the good design but I needed the design in only one page becaus…" at bounding box center [398, 601] width 679 height 27
click at [0, 376] on div "threads code GitHub prem Upload" at bounding box center [23, 345] width 47 height 691
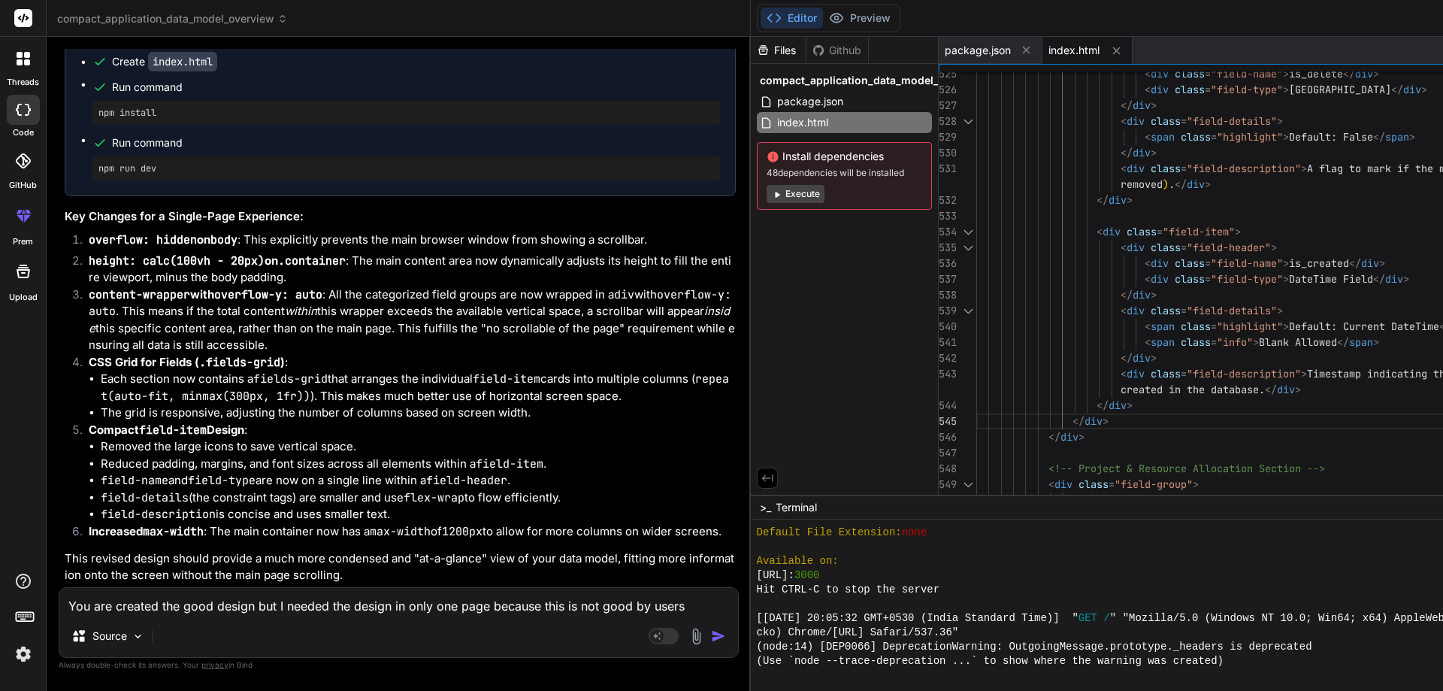
click at [178, 612] on textarea "You are created the good design but I needed the design in only one page becaus…" at bounding box center [398, 601] width 679 height 27
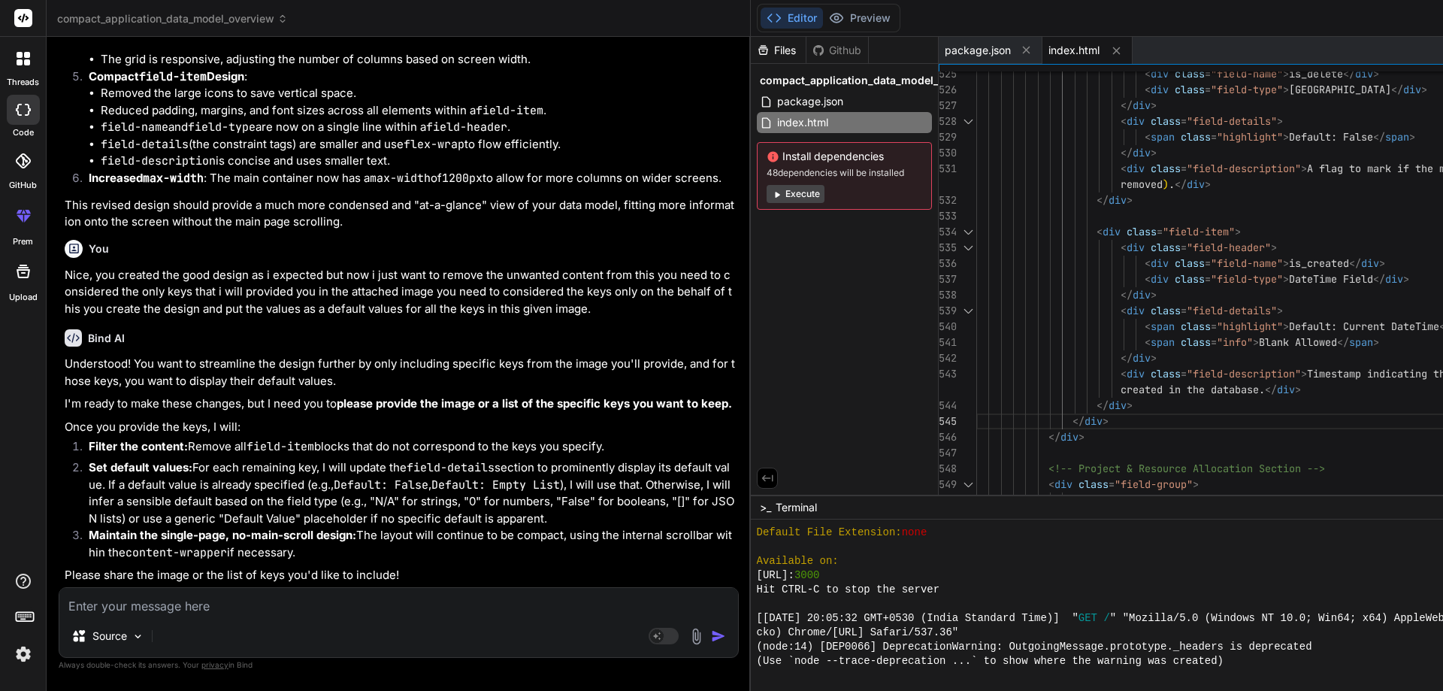
scroll to position [14416, 0]
drag, startPoint x: 354, startPoint y: 324, endPoint x: 424, endPoint y: 325, distance: 69.9
click at [424, 355] on p "Understood! You want to streamline the design further by only including specifi…" at bounding box center [400, 372] width 671 height 34
drag, startPoint x: 66, startPoint y: 335, endPoint x: 307, endPoint y: 329, distance: 241.3
click at [307, 355] on p "Understood! You want to streamline the design further by only including specifi…" at bounding box center [400, 372] width 671 height 34
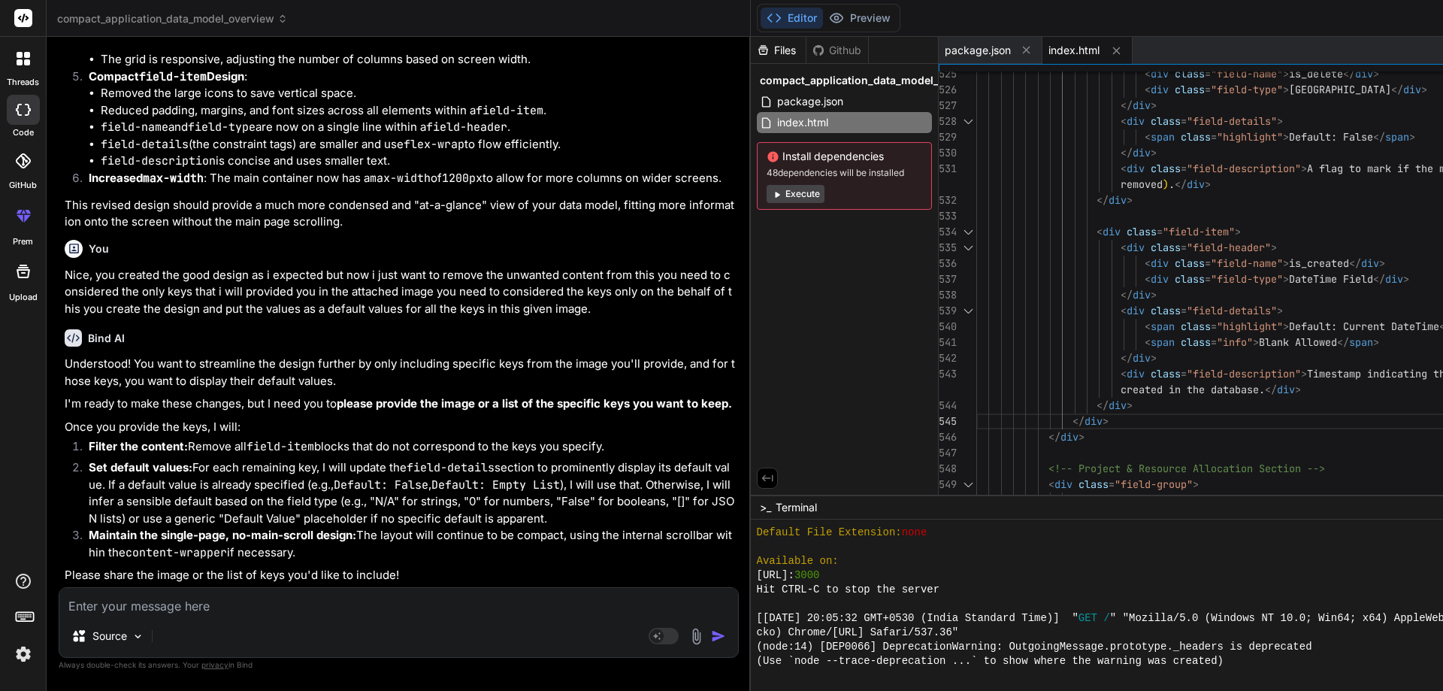
click at [64, 354] on div "You hello Bind AI Hello! I'm Bind AI, your expert AI assistant and senior softw…" at bounding box center [400, 318] width 677 height 538
click at [688, 640] on img at bounding box center [696, 635] width 17 height 17
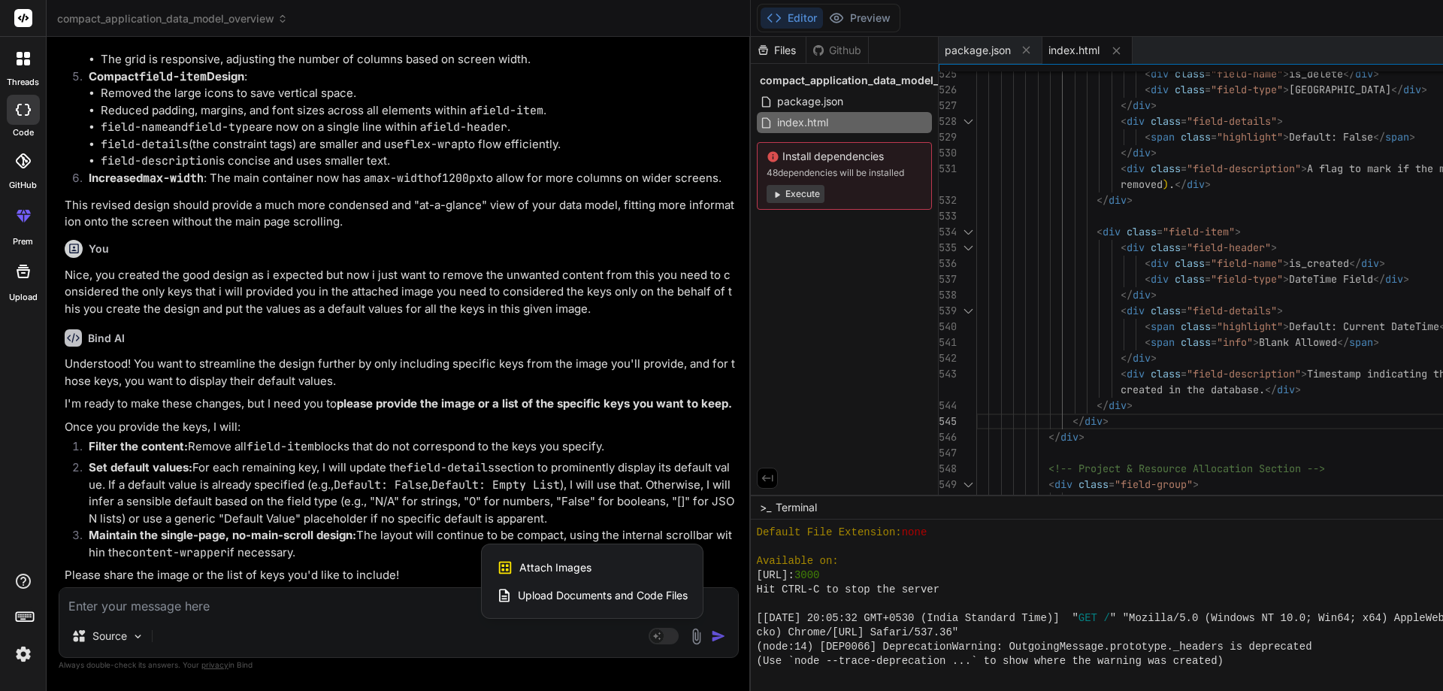
click at [518, 589] on span "Upload Documents and Code Files" at bounding box center [603, 595] width 170 height 15
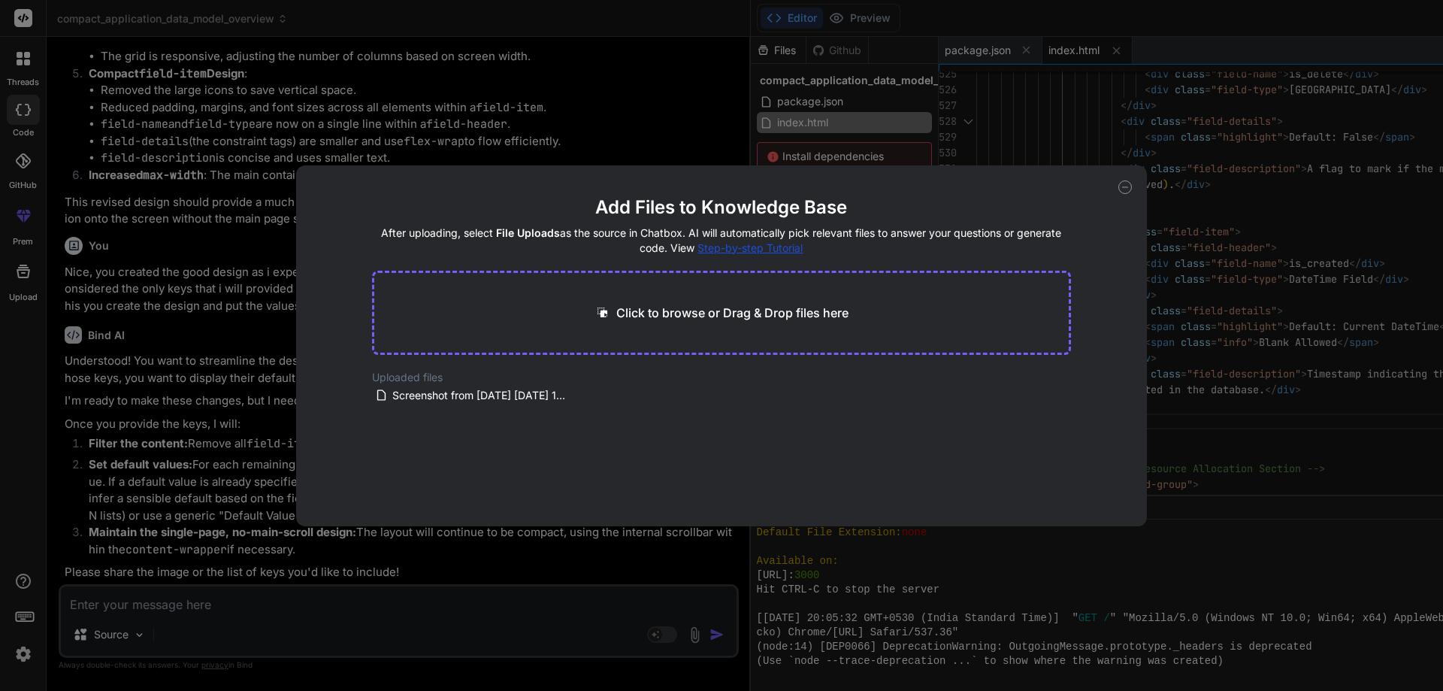
click at [642, 315] on p "Click to browse or Drag & Drop files here" at bounding box center [732, 313] width 232 height 18
click at [1125, 186] on icon at bounding box center [1125, 187] width 14 height 14
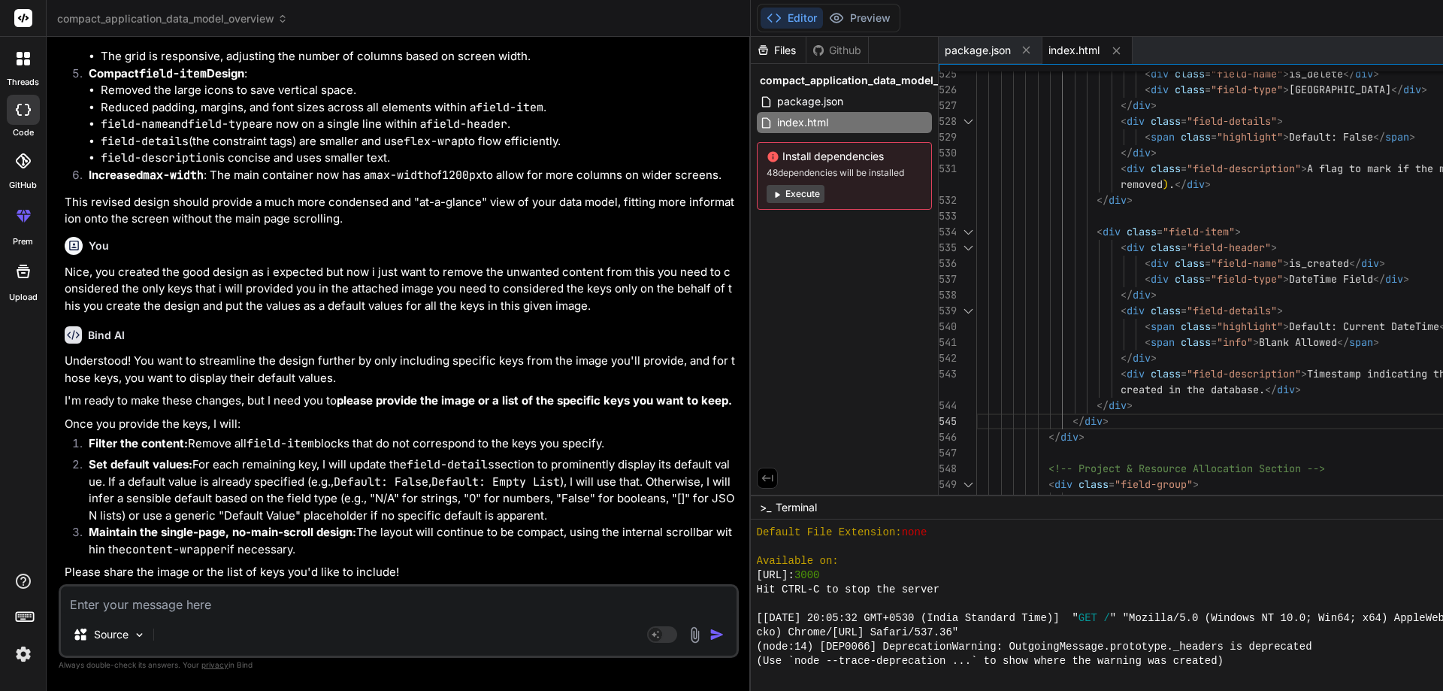
click at [686, 637] on img at bounding box center [694, 634] width 17 height 17
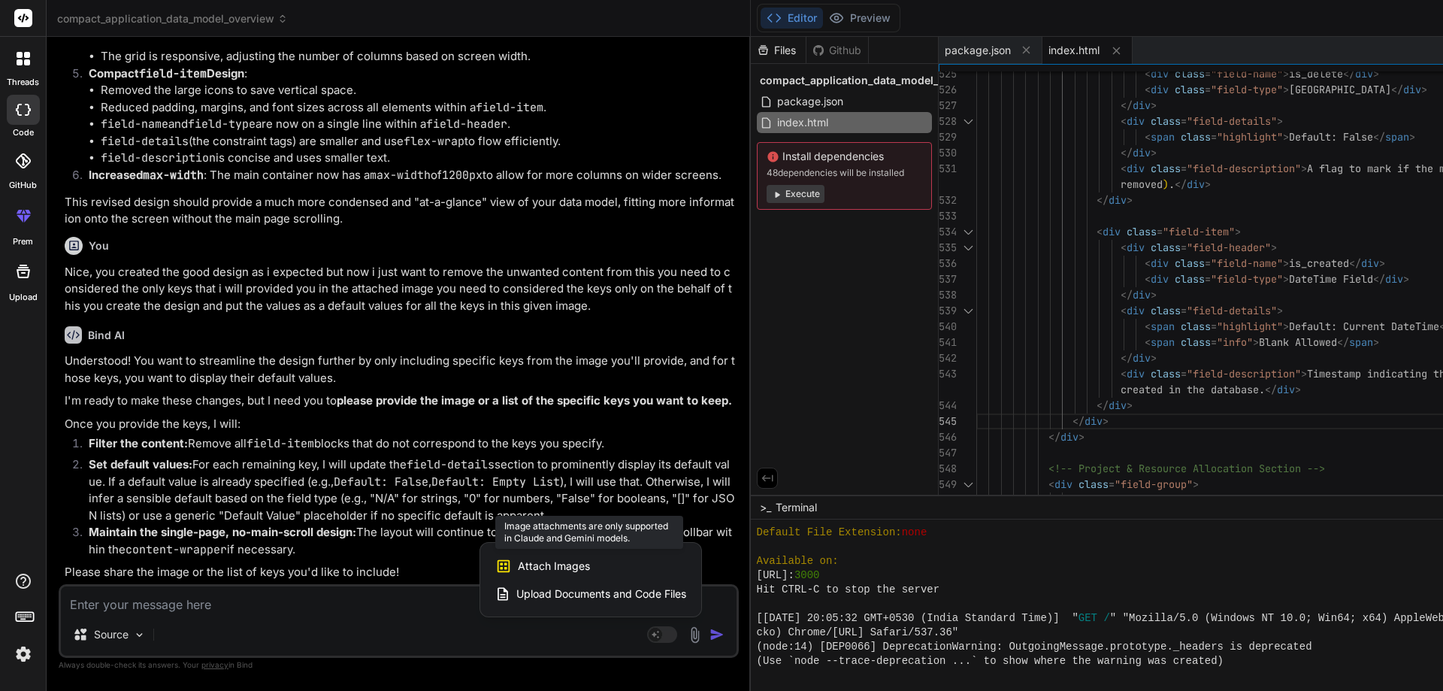
click at [495, 569] on div "Attach Images Image attachments are only supported in Claude and Gemini models." at bounding box center [590, 566] width 191 height 29
click at [518, 564] on span "Attach Images" at bounding box center [554, 565] width 72 height 15
click at [240, 621] on div at bounding box center [721, 345] width 1443 height 691
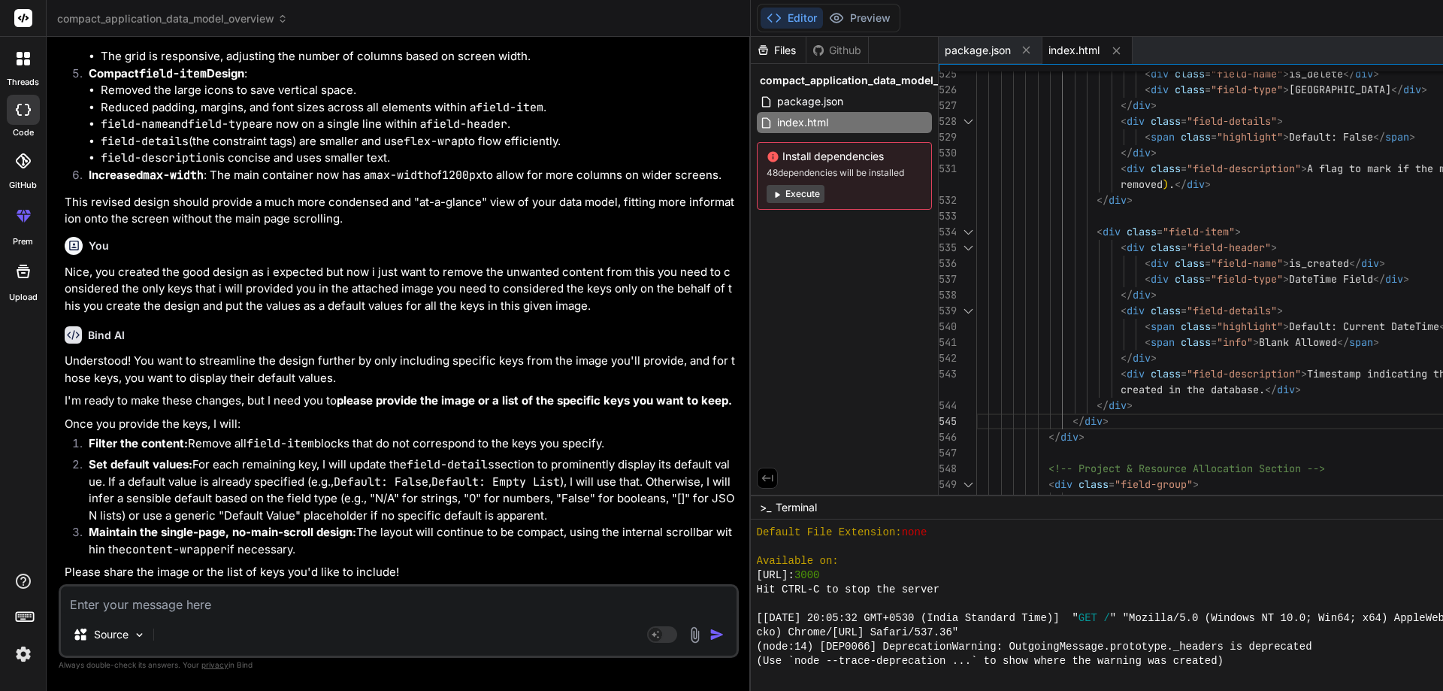
click at [686, 637] on img at bounding box center [694, 634] width 17 height 17
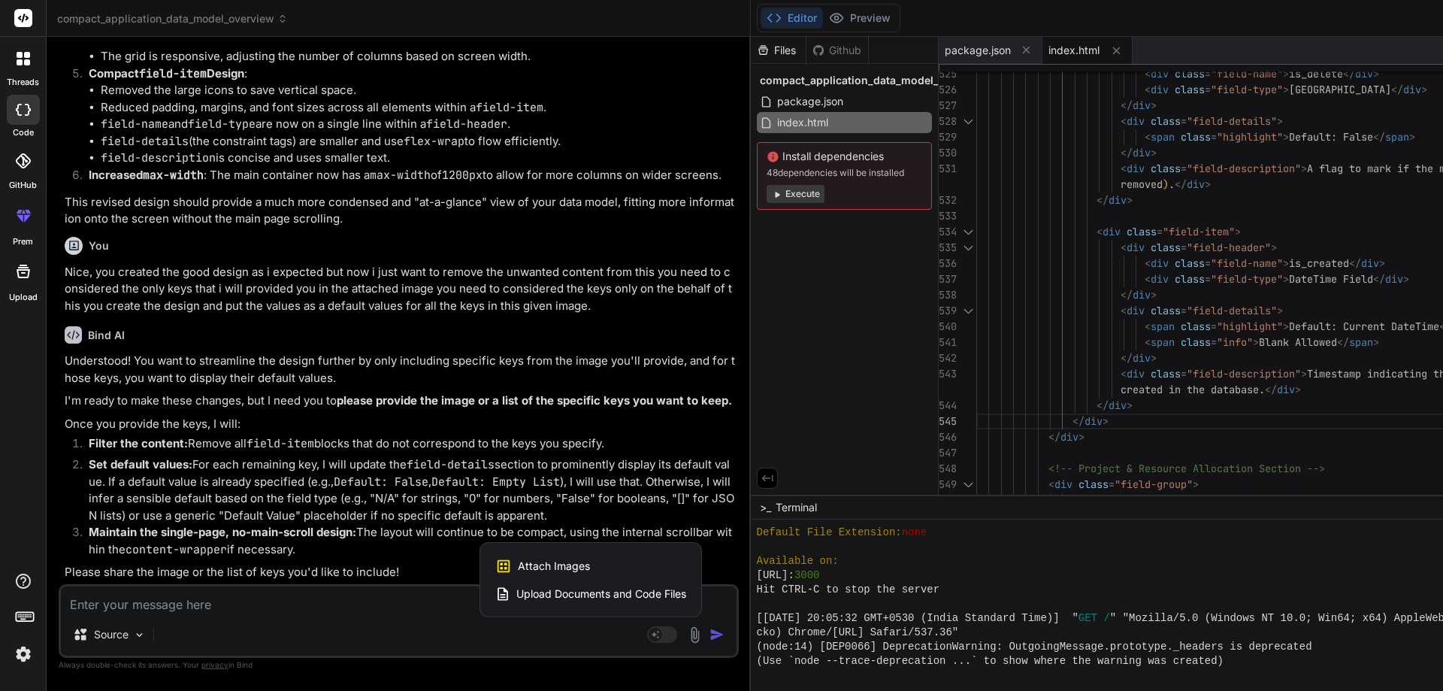
click at [516, 600] on span "Upload Documents and Code Files" at bounding box center [601, 593] width 170 height 15
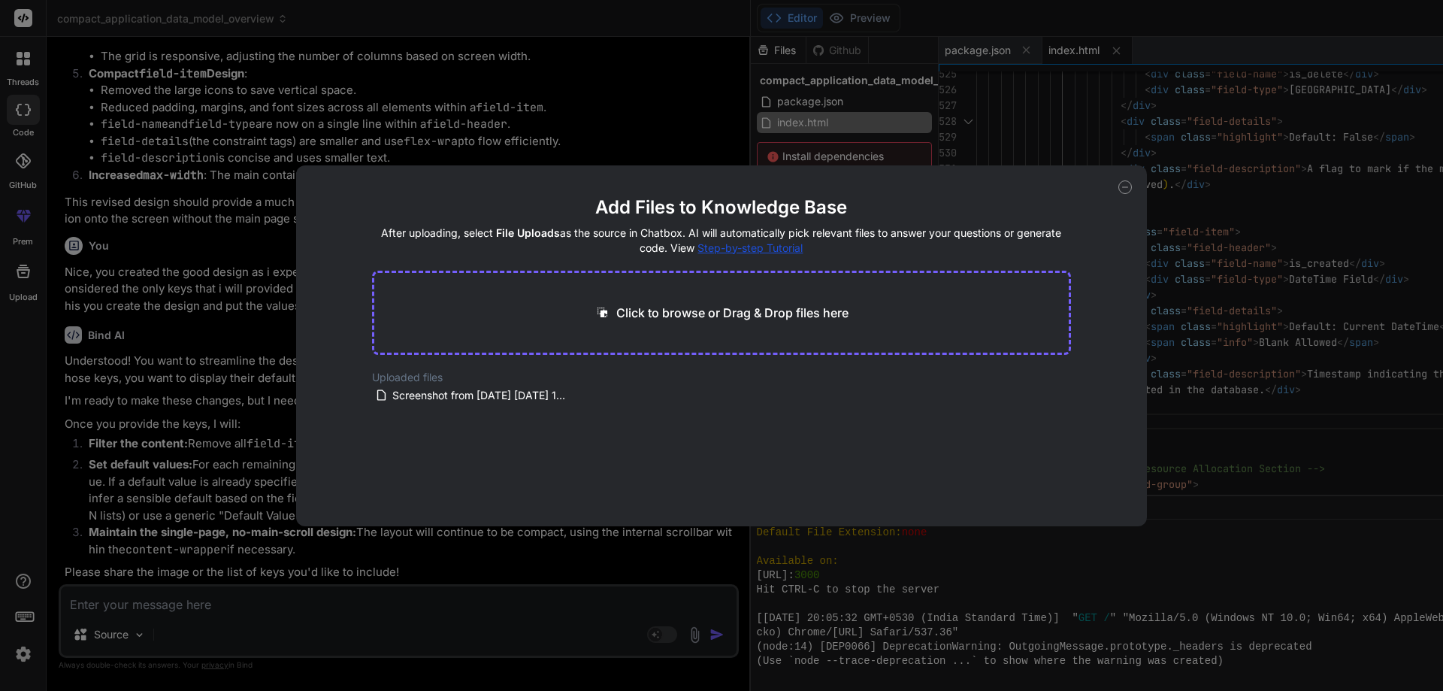
click at [346, 652] on div "Add Files to Knowledge Base After uploading, select File Uploads as the source …" at bounding box center [721, 345] width 1443 height 691
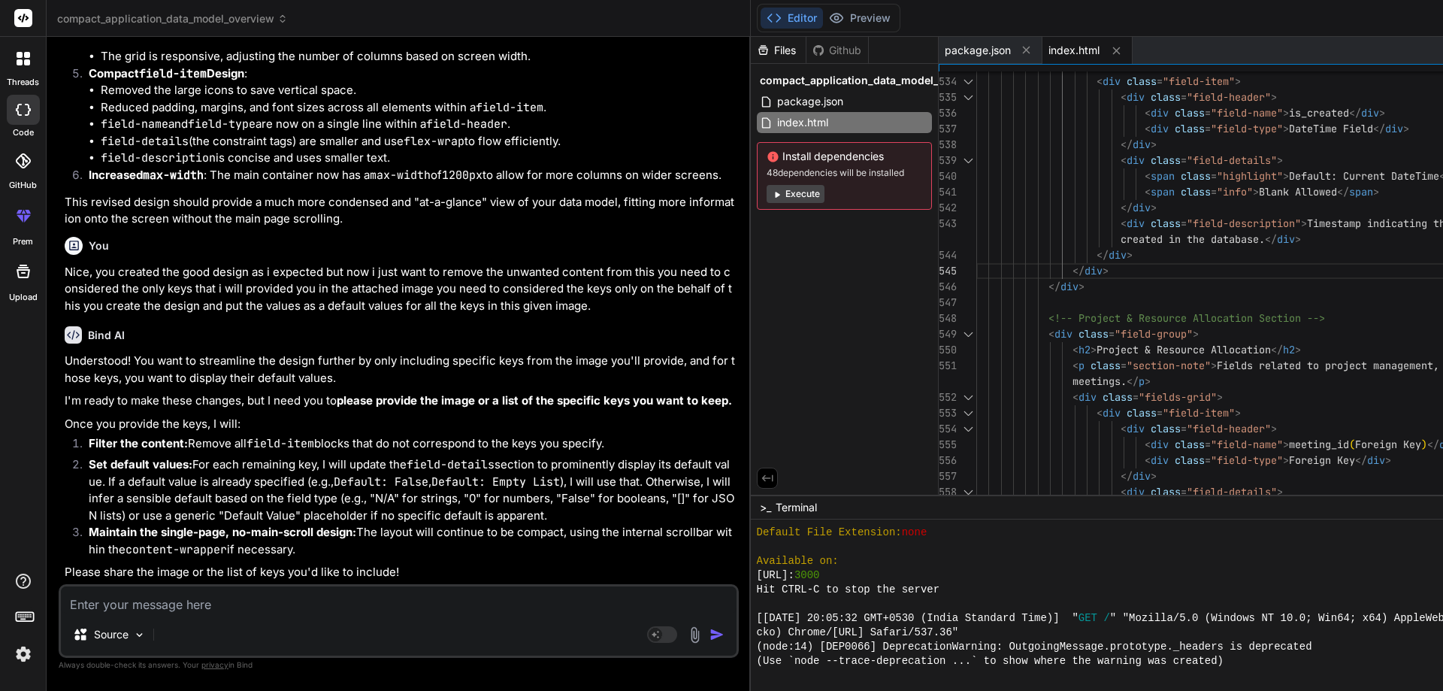
click at [757, 180] on div "Install dependencies 48 dependencies will be installed Execute" at bounding box center [844, 176] width 175 height 68
click at [771, 192] on icon at bounding box center [776, 194] width 11 height 11
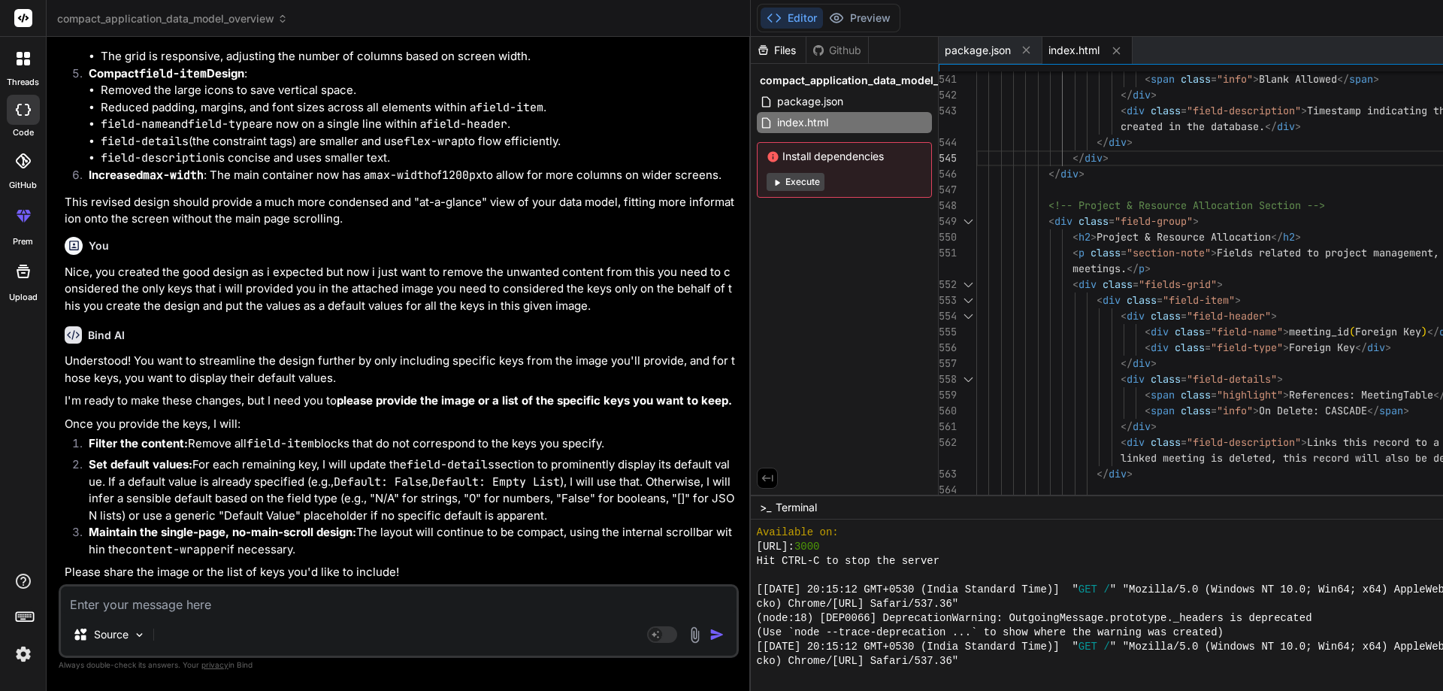
scroll to position [14419, 0]
click at [161, 605] on textarea at bounding box center [399, 599] width 676 height 27
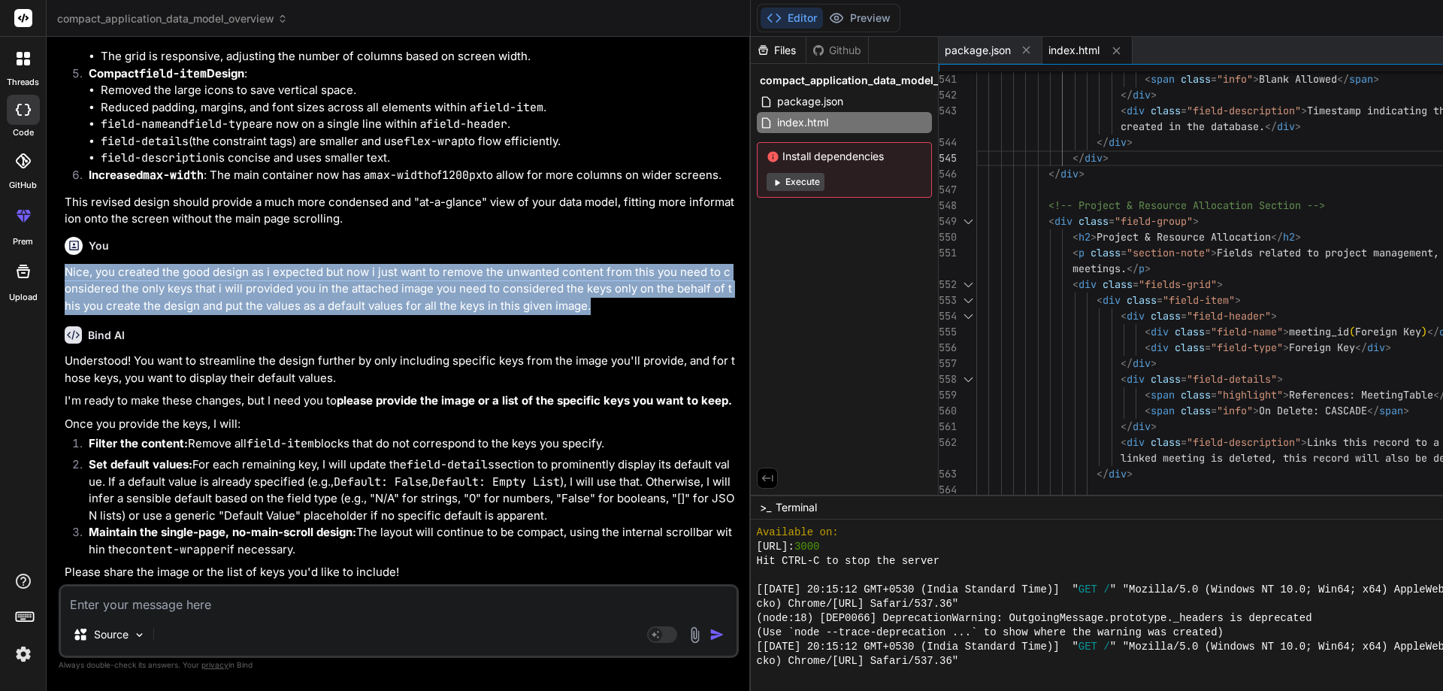
drag, startPoint x: 388, startPoint y: 261, endPoint x: 53, endPoint y: 213, distance: 338.6
click at [53, 213] on div "Bind AI Web Search Created with Pixso. Code Generator You hello Bind AI Hello! …" at bounding box center [399, 363] width 704 height 653
copy p "Nice, you created the good design as i expected but now i just want to remove t…"
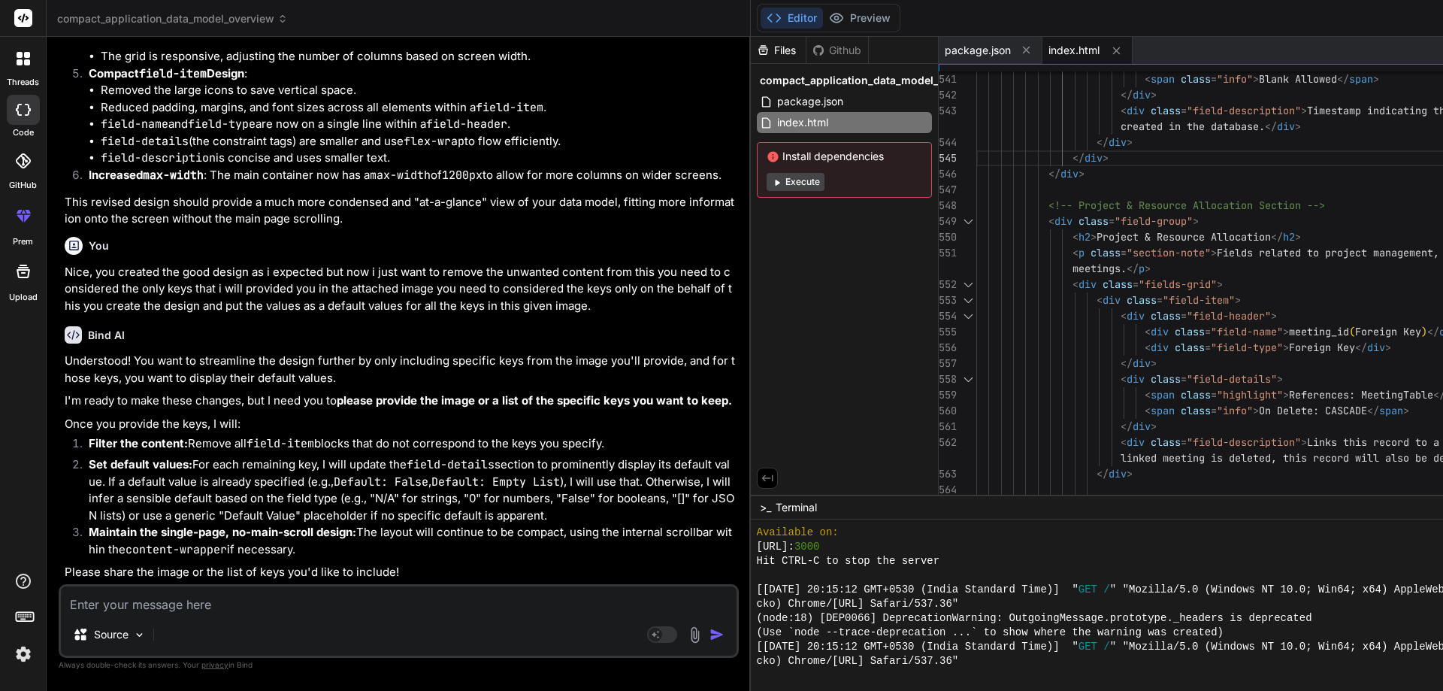
click at [130, 594] on textarea at bounding box center [399, 599] width 676 height 27
paste textarea "Nice, you created the good design as i expected but now i just want to remove t…"
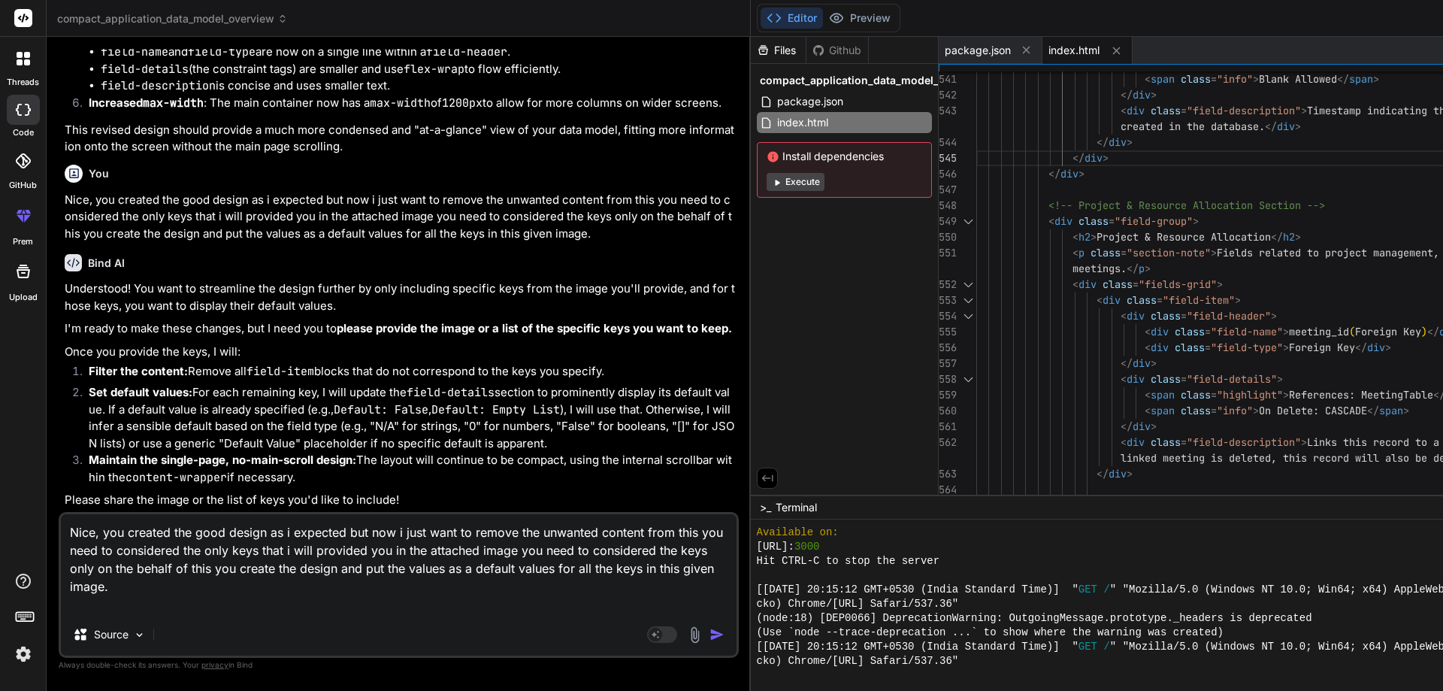
drag, startPoint x: 139, startPoint y: 605, endPoint x: 274, endPoint y: 543, distance: 148.3
click at [274, 543] on textarea "Nice, you created the good design as i expected but now i just want to remove t…" at bounding box center [399, 563] width 676 height 99
click at [165, 606] on textarea "Nice, you created the good design as i expected but now i just want to remove t…" at bounding box center [399, 563] width 676 height 99
drag, startPoint x: 142, startPoint y: 606, endPoint x: 50, endPoint y: 528, distance: 120.6
click at [50, 528] on div "Bind AI Web Search Created with Pixso. Code Generator You hello Bind AI Hello! …" at bounding box center [399, 363] width 704 height 653
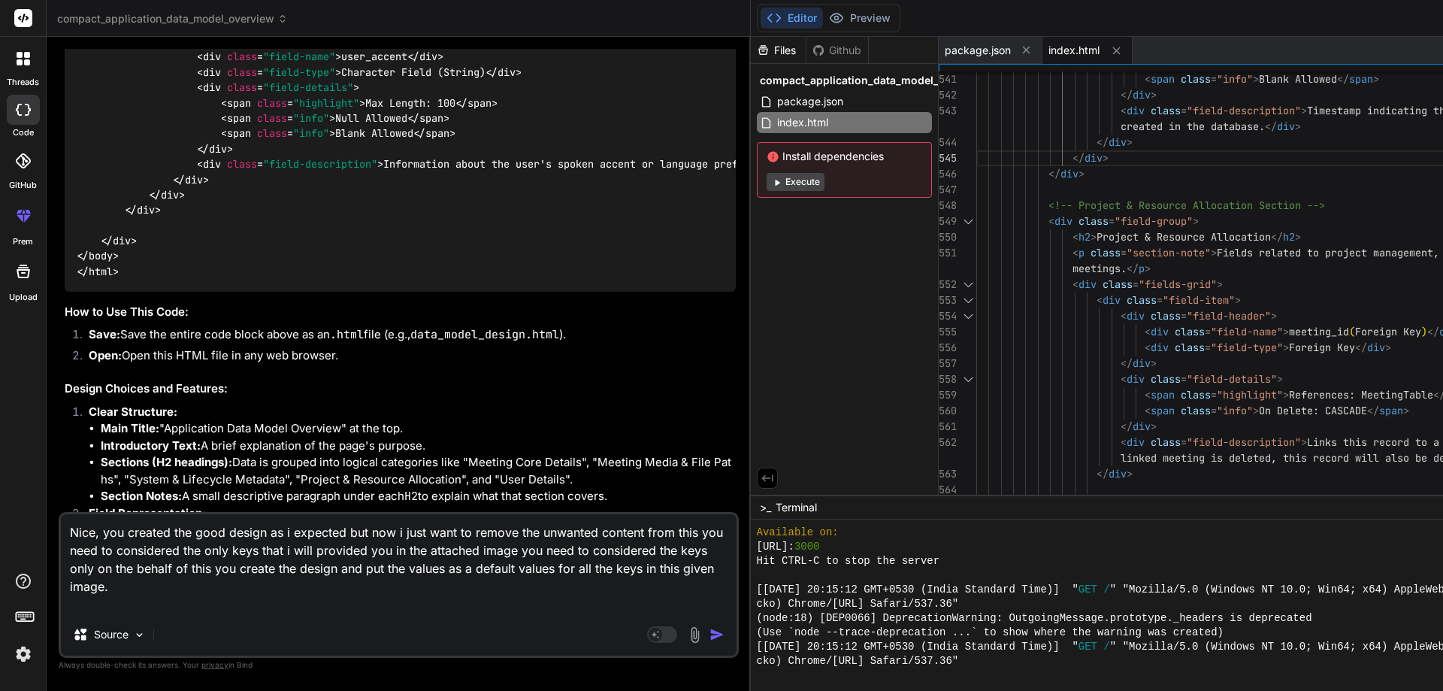
scroll to position [9685, 0]
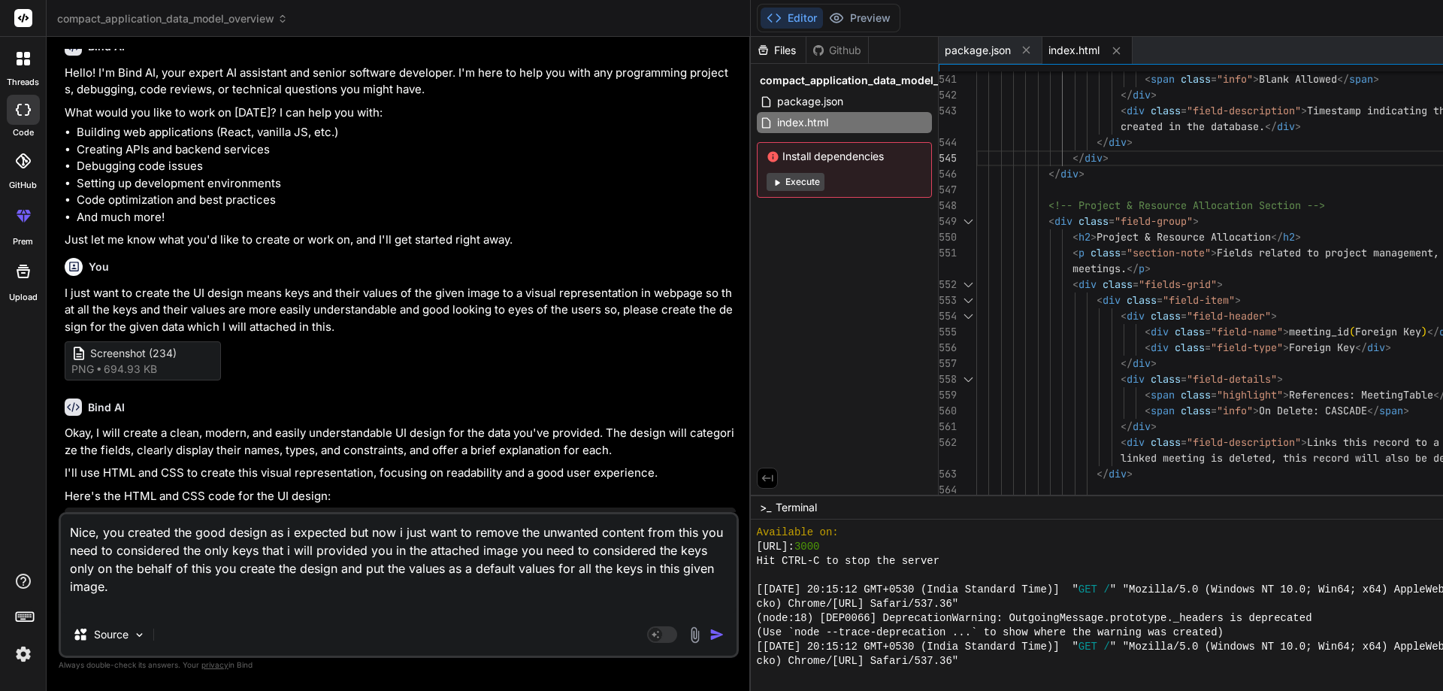
scroll to position [75, 0]
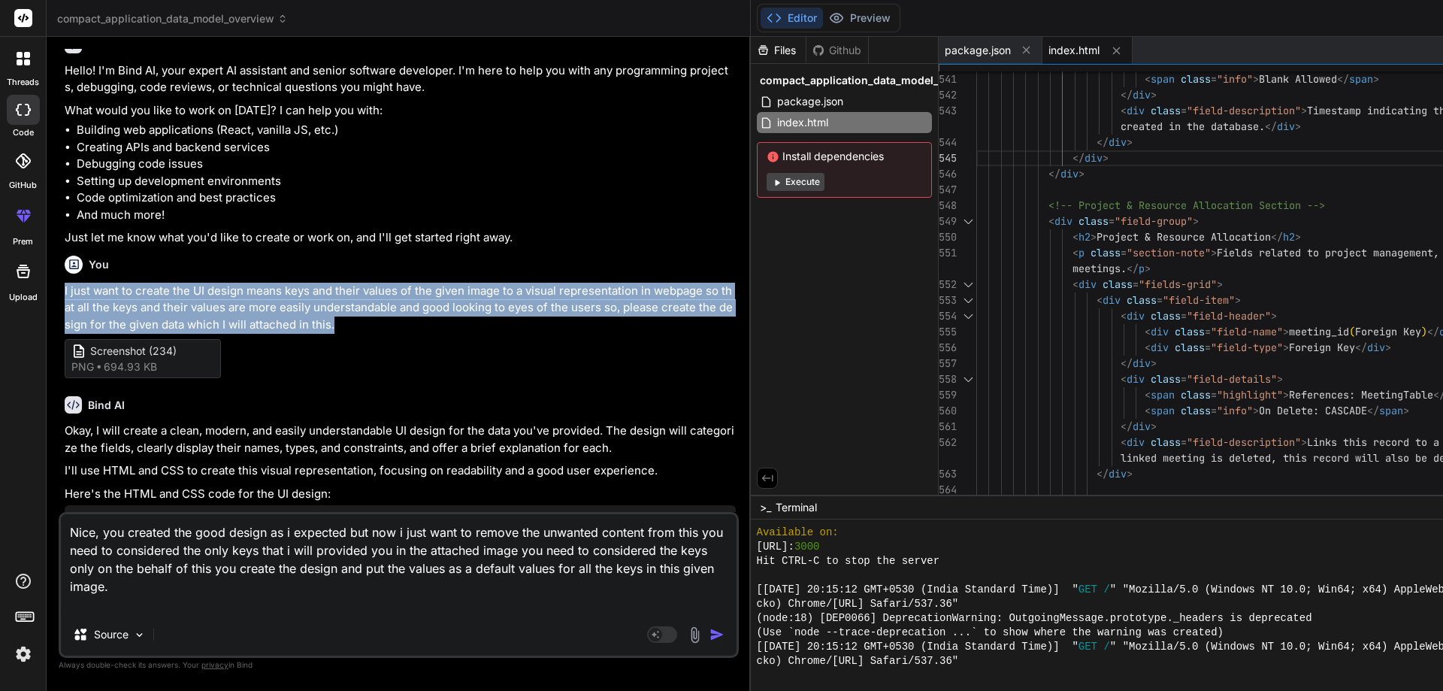
drag, startPoint x: 146, startPoint y: 360, endPoint x: 47, endPoint y: 310, distance: 111.2
click at [47, 310] on div "Bind AI Web Search Created with Pixso. Code Generator You hello Bind AI Hello! …" at bounding box center [399, 363] width 704 height 653
copy p "I just want to create the UI design means keys and their values of the given im…"
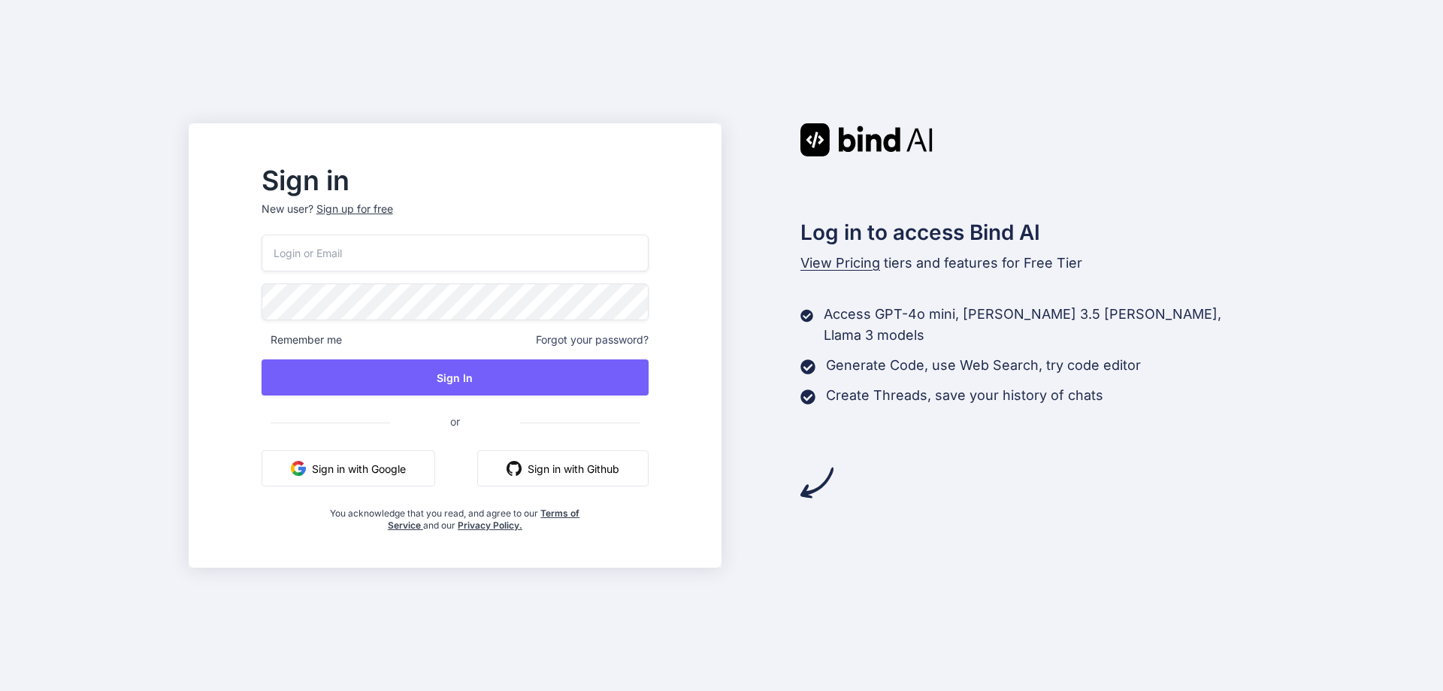
click at [419, 463] on button "Sign in with Google" at bounding box center [349, 468] width 174 height 36
